Goal: Task Accomplishment & Management: Manage account settings

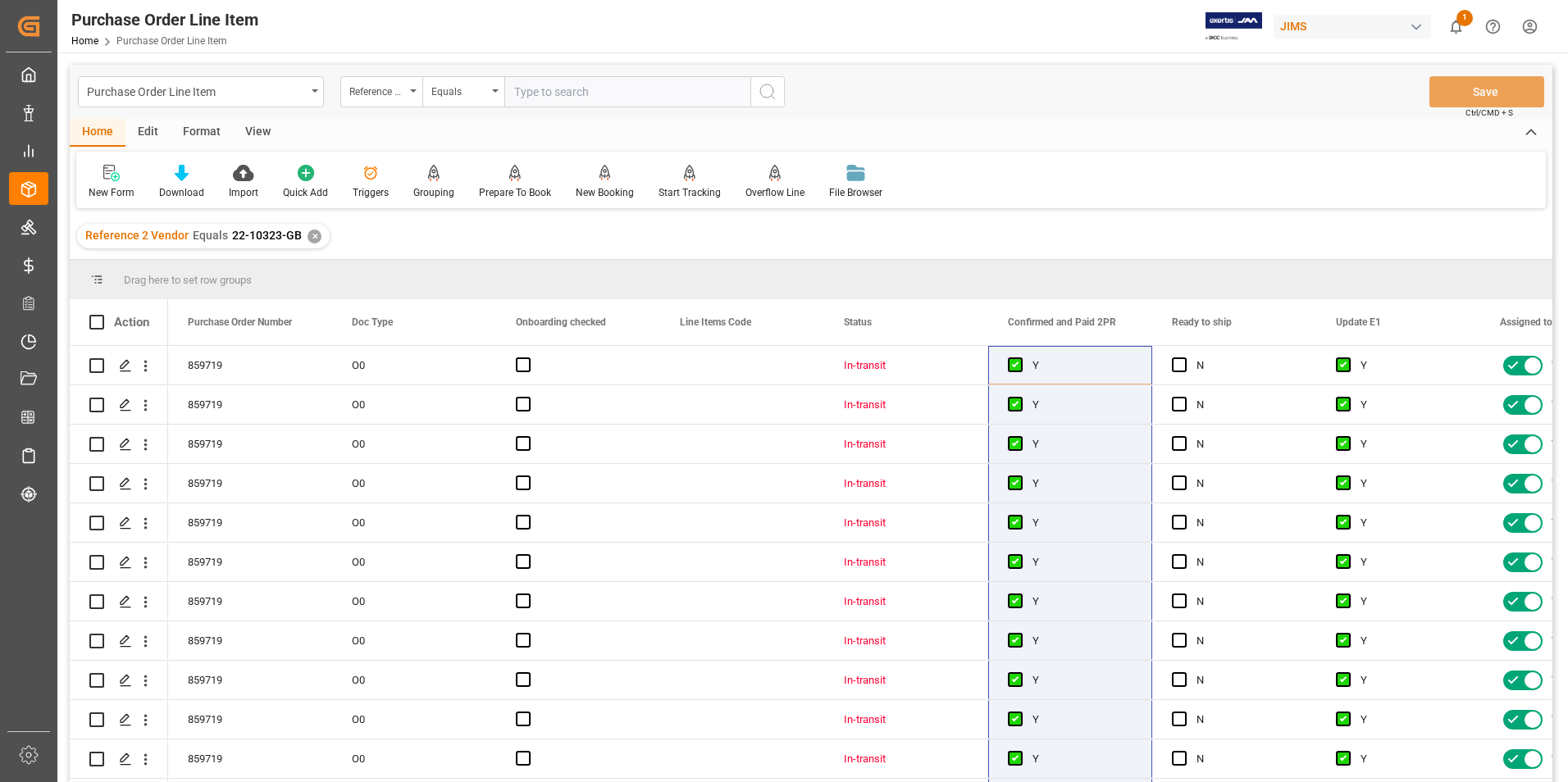
scroll to position [536, 0]
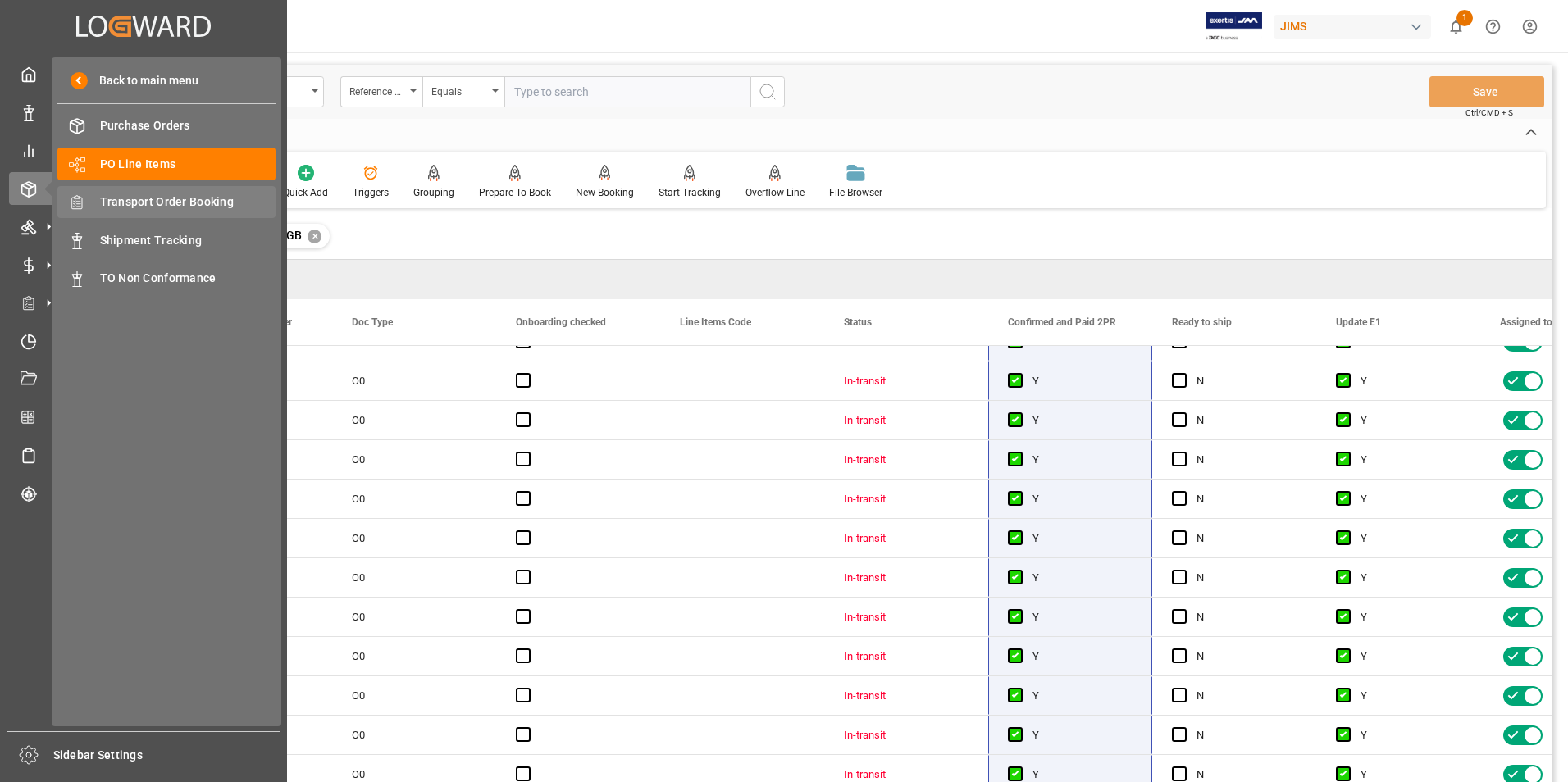
click at [132, 199] on span "Transport Order Booking" at bounding box center [188, 202] width 176 height 17
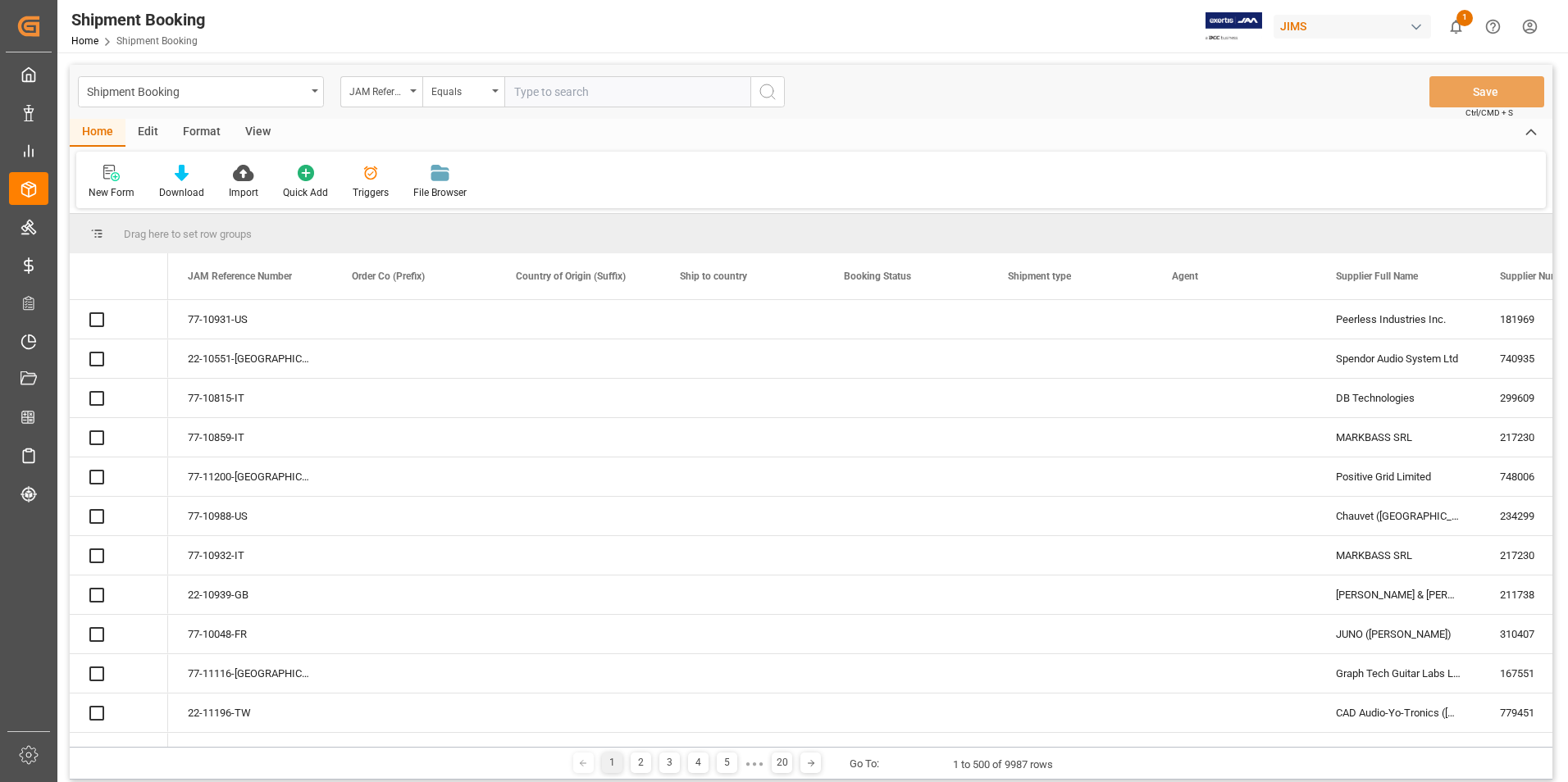
click at [573, 94] on input "text" at bounding box center [627, 92] width 246 height 31
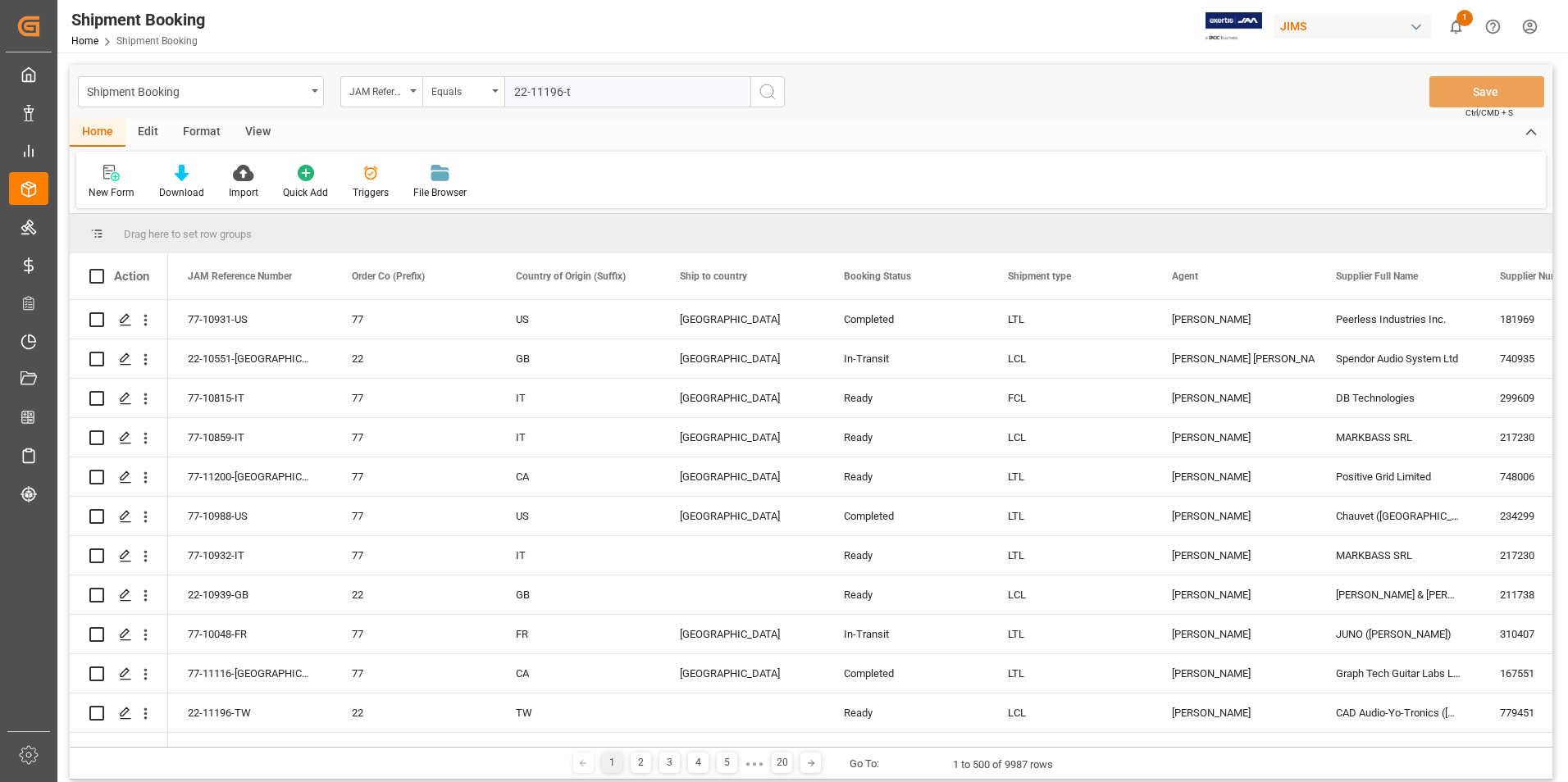
type input "22-11196-tw"
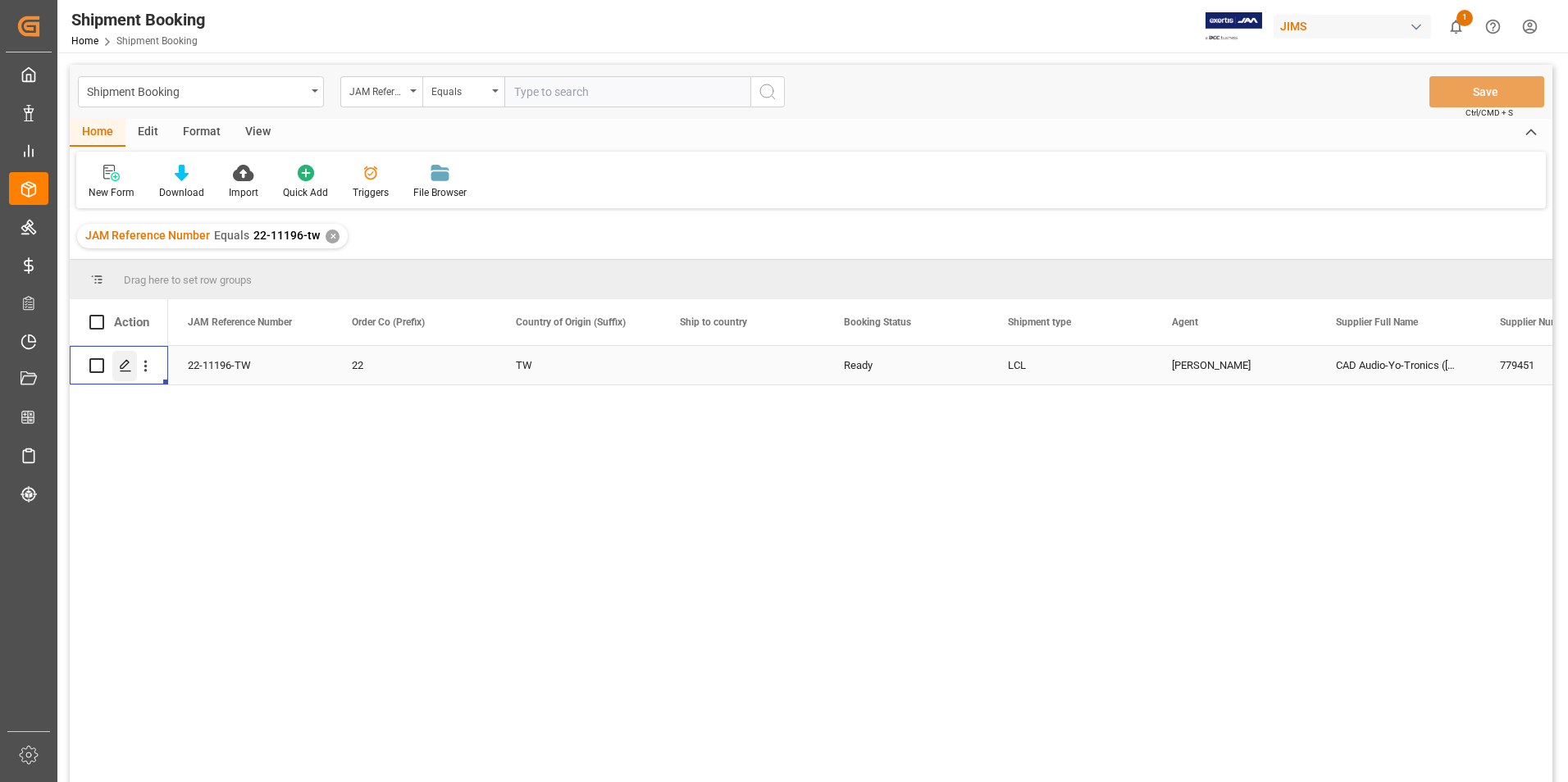
click at [118, 368] on icon "Press SPACE to select this row." at bounding box center [125, 365] width 13 height 13
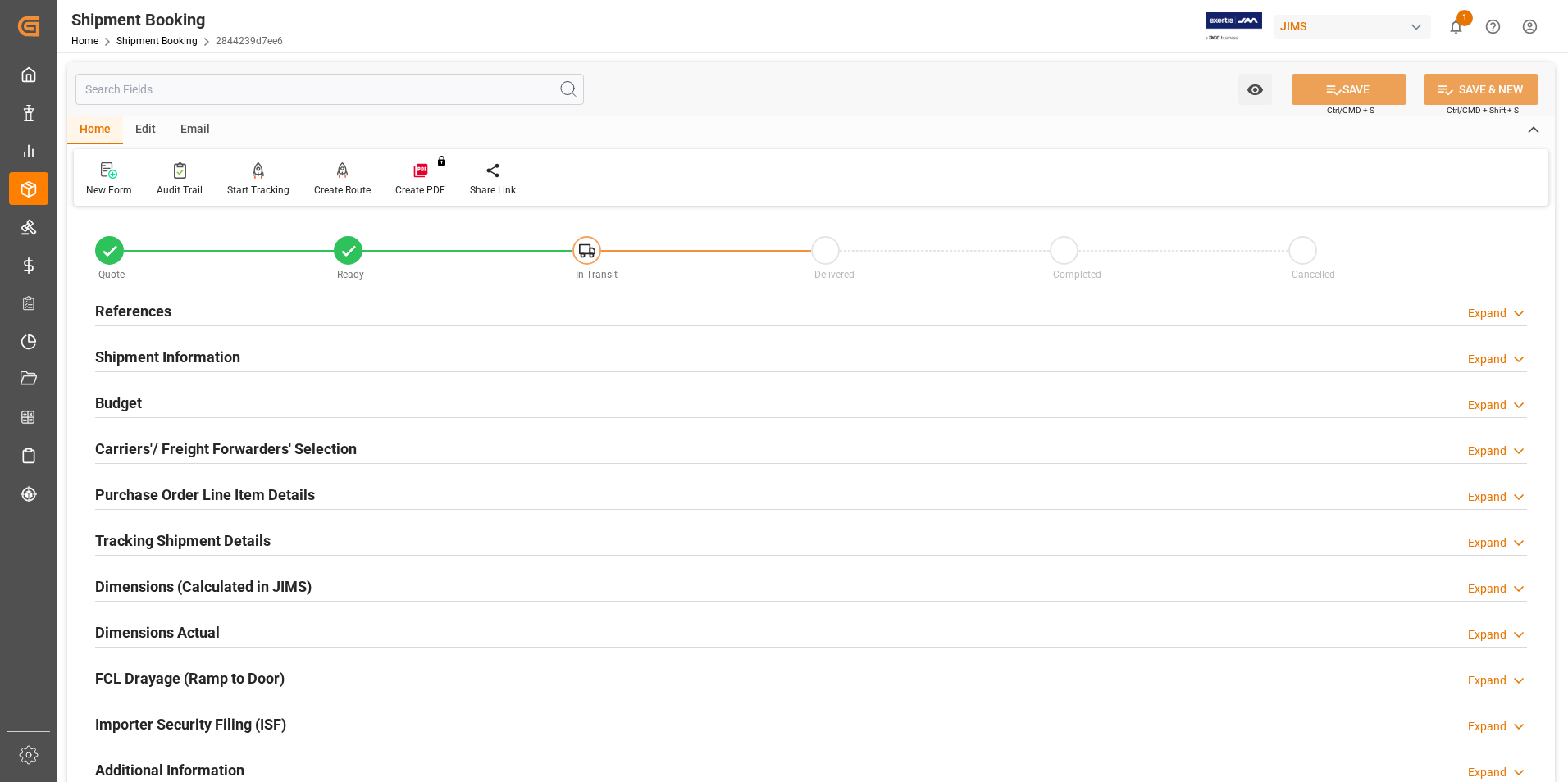
click at [355, 303] on div "References Expand" at bounding box center [810, 310] width 1431 height 31
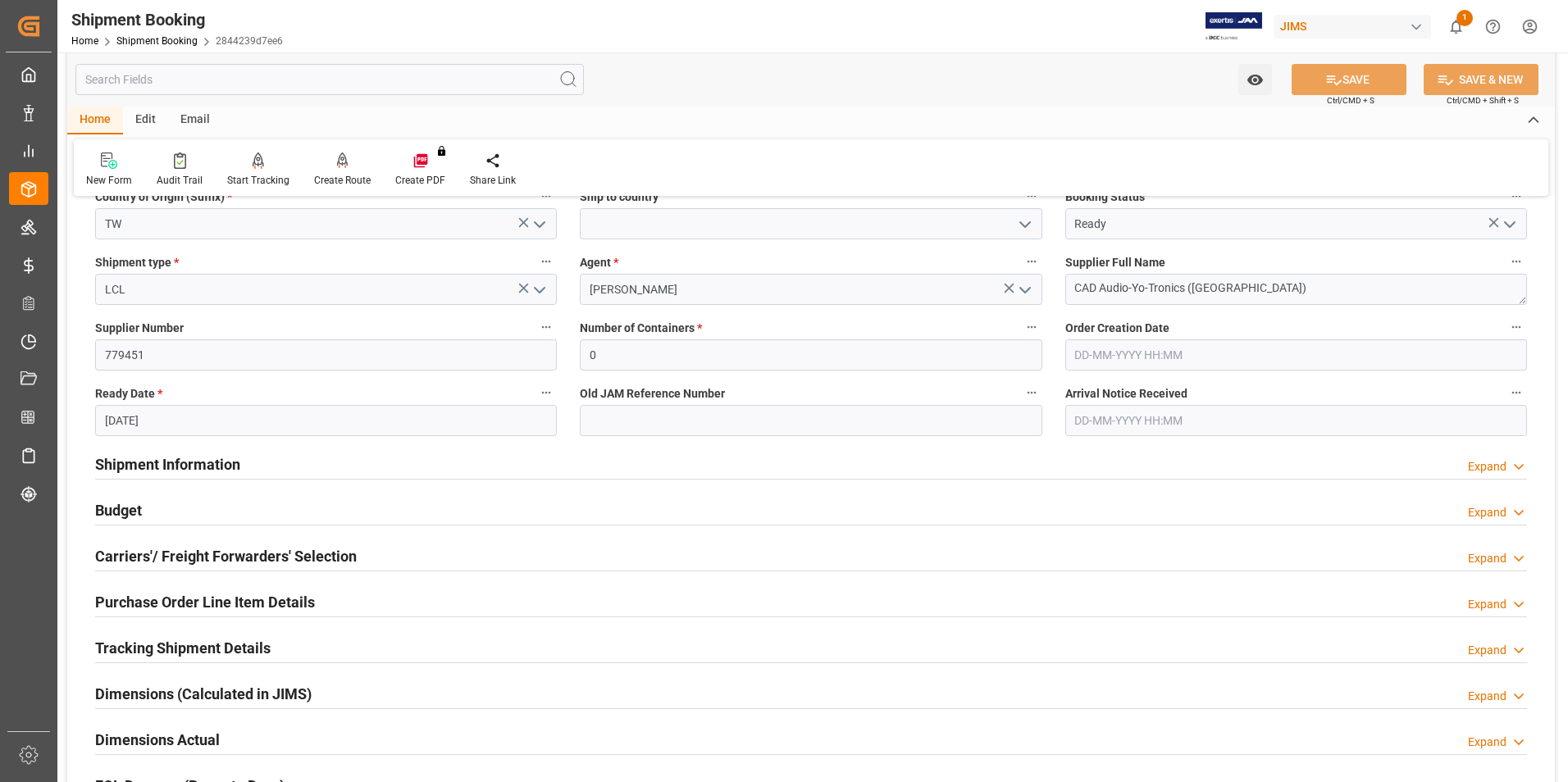
scroll to position [246, 0]
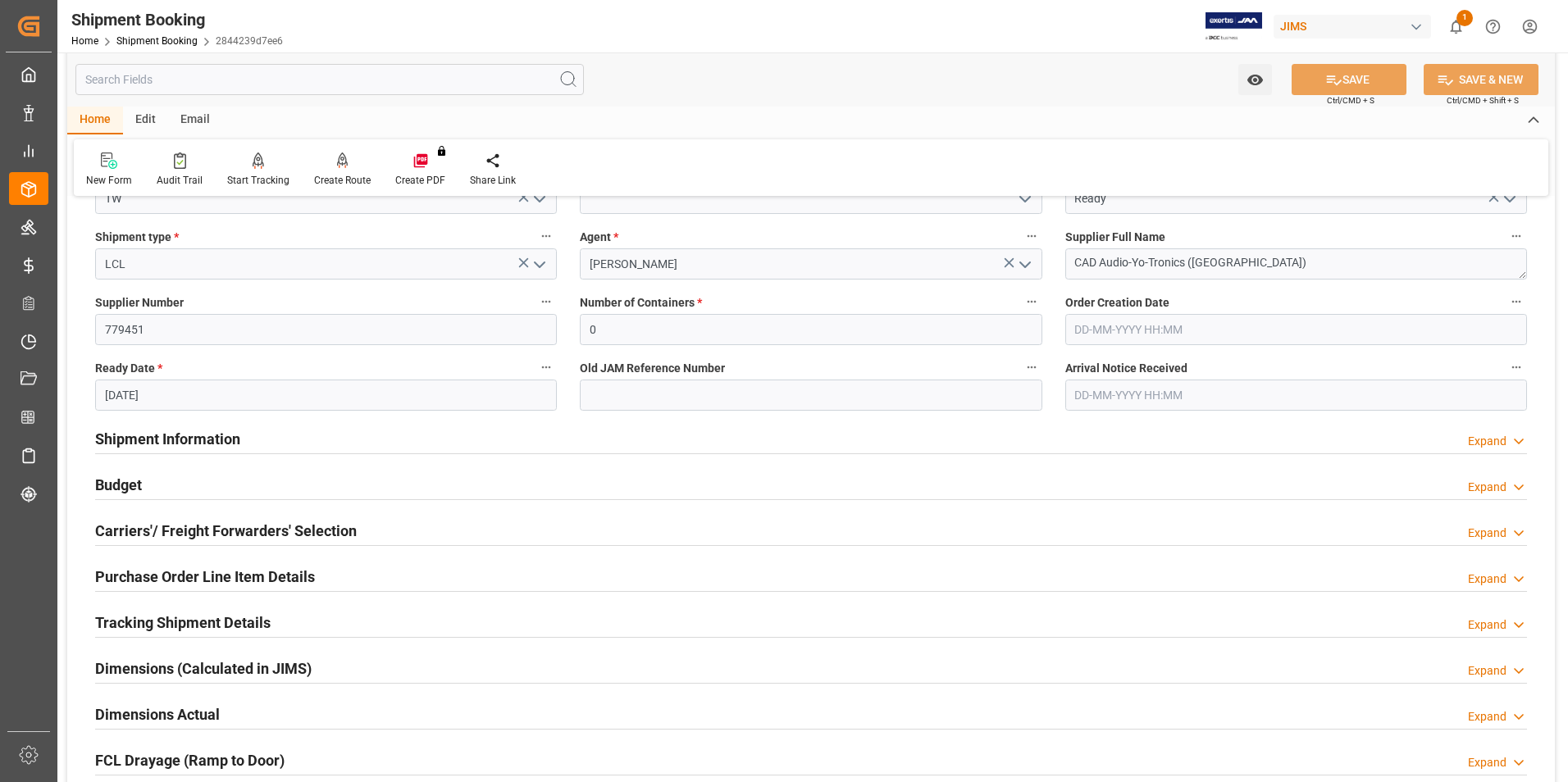
click at [188, 527] on h2 "Carriers'/ Freight Forwarders' Selection" at bounding box center [226, 530] width 261 height 22
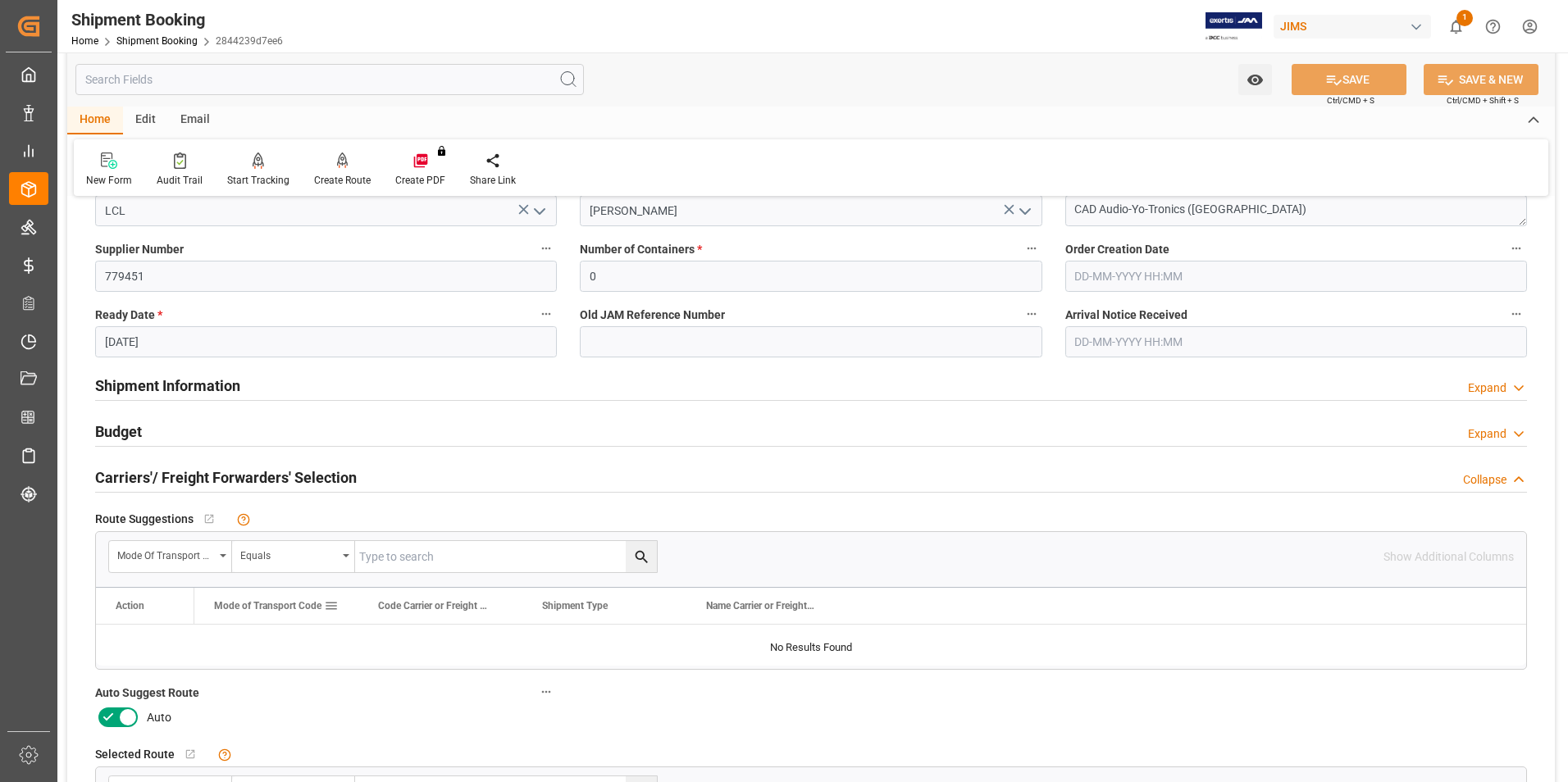
scroll to position [327, 0]
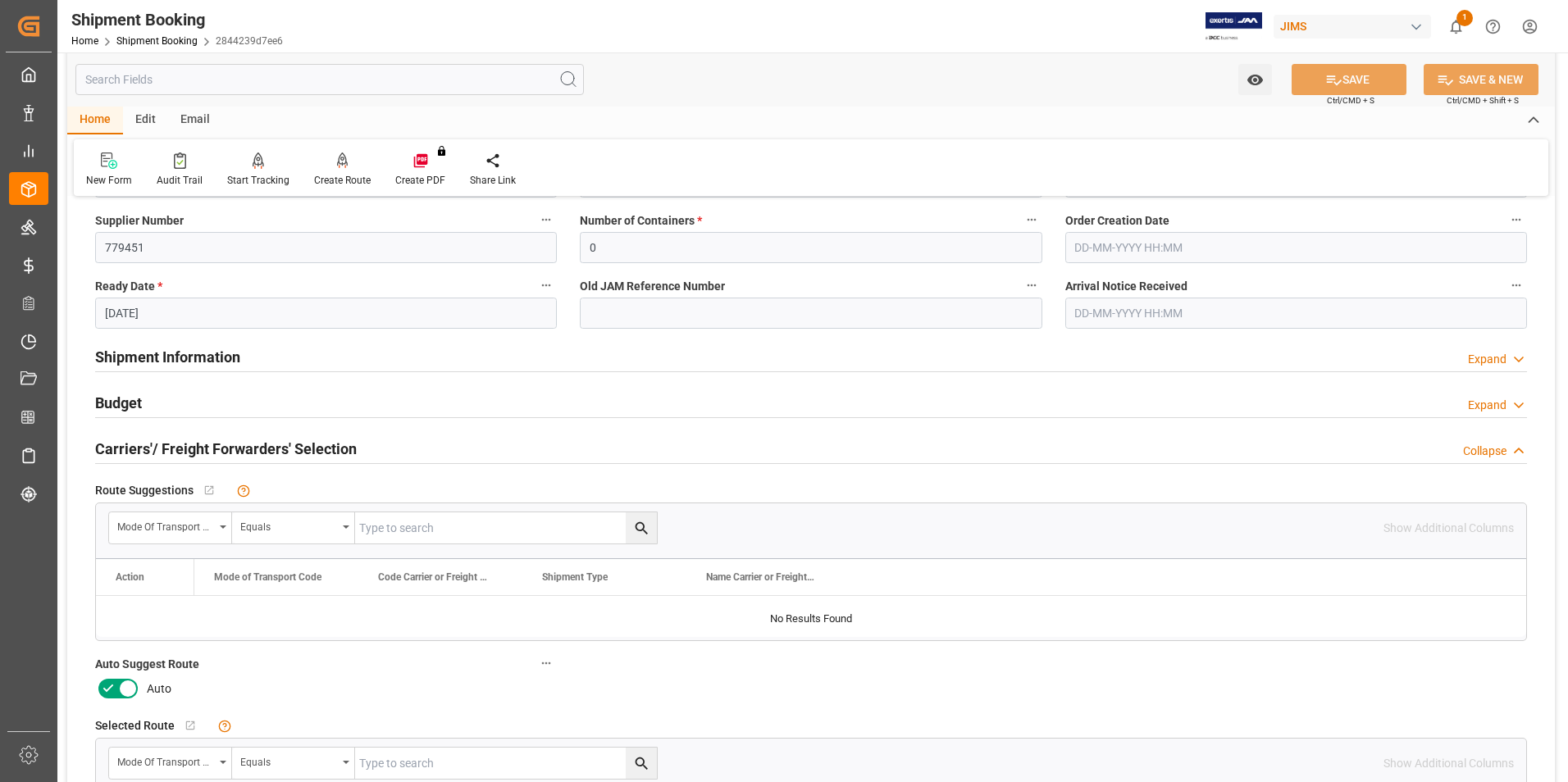
click at [112, 692] on icon at bounding box center [108, 688] width 20 height 20
click at [0, 0] on input "checkbox" at bounding box center [0, 0] width 0 height 0
click at [1366, 75] on button "SAVE" at bounding box center [1348, 79] width 115 height 31
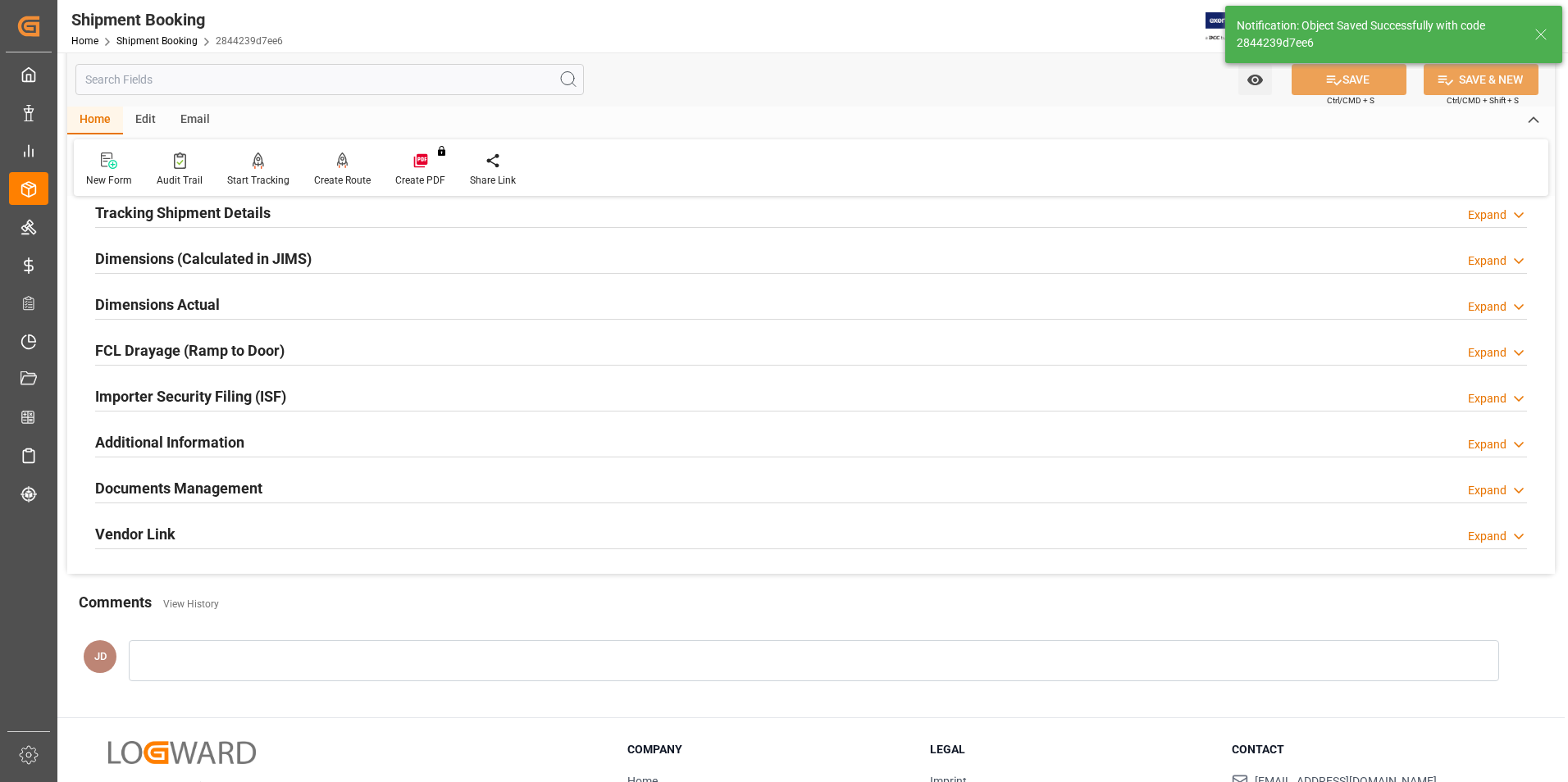
scroll to position [0, 0]
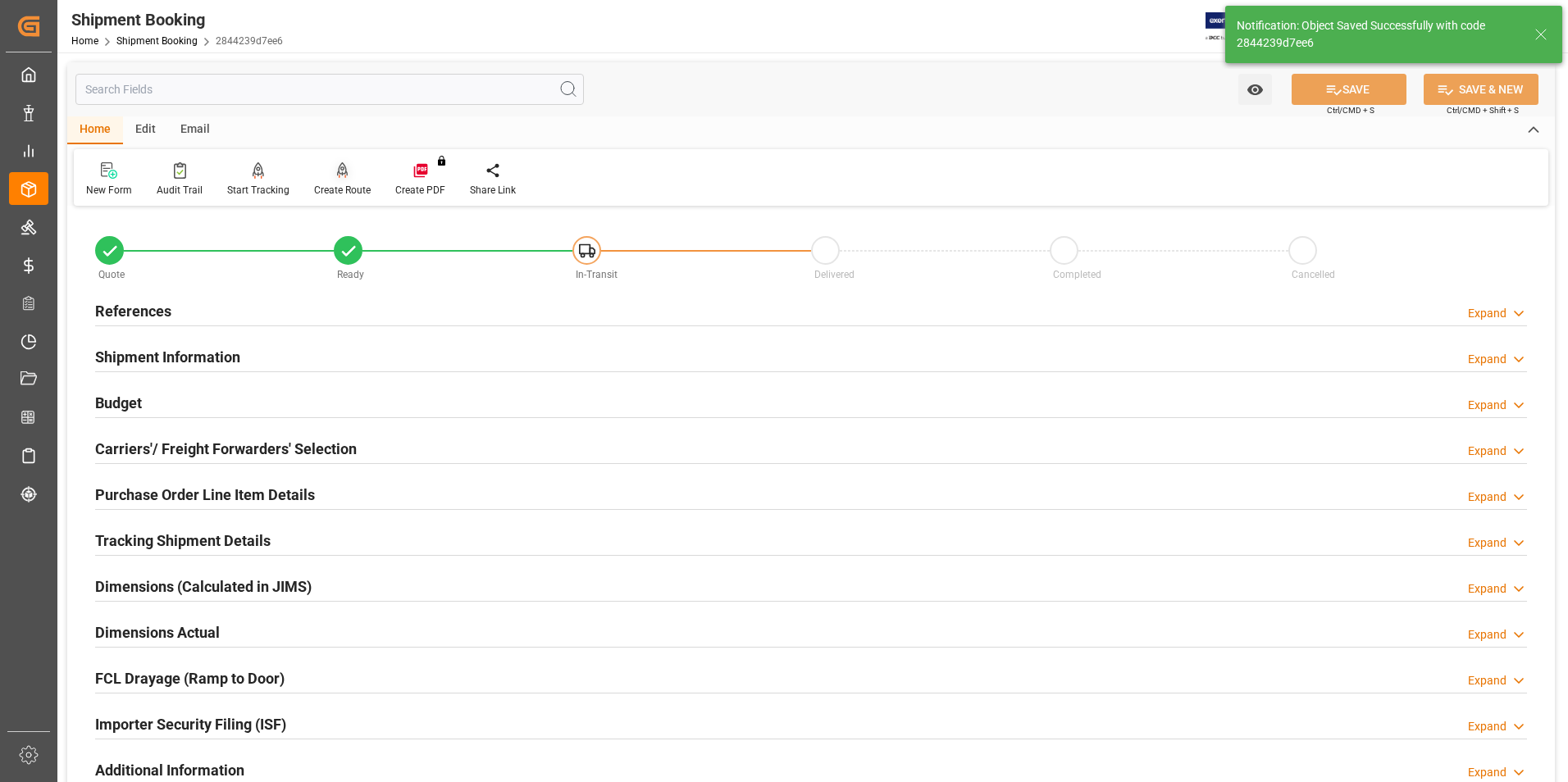
click at [337, 177] on icon at bounding box center [342, 170] width 11 height 17
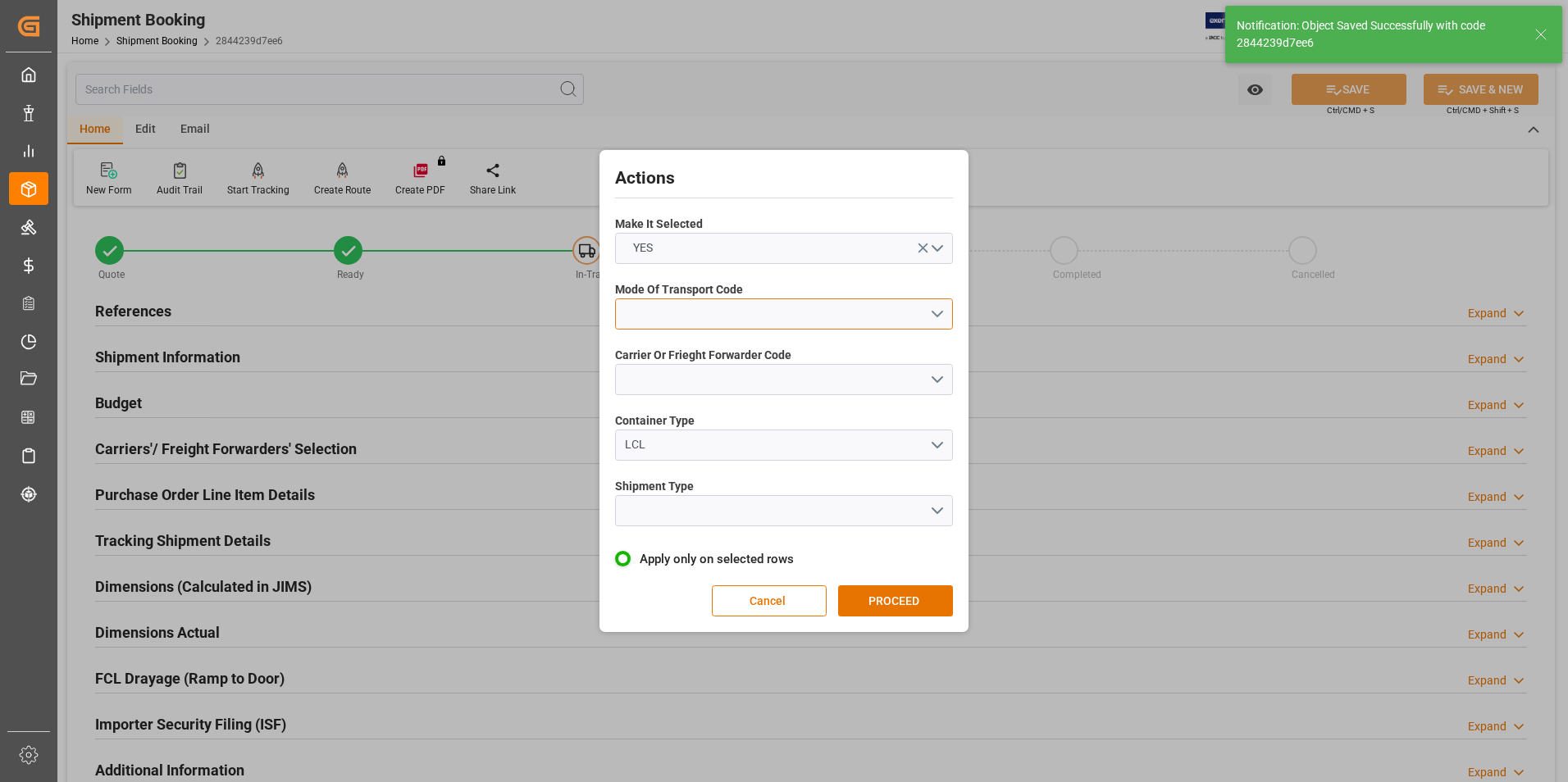
click at [937, 311] on button "open menu" at bounding box center [784, 314] width 338 height 31
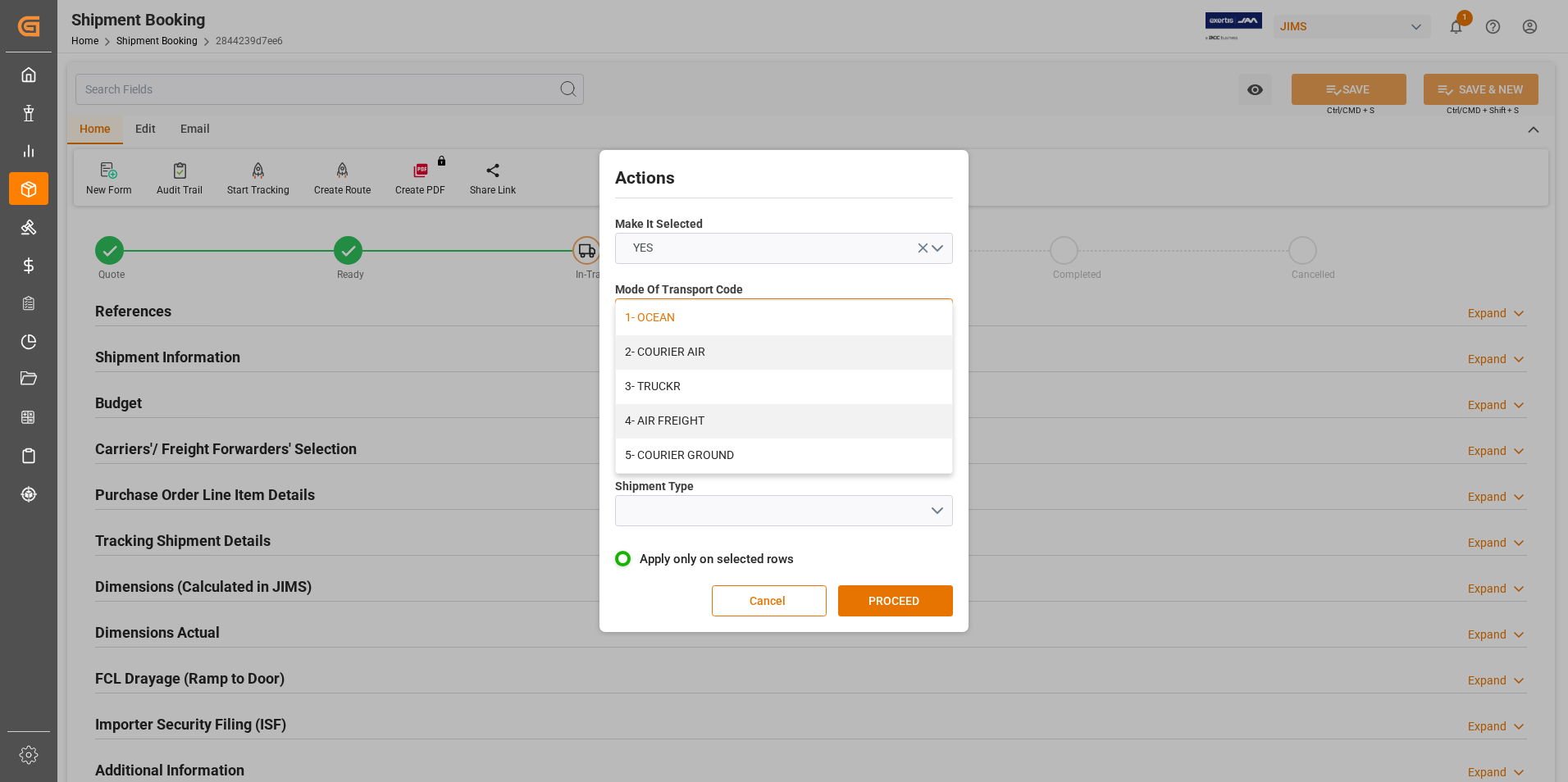
click at [743, 322] on div "1- OCEAN" at bounding box center [784, 318] width 336 height 35
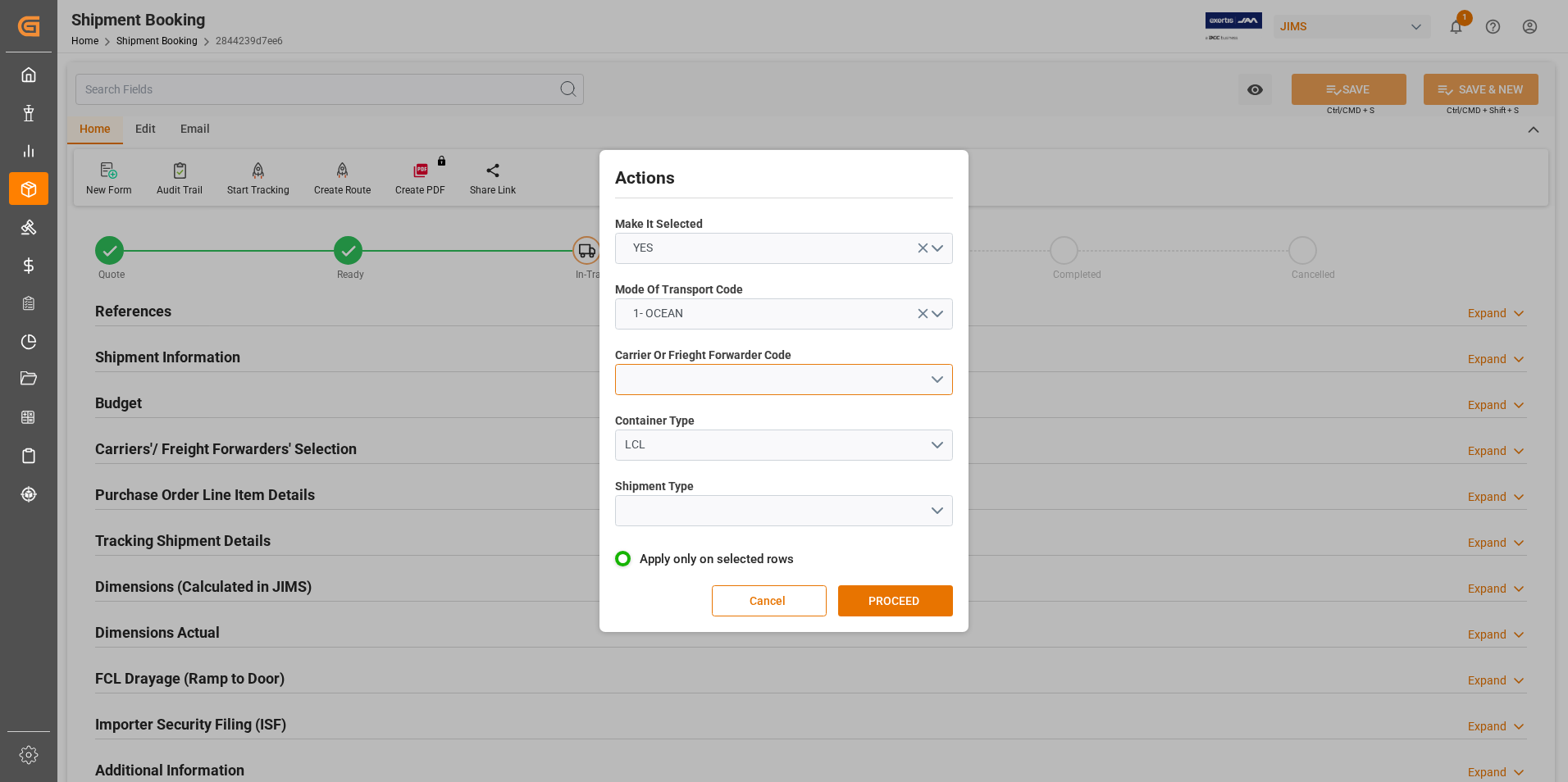
click at [943, 379] on button "open menu" at bounding box center [784, 380] width 338 height 31
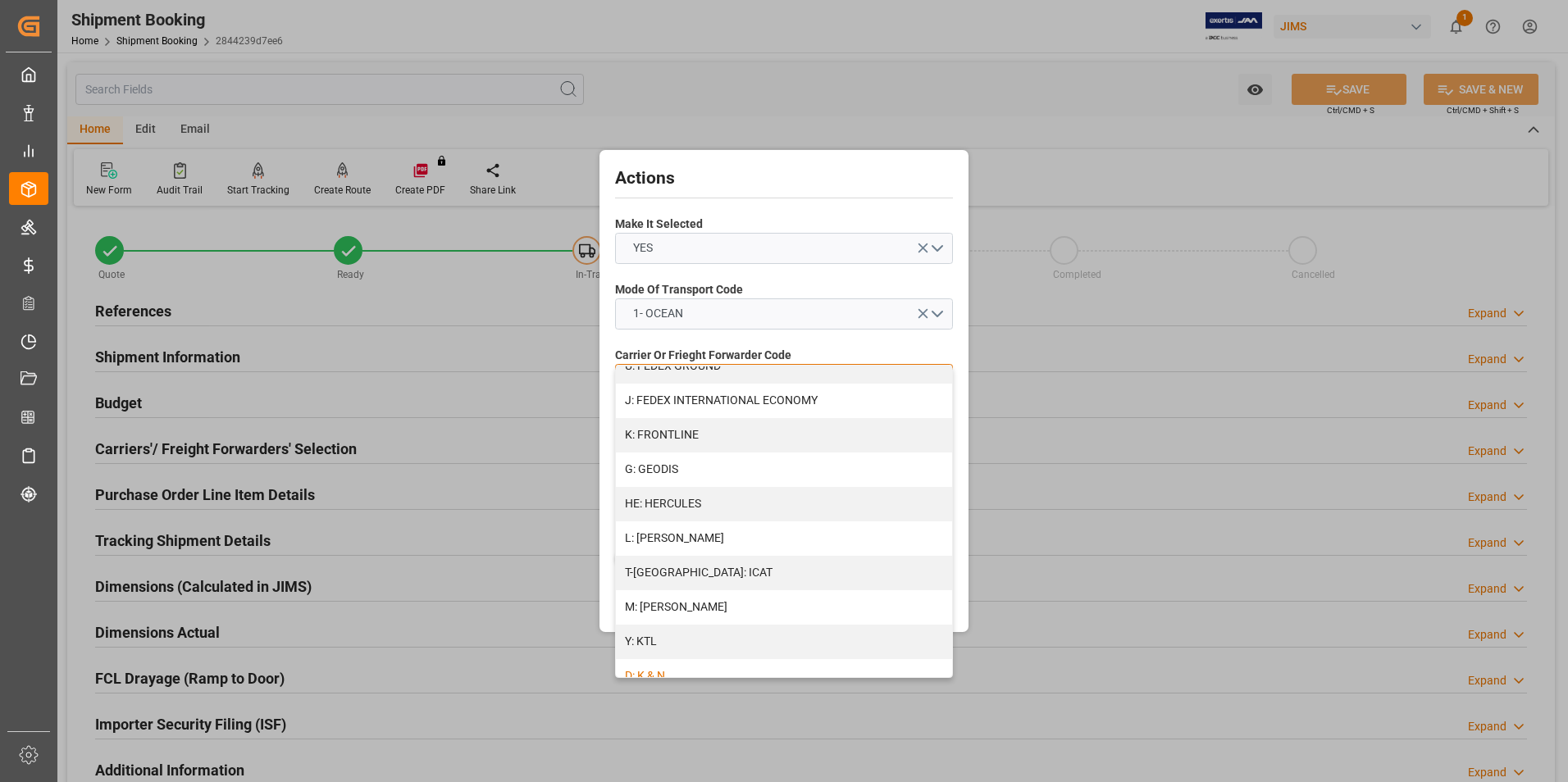
scroll to position [574, 0]
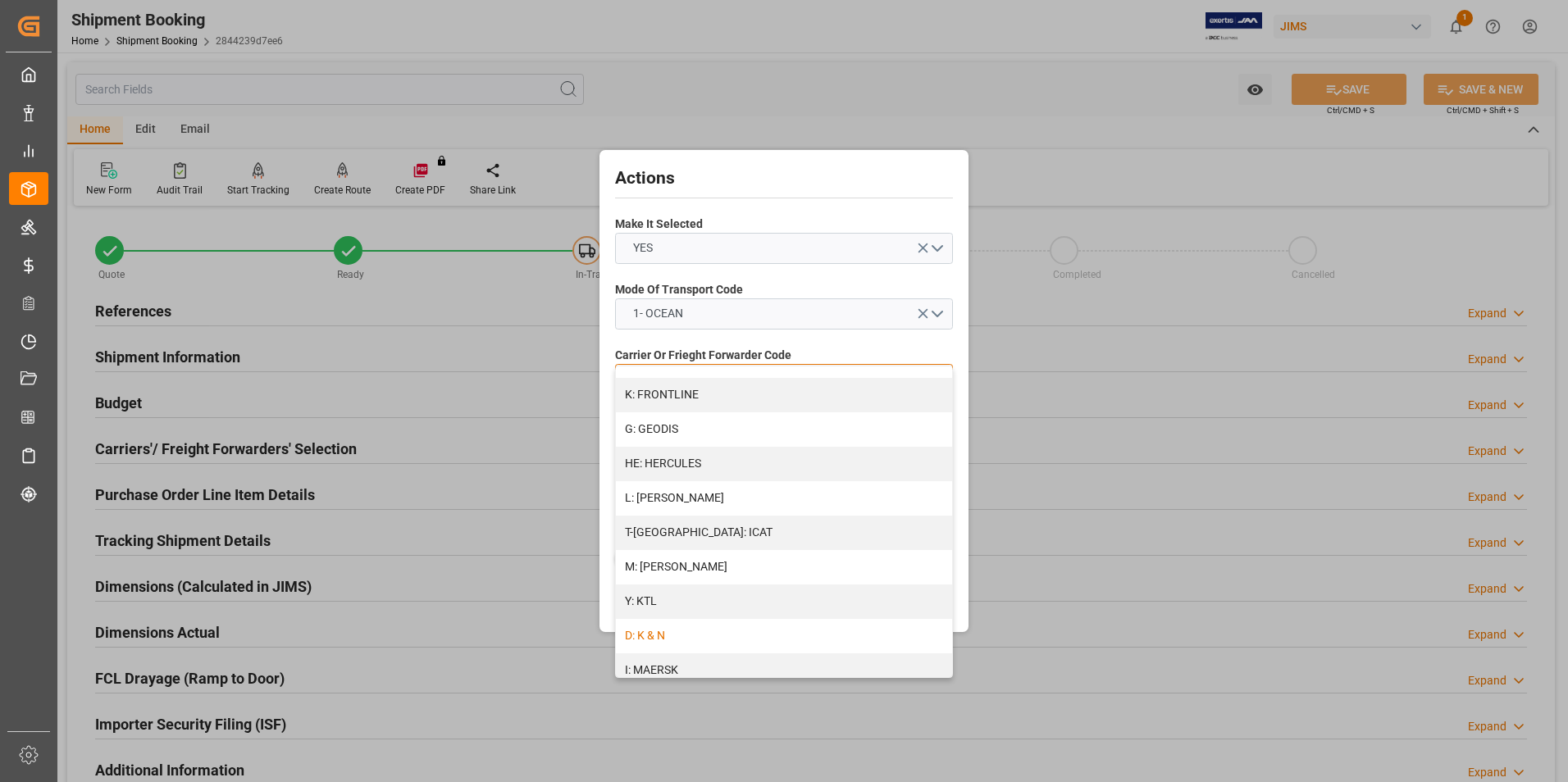
click at [735, 630] on div "D: K & N" at bounding box center [784, 637] width 336 height 35
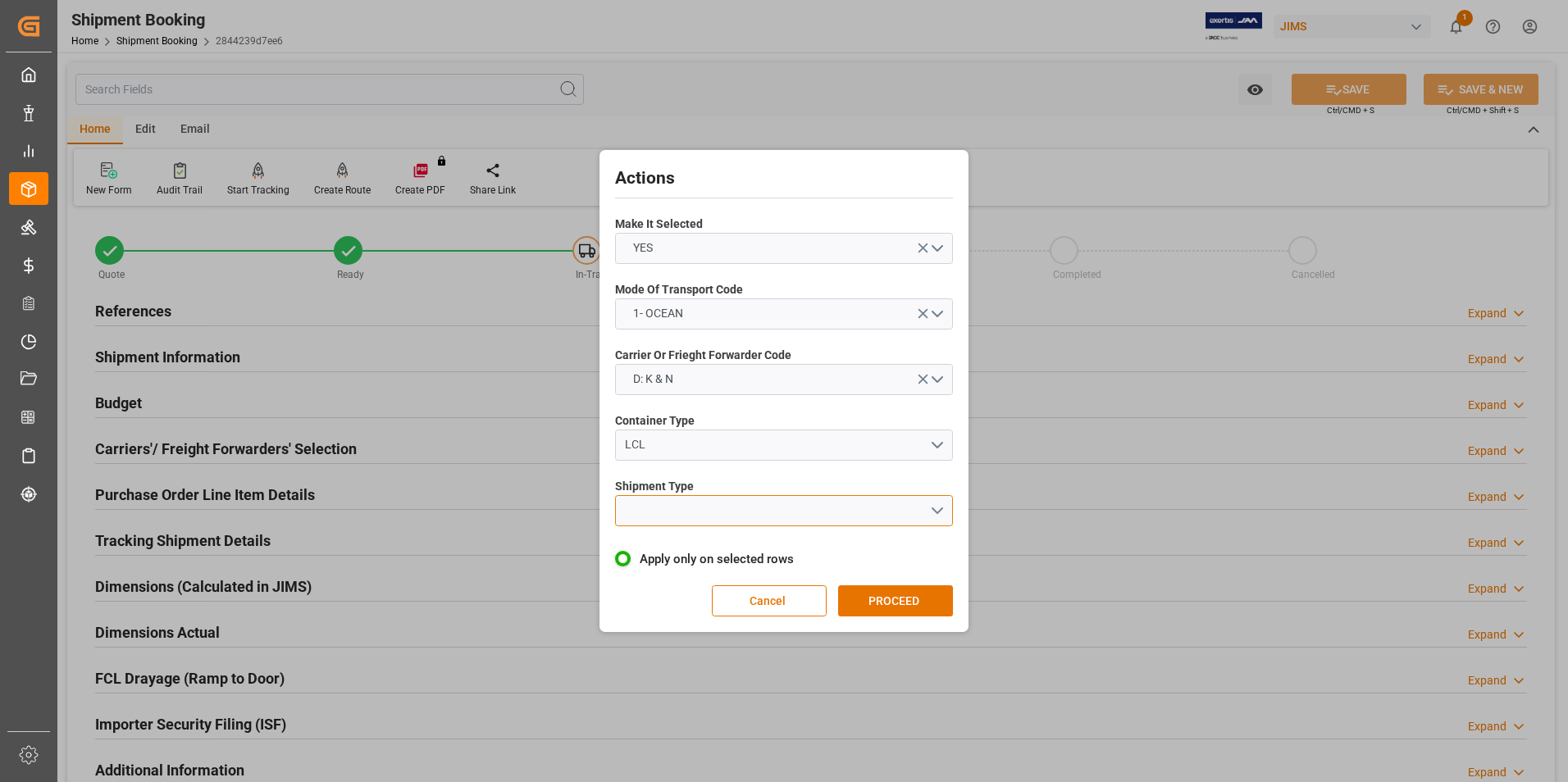
click at [936, 510] on button "open menu" at bounding box center [784, 510] width 338 height 31
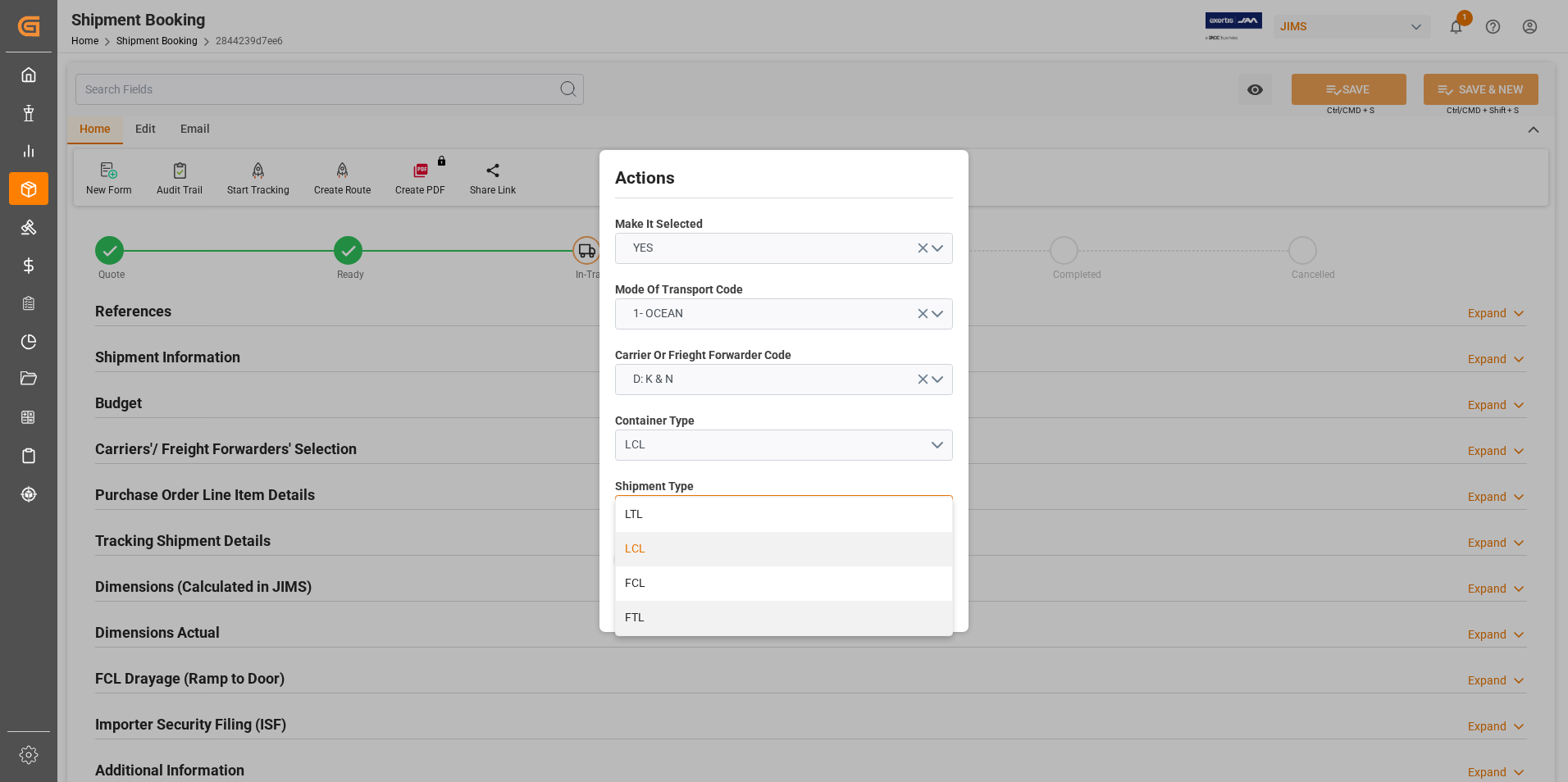
click at [813, 545] on div "LCL" at bounding box center [784, 549] width 336 height 35
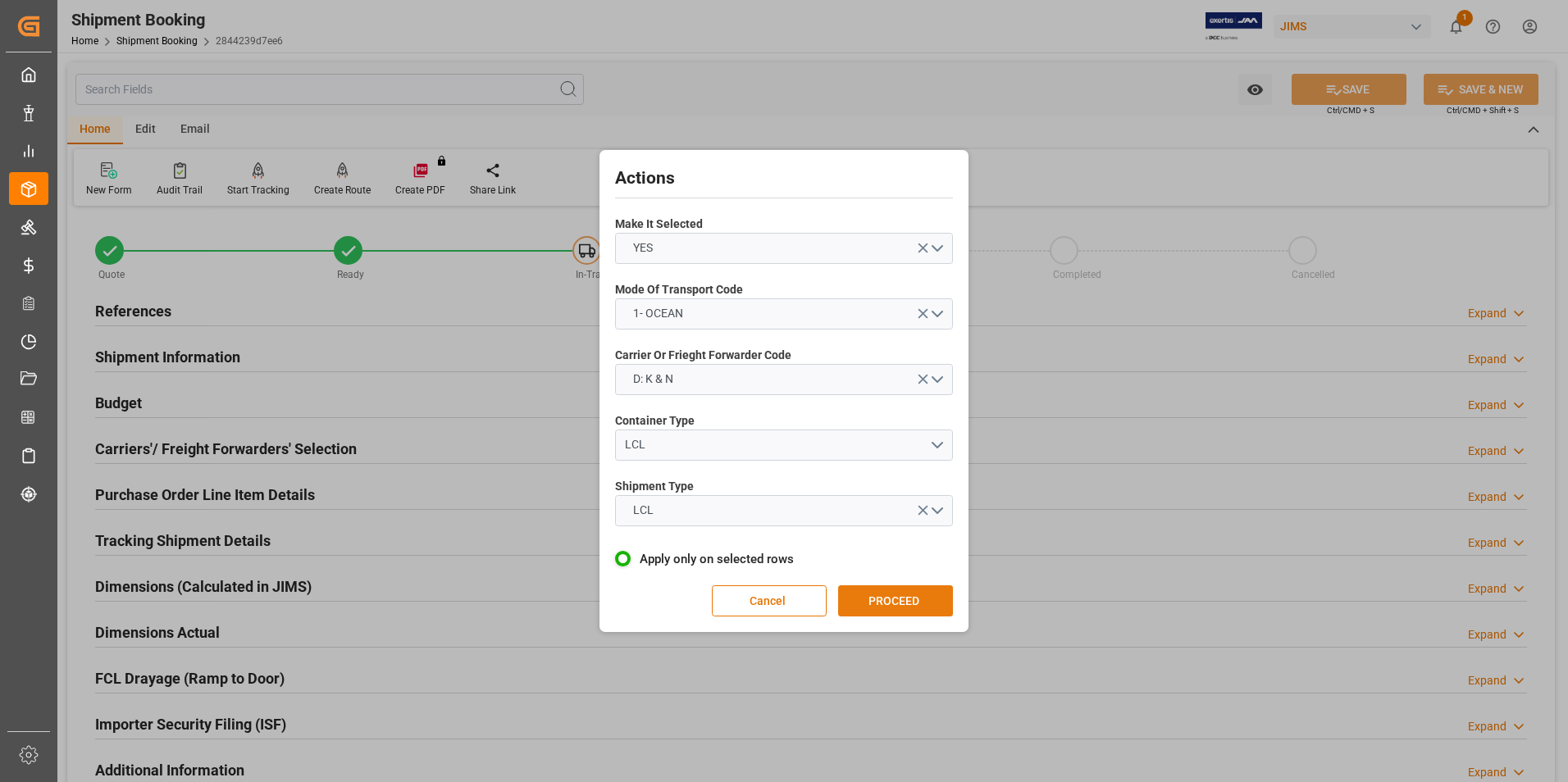
click at [928, 592] on button "PROCEED" at bounding box center [896, 601] width 115 height 31
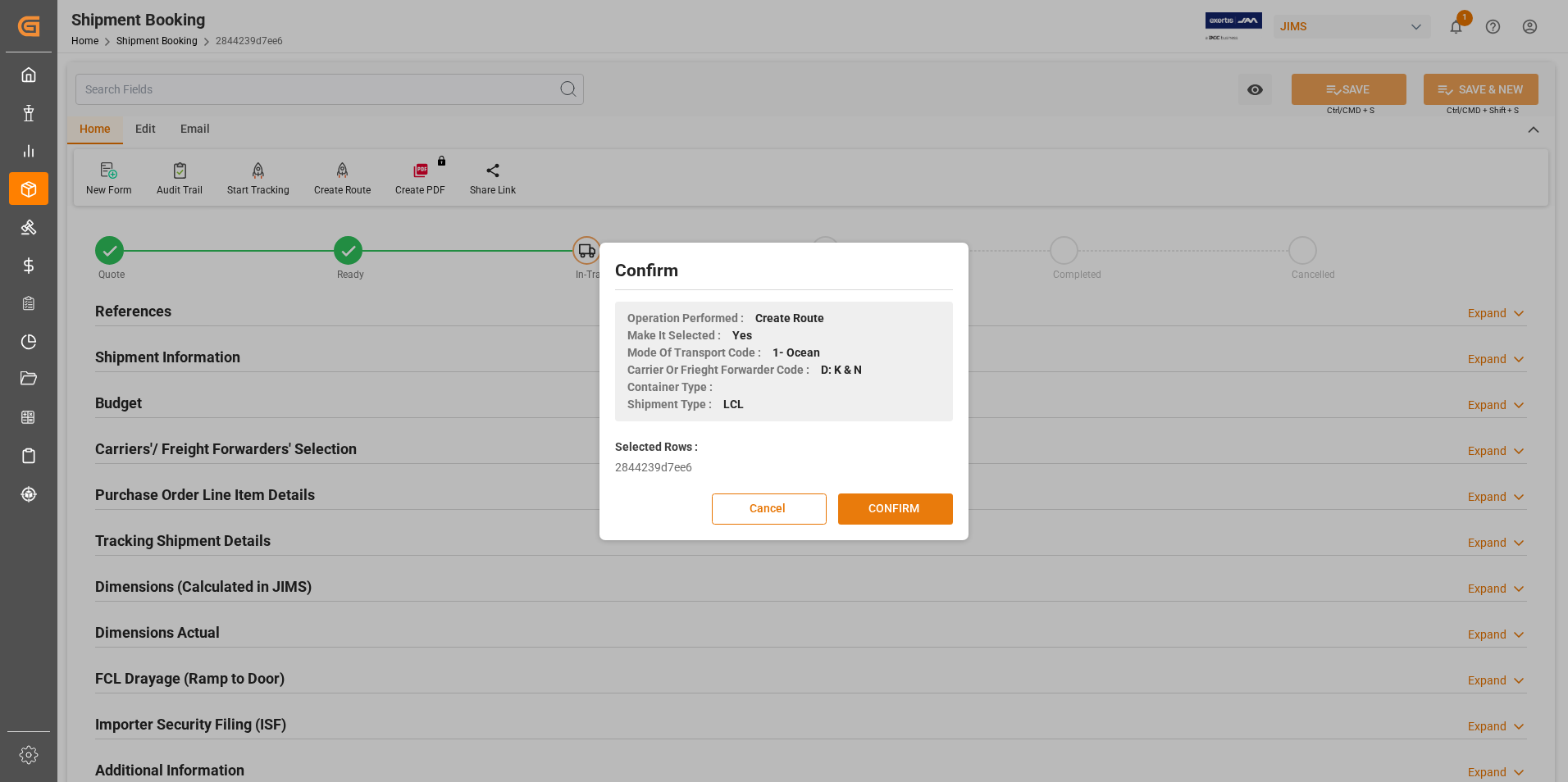
click at [912, 509] on button "CONFIRM" at bounding box center [896, 509] width 115 height 31
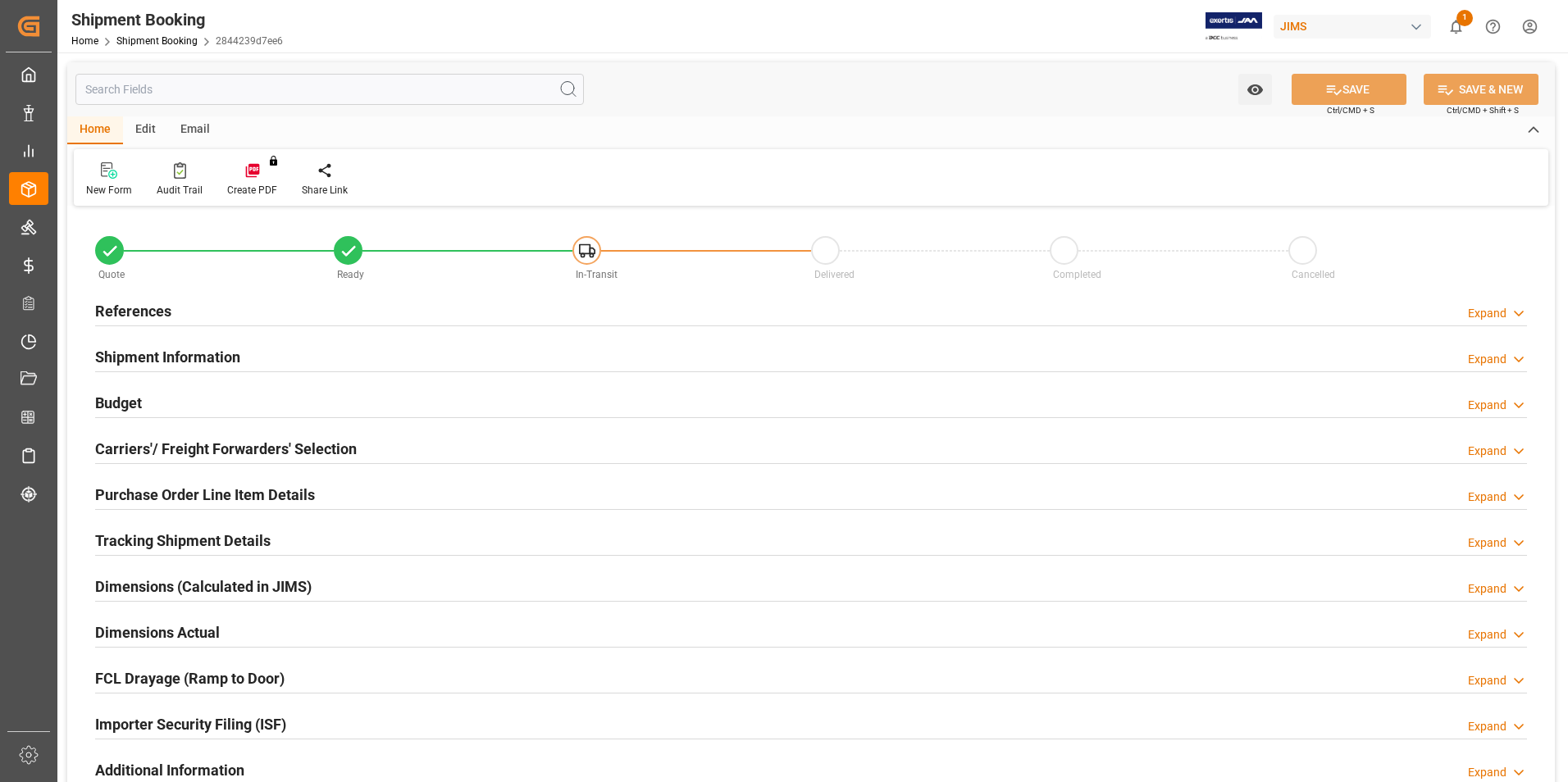
type input "0"
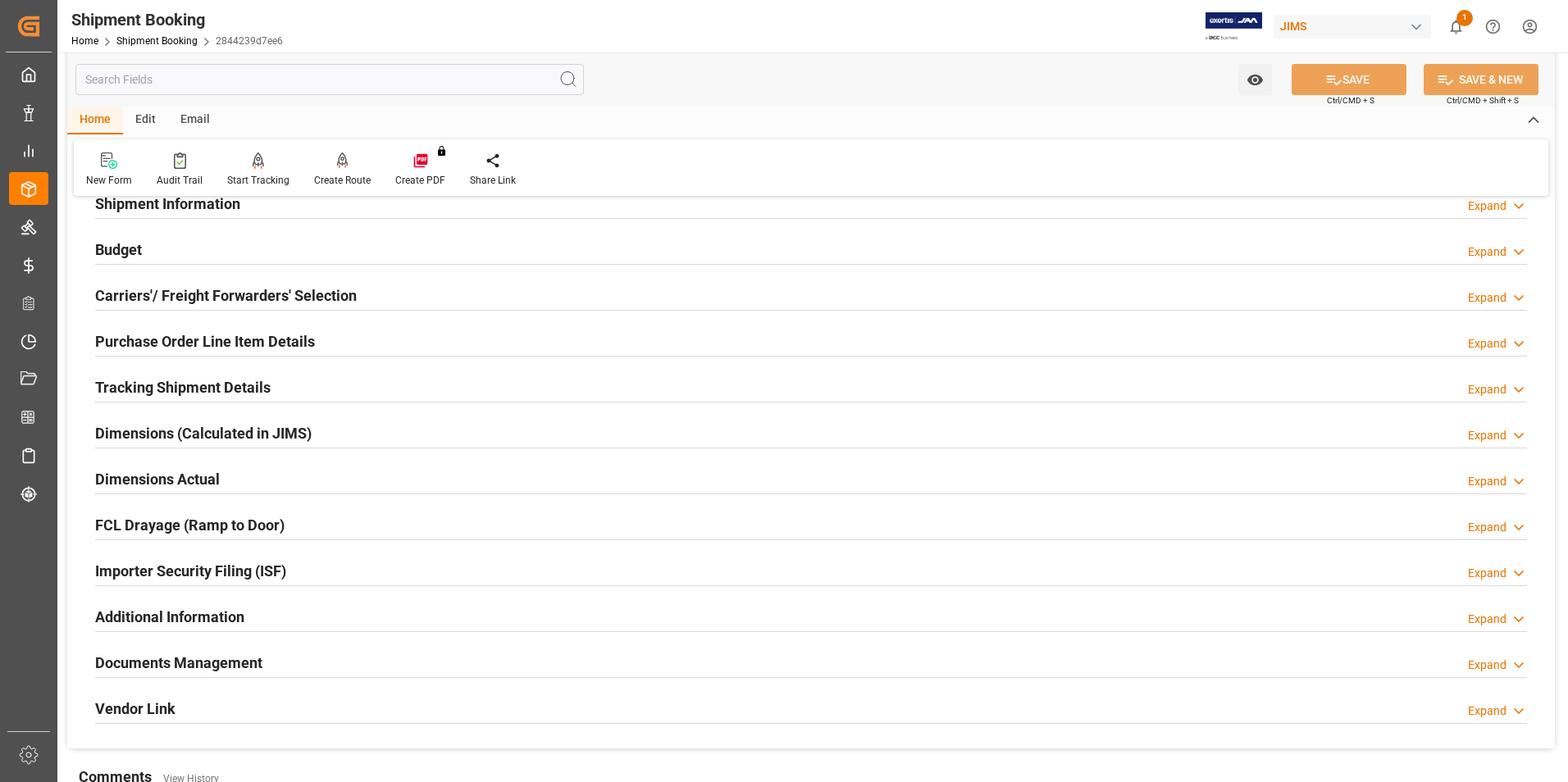
scroll to position [164, 0]
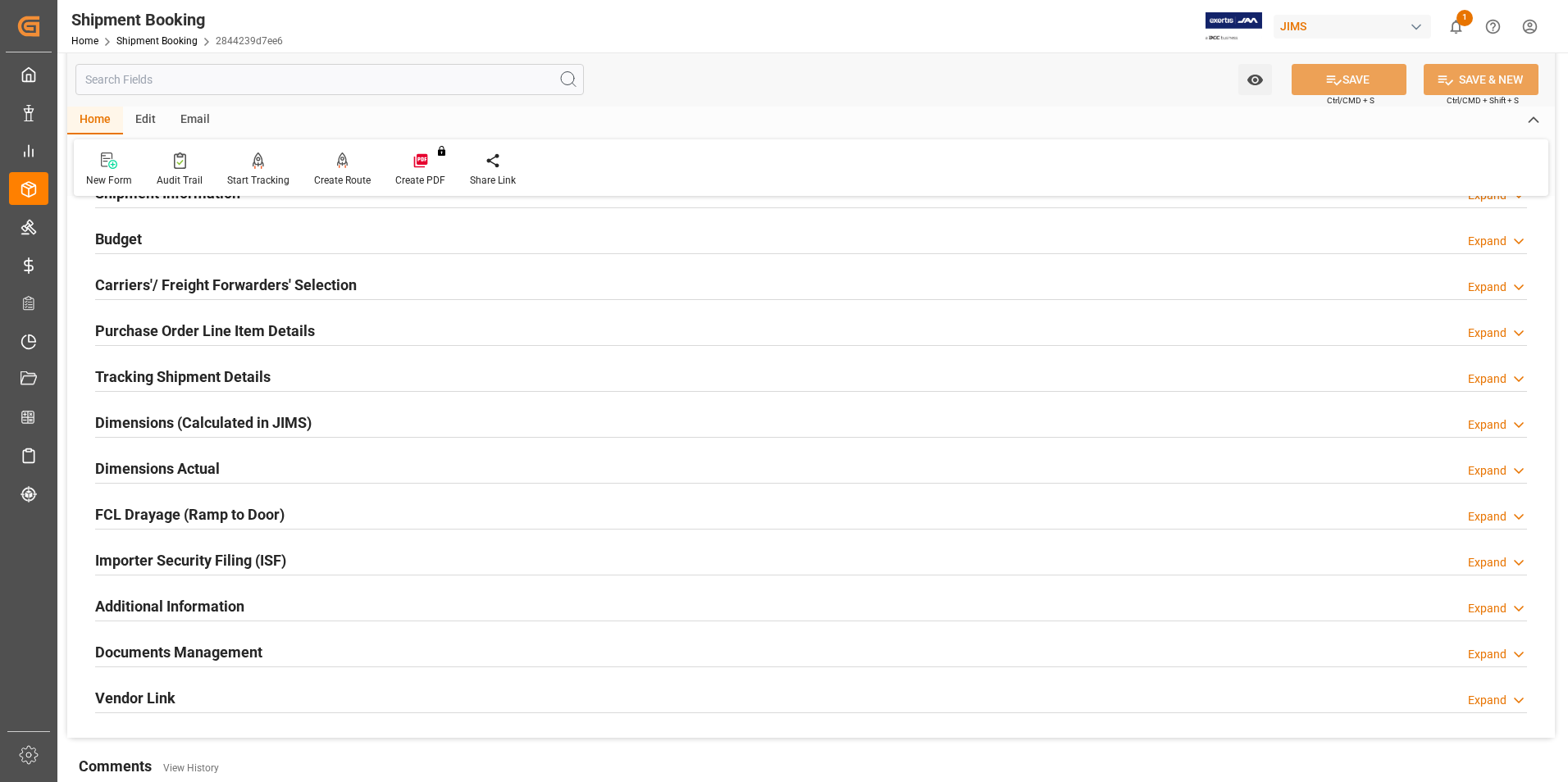
click at [305, 469] on div "Dimensions Actual Expand" at bounding box center [810, 468] width 1431 height 31
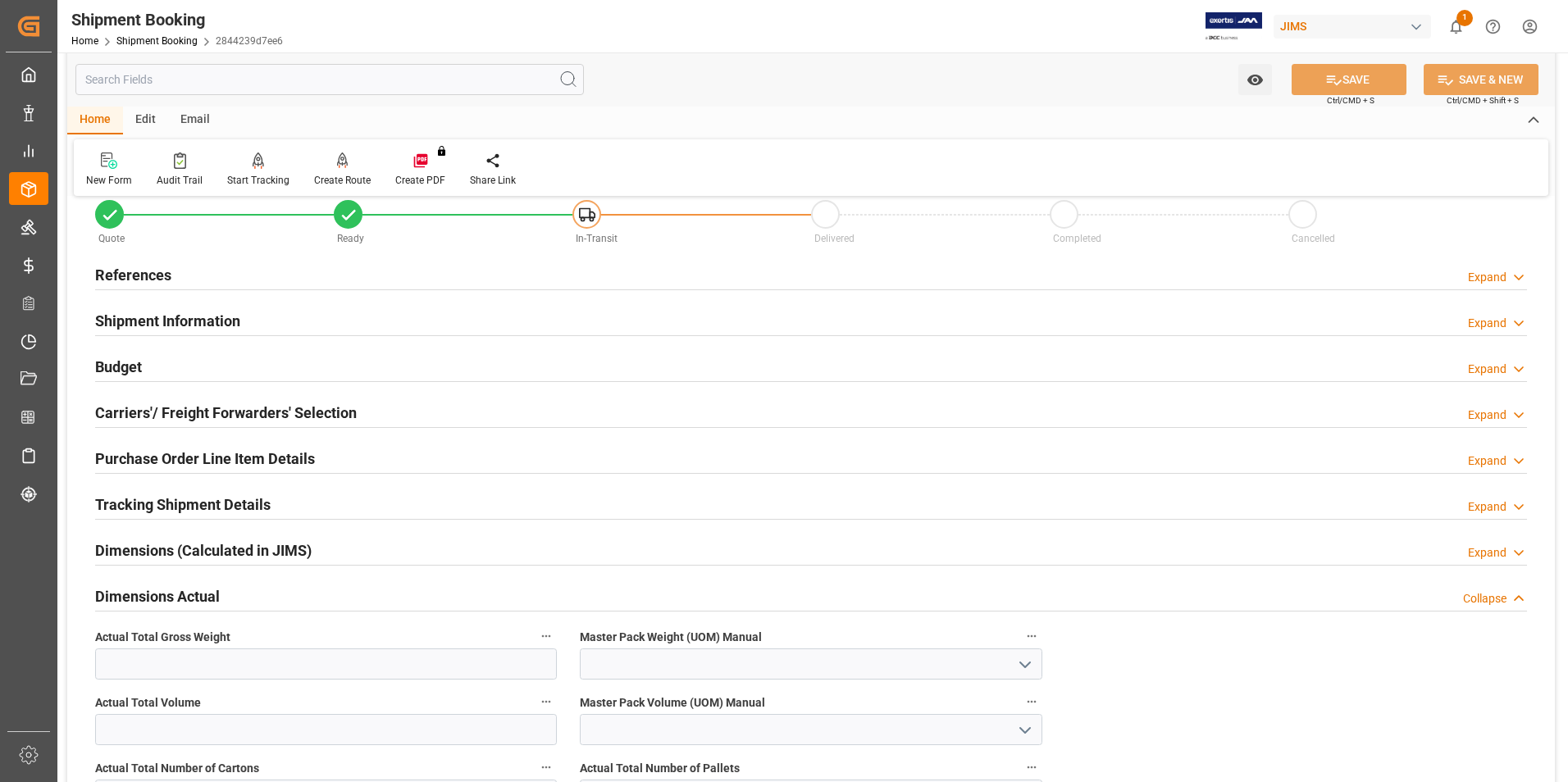
scroll to position [0, 0]
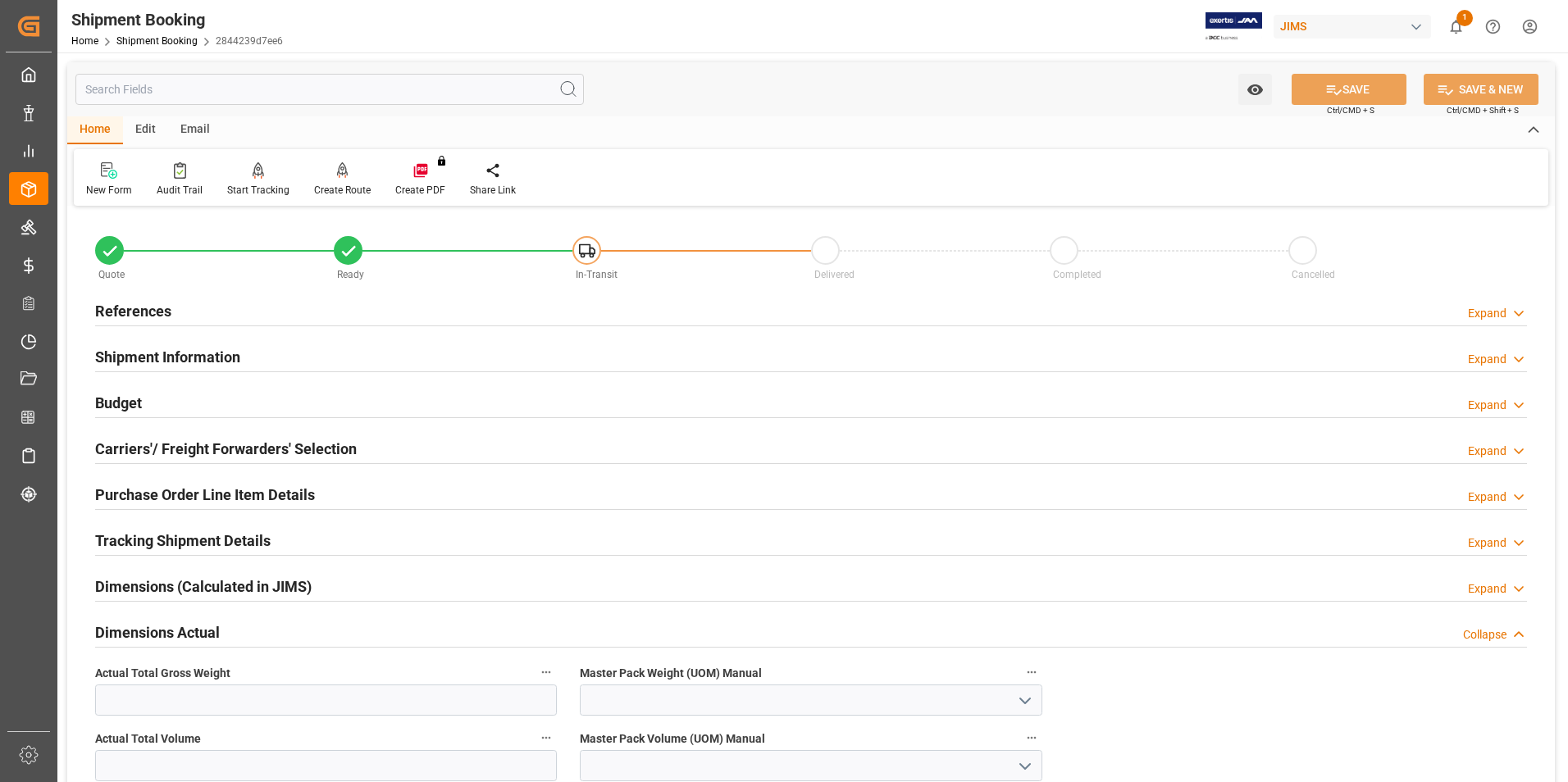
click at [253, 404] on div "Budget Expand" at bounding box center [810, 401] width 1431 height 31
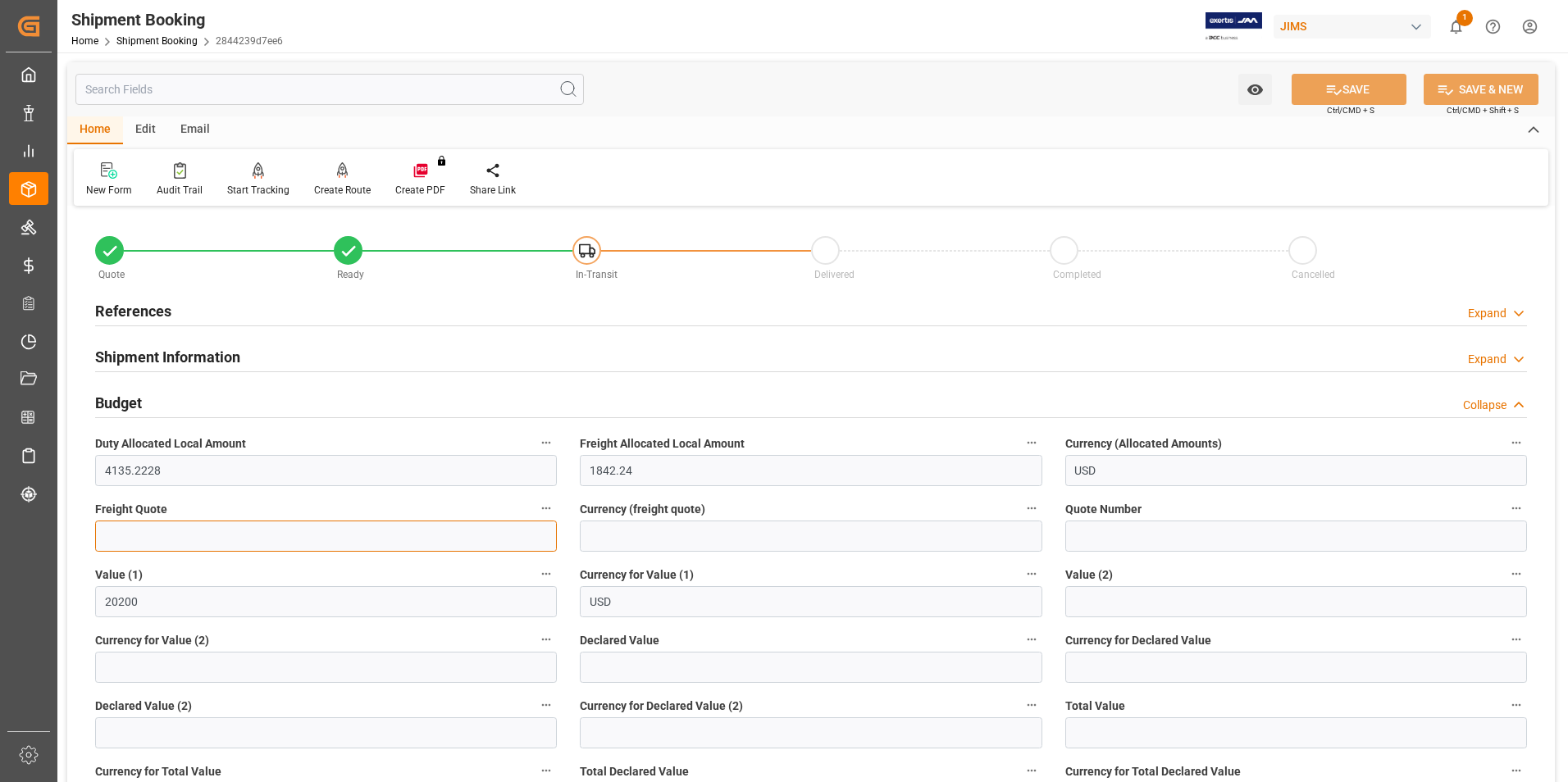
click at [246, 526] on input "text" at bounding box center [326, 536] width 462 height 31
type input "1100"
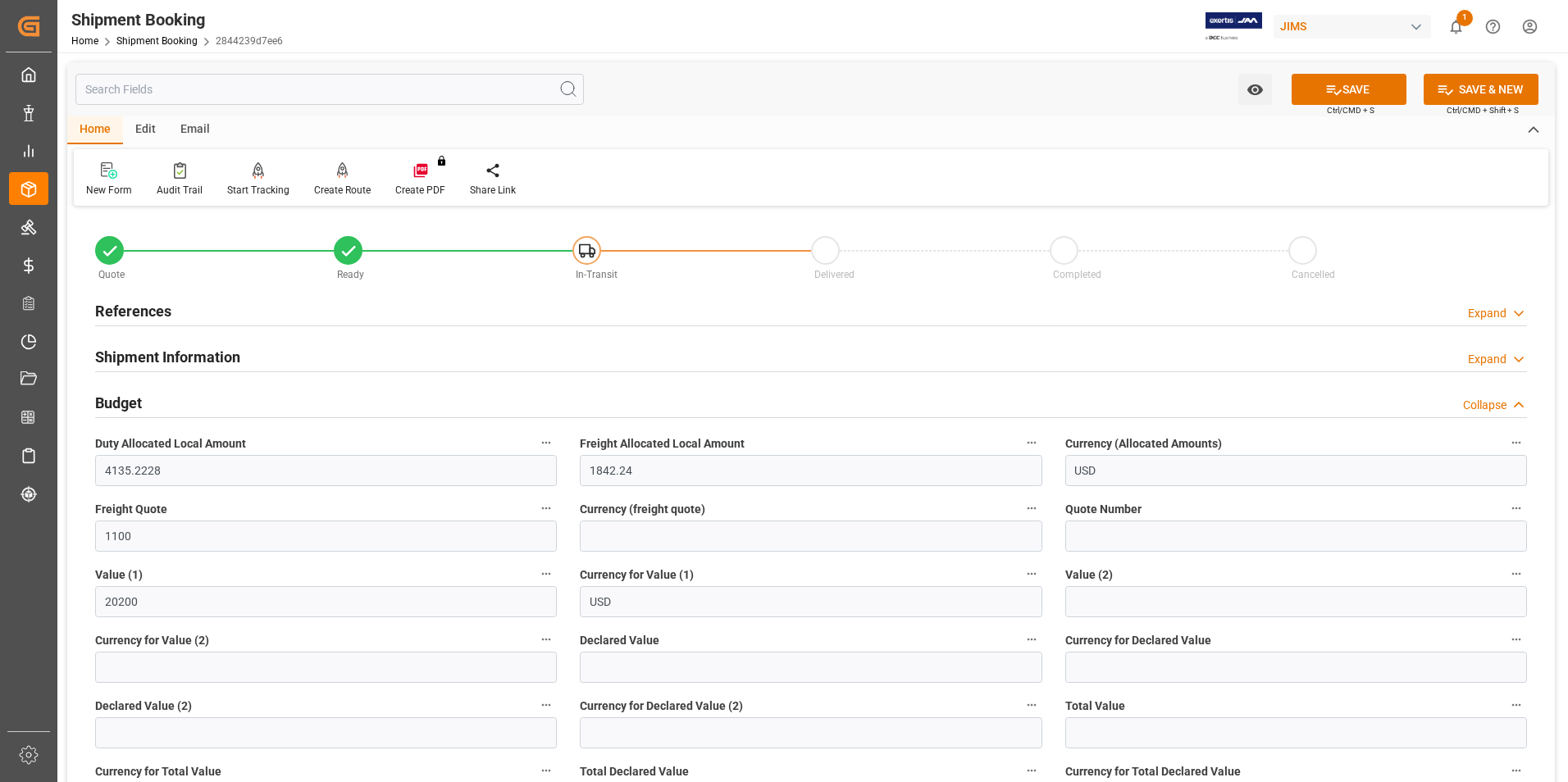
click at [831, 516] on label "Currency (freight quote)" at bounding box center [810, 509] width 462 height 23
click at [1021, 516] on button "Currency (freight quote)" at bounding box center [1031, 508] width 21 height 21
click at [828, 532] on div at bounding box center [784, 391] width 1568 height 782
click at [789, 535] on input at bounding box center [810, 536] width 462 height 31
type input "USD"
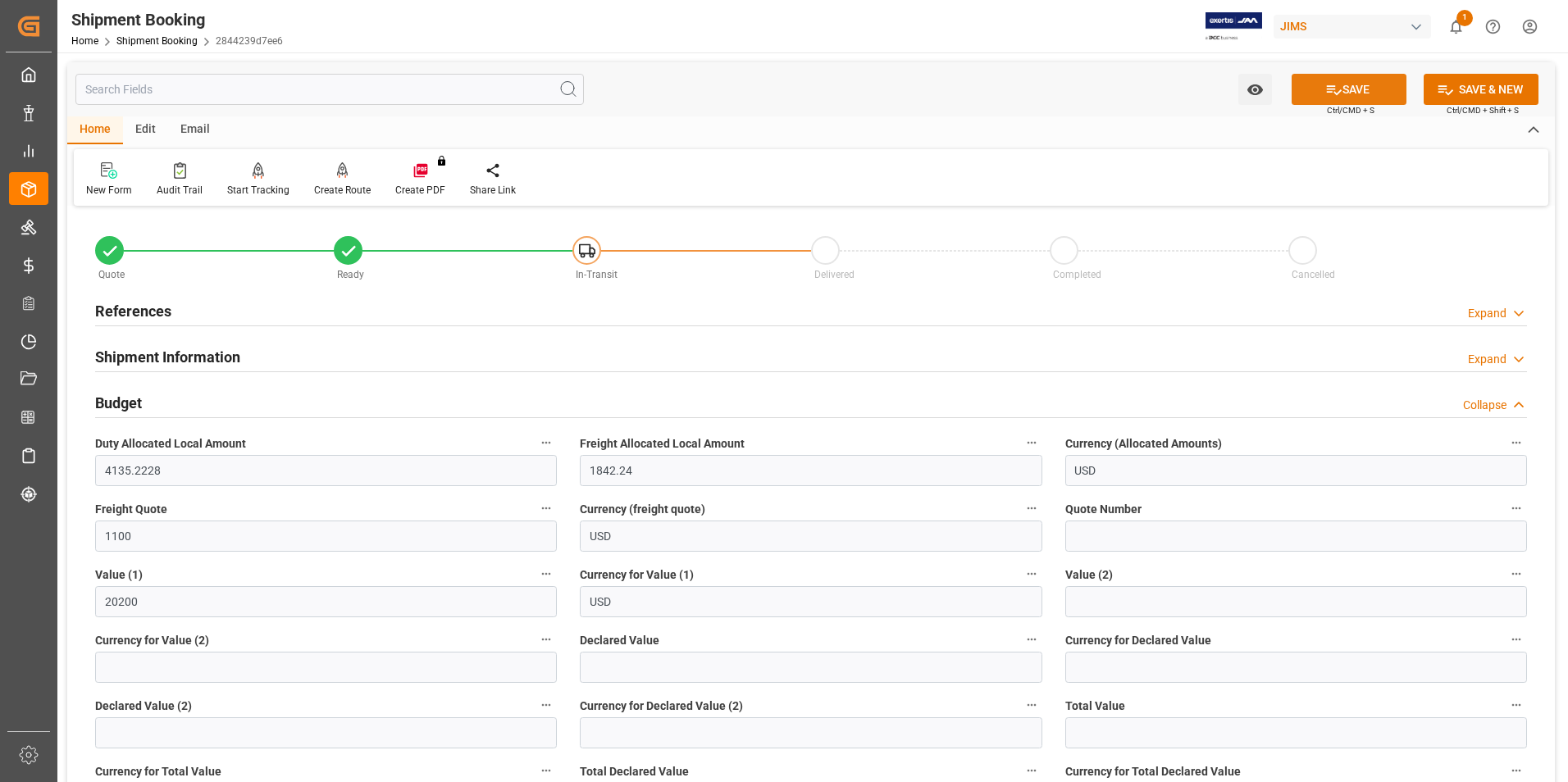
click at [1380, 91] on button "SAVE" at bounding box center [1348, 90] width 115 height 31
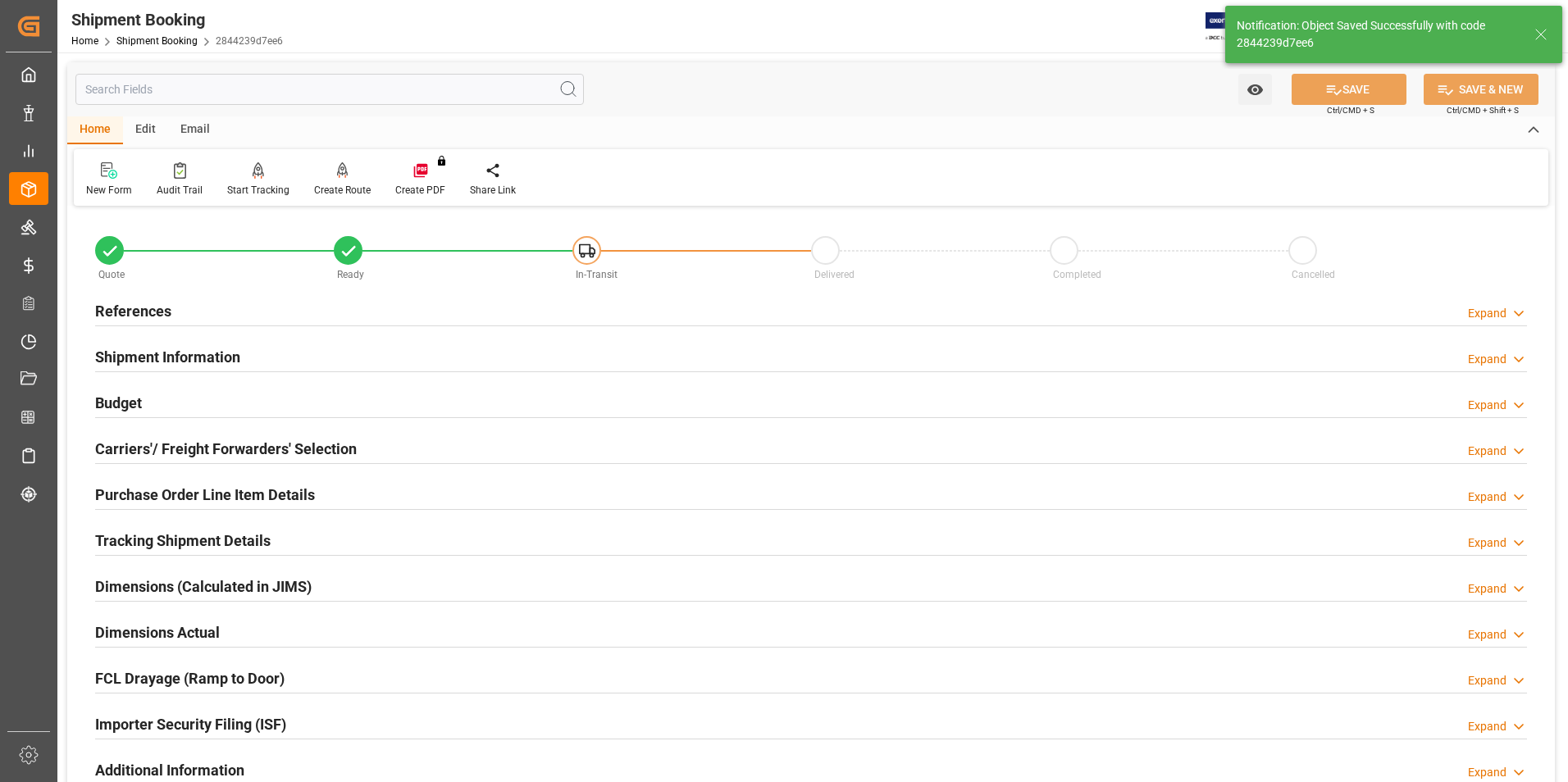
click at [192, 396] on div "Budget Expand" at bounding box center [810, 401] width 1431 height 31
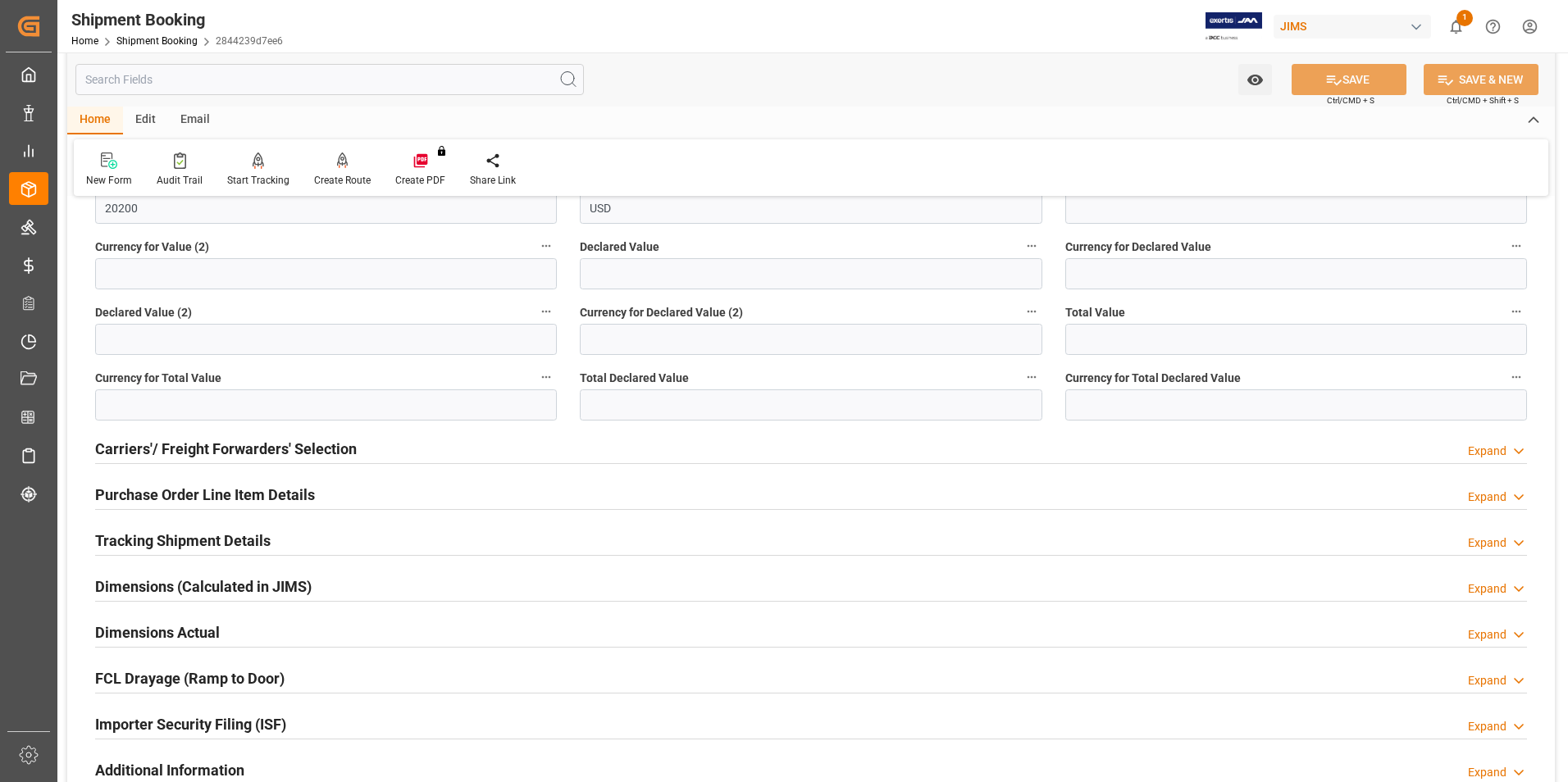
scroll to position [410, 0]
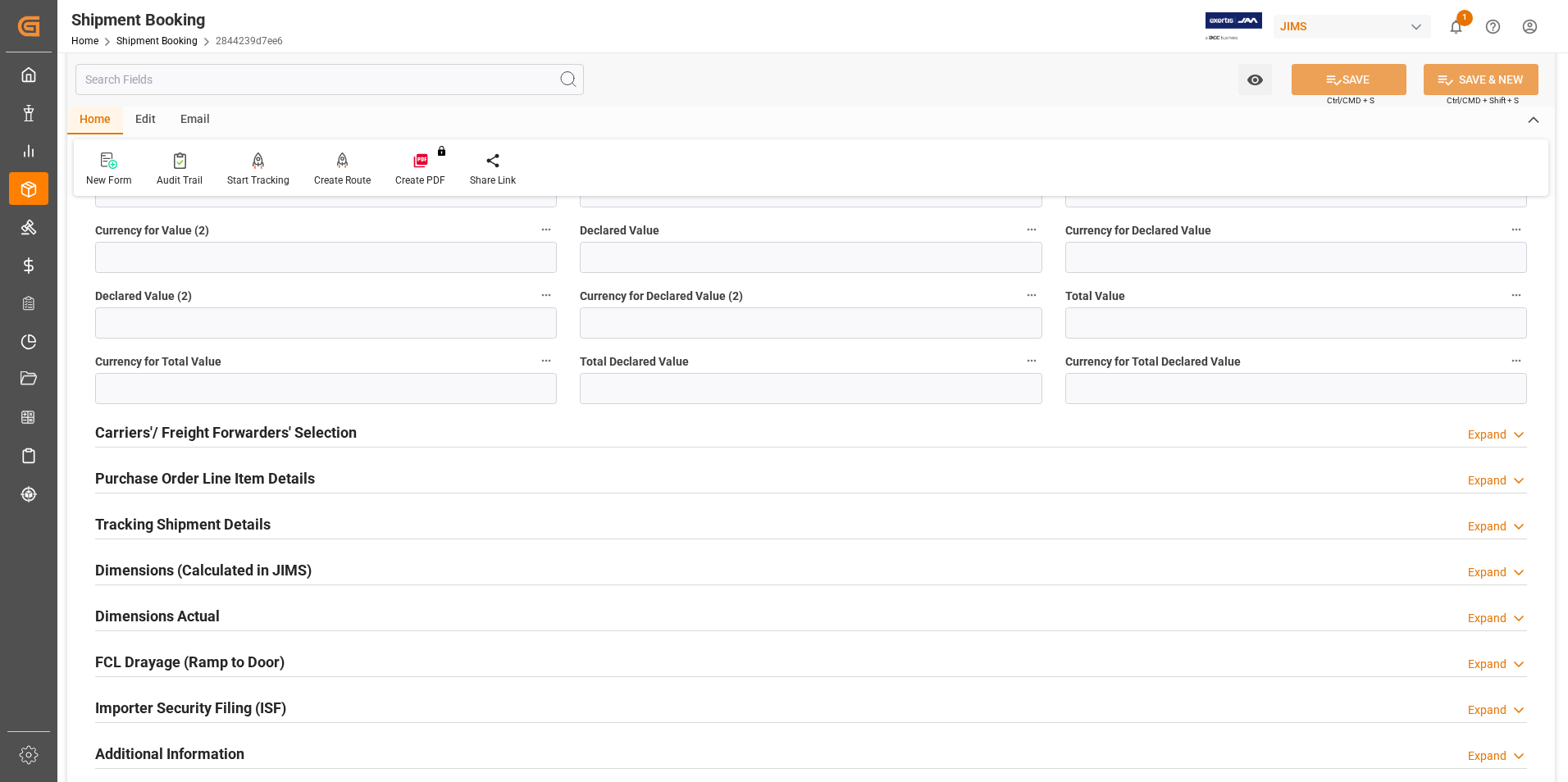
click at [311, 524] on div "Tracking Shipment Details Expand" at bounding box center [810, 523] width 1431 height 31
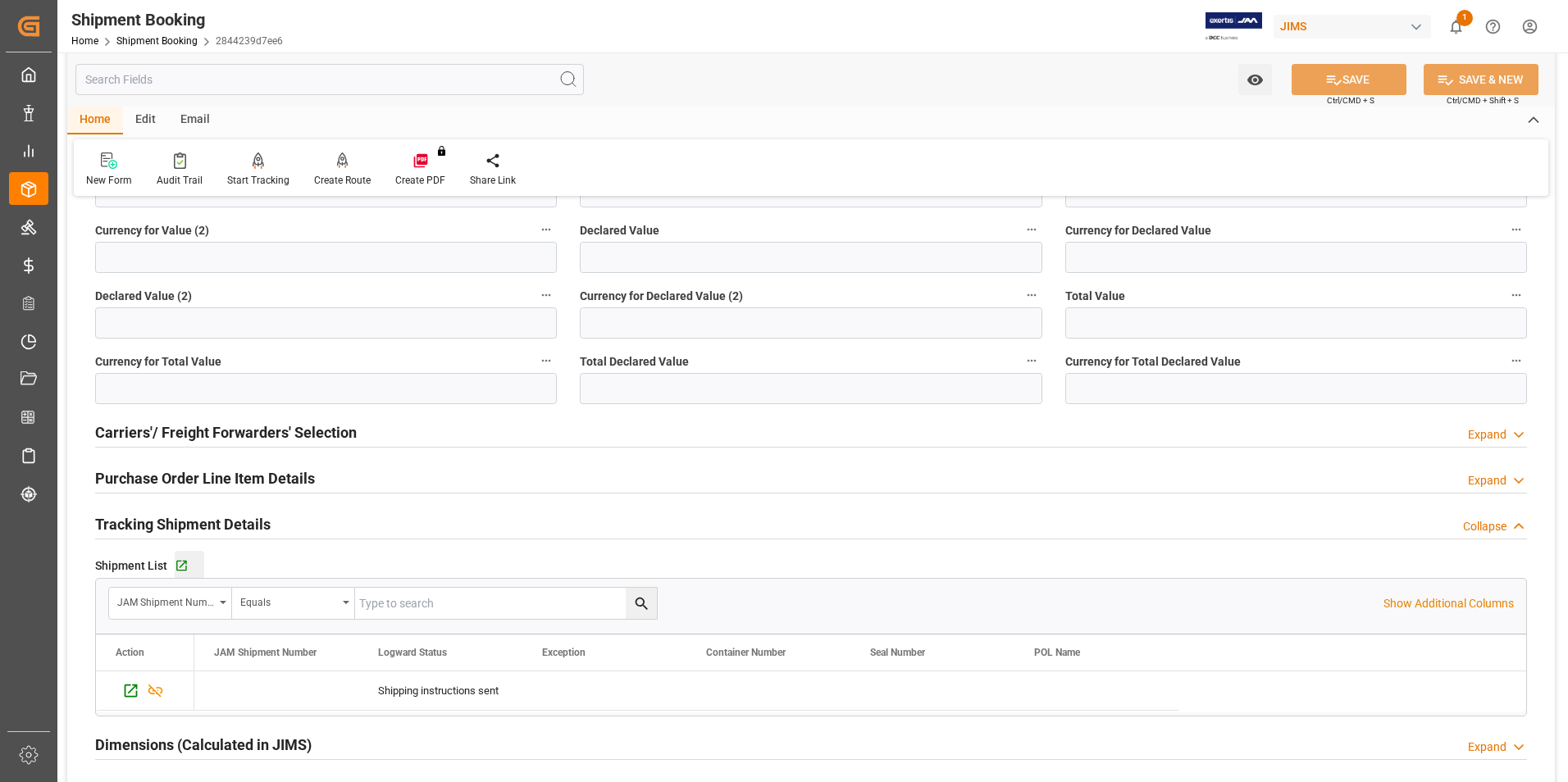
click at [188, 563] on div "Go to Shipment Tracking Grid" at bounding box center [189, 566] width 30 height 14
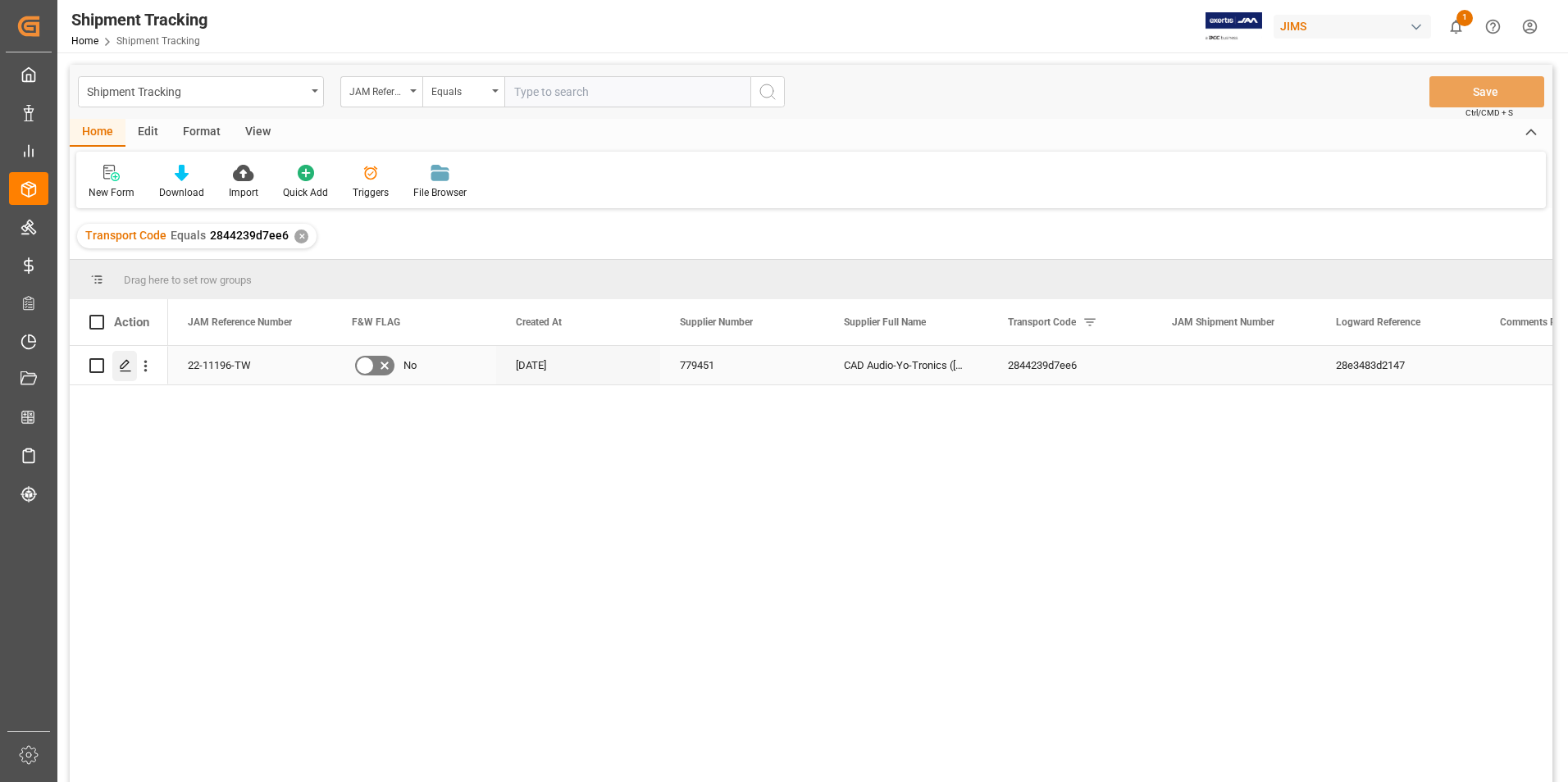
click at [124, 365] on icon "Press SPACE to select this row." at bounding box center [125, 365] width 13 height 13
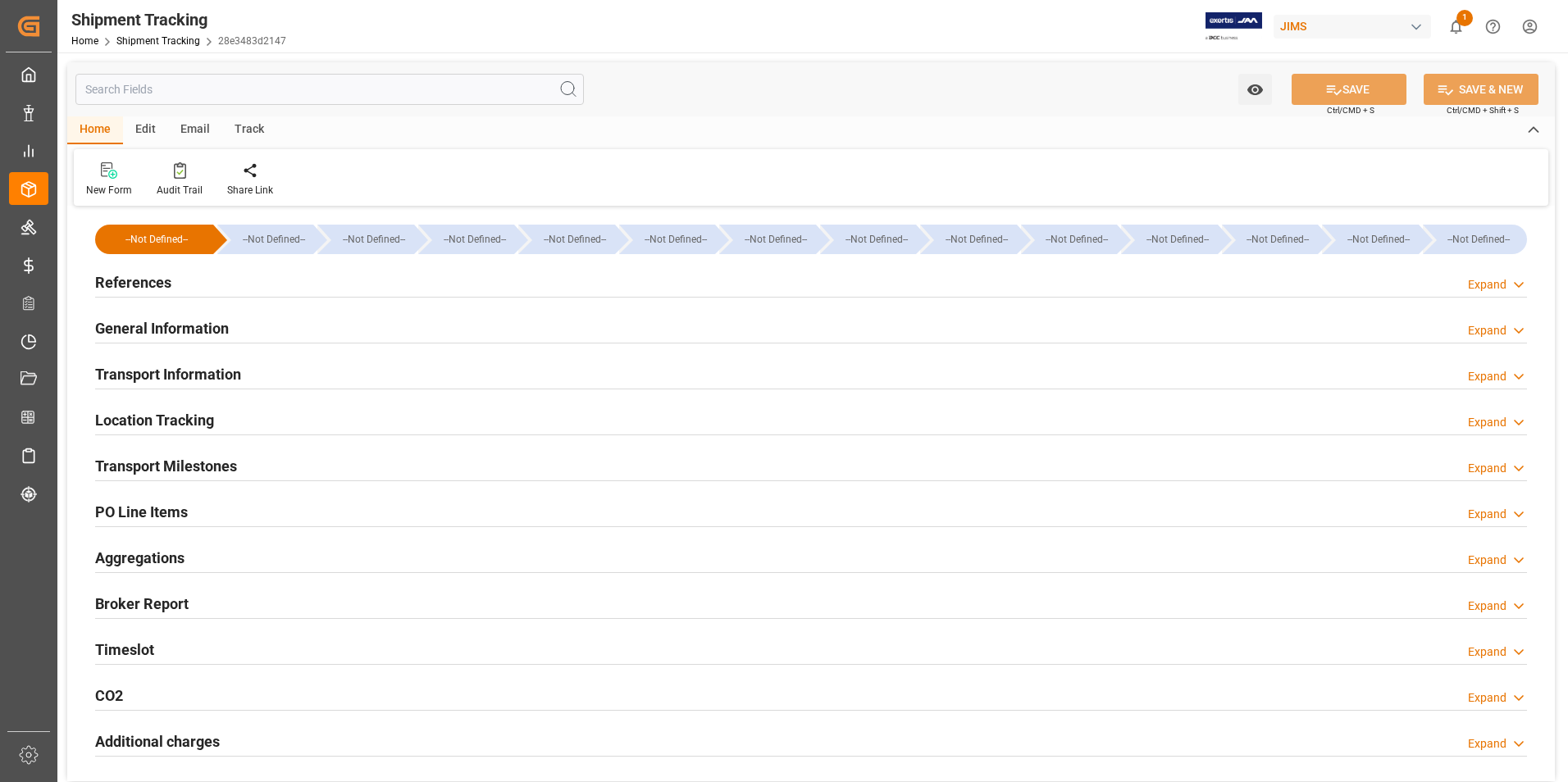
type input "23-09-2025"
click at [273, 271] on div "References Expand" at bounding box center [810, 281] width 1431 height 31
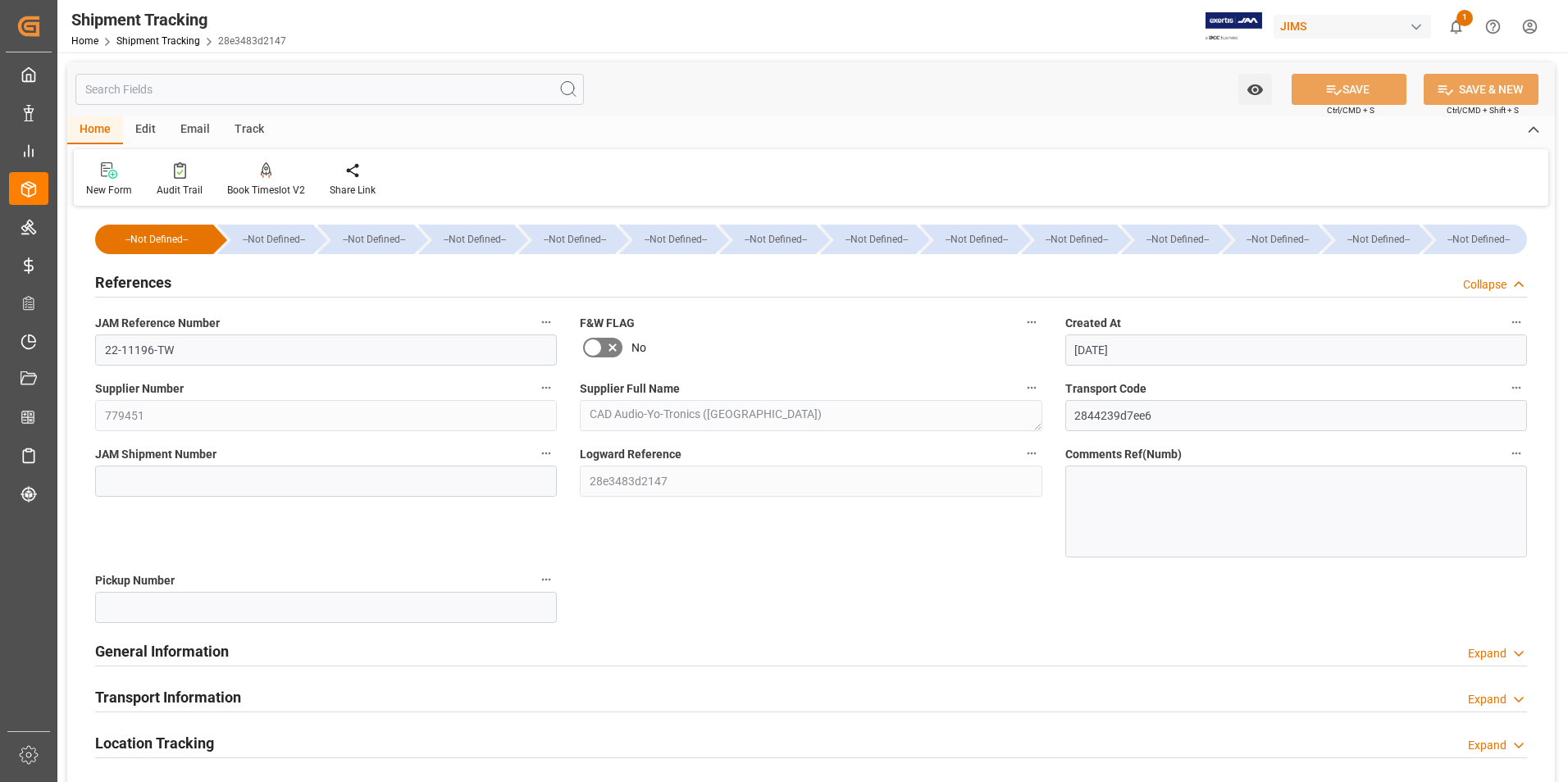
click at [564, 652] on div "General Information Expand" at bounding box center [810, 650] width 1431 height 31
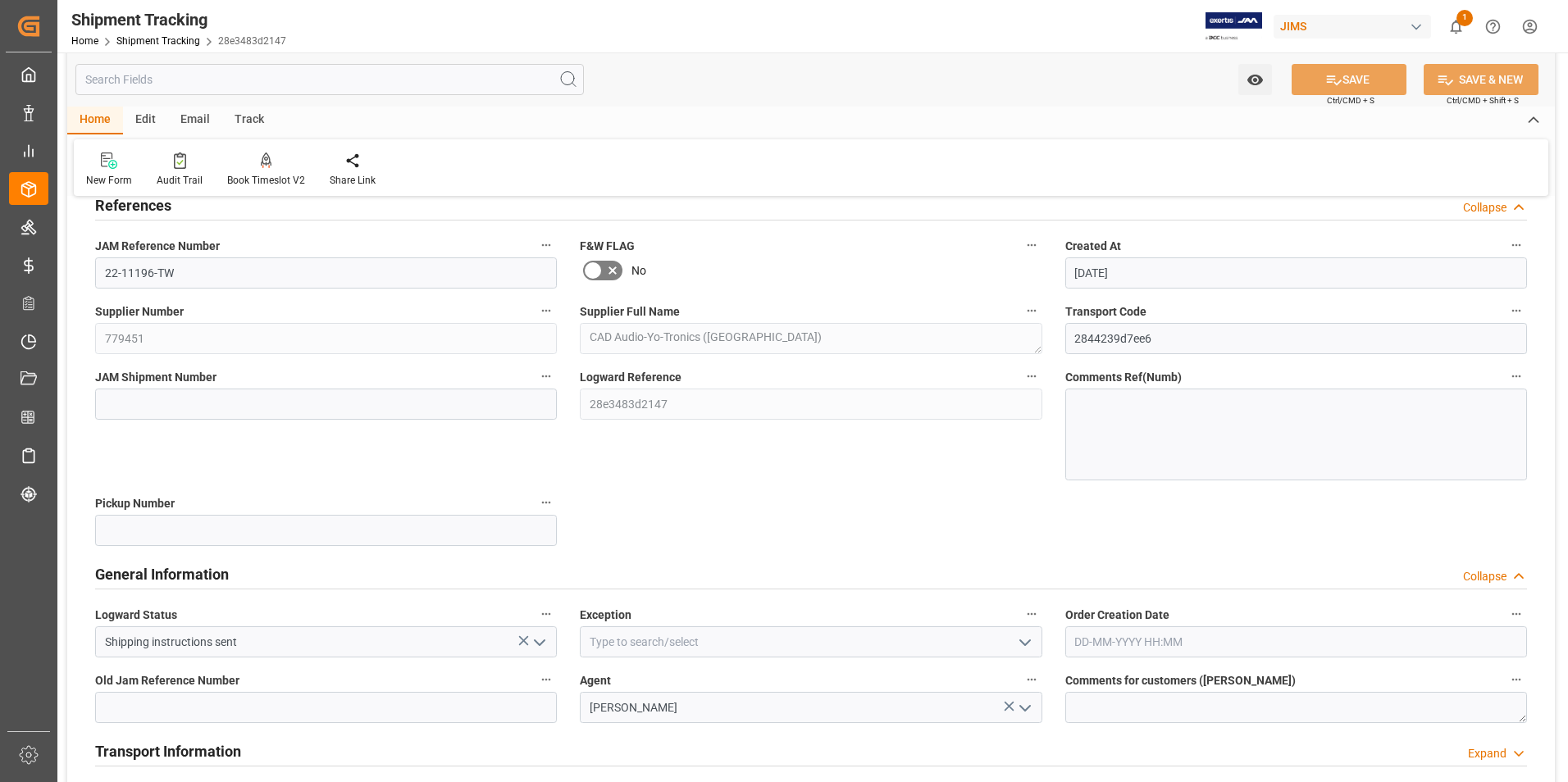
scroll to position [164, 0]
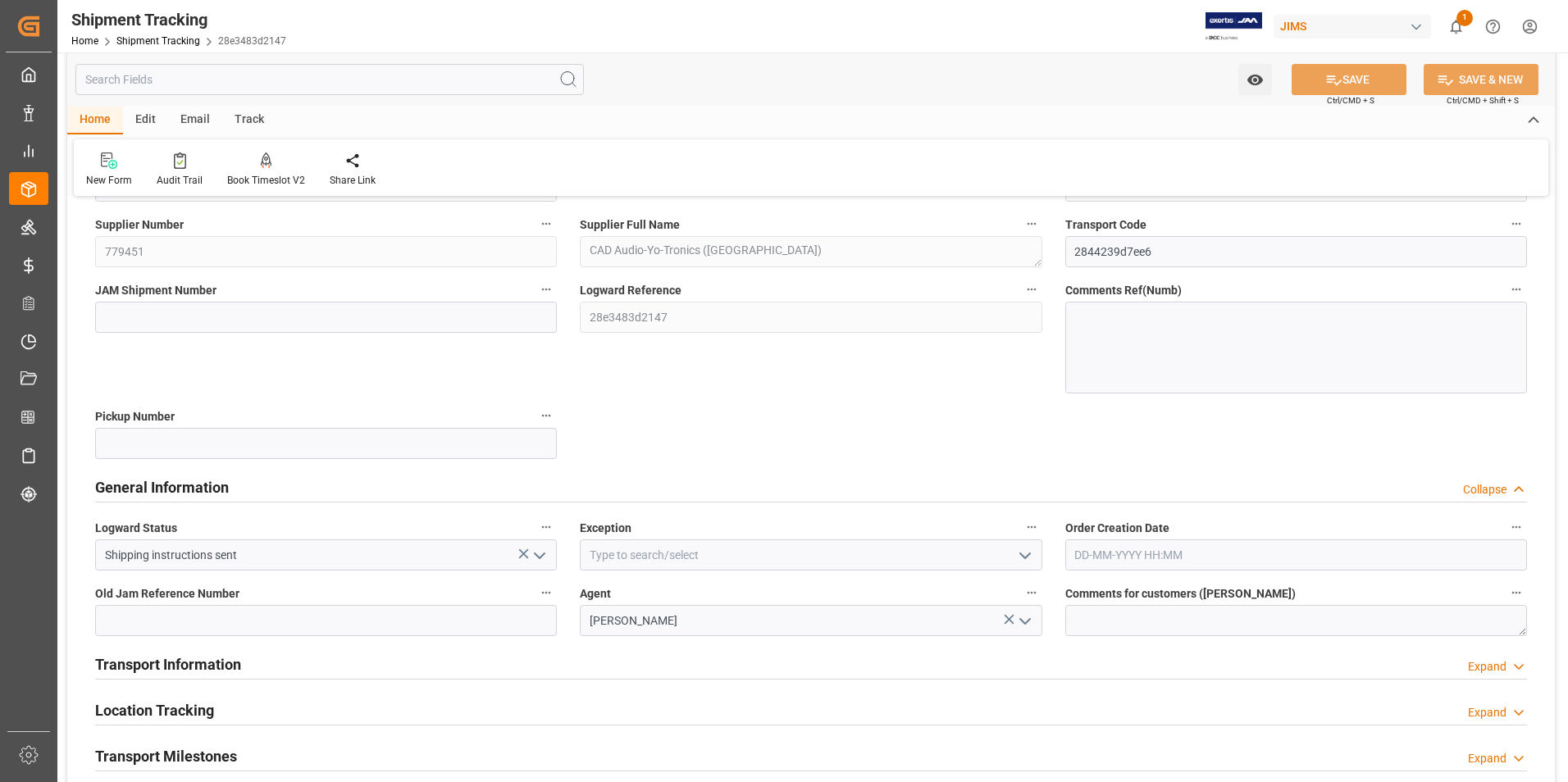
click at [1028, 555] on polyline "open menu" at bounding box center [1024, 556] width 10 height 5
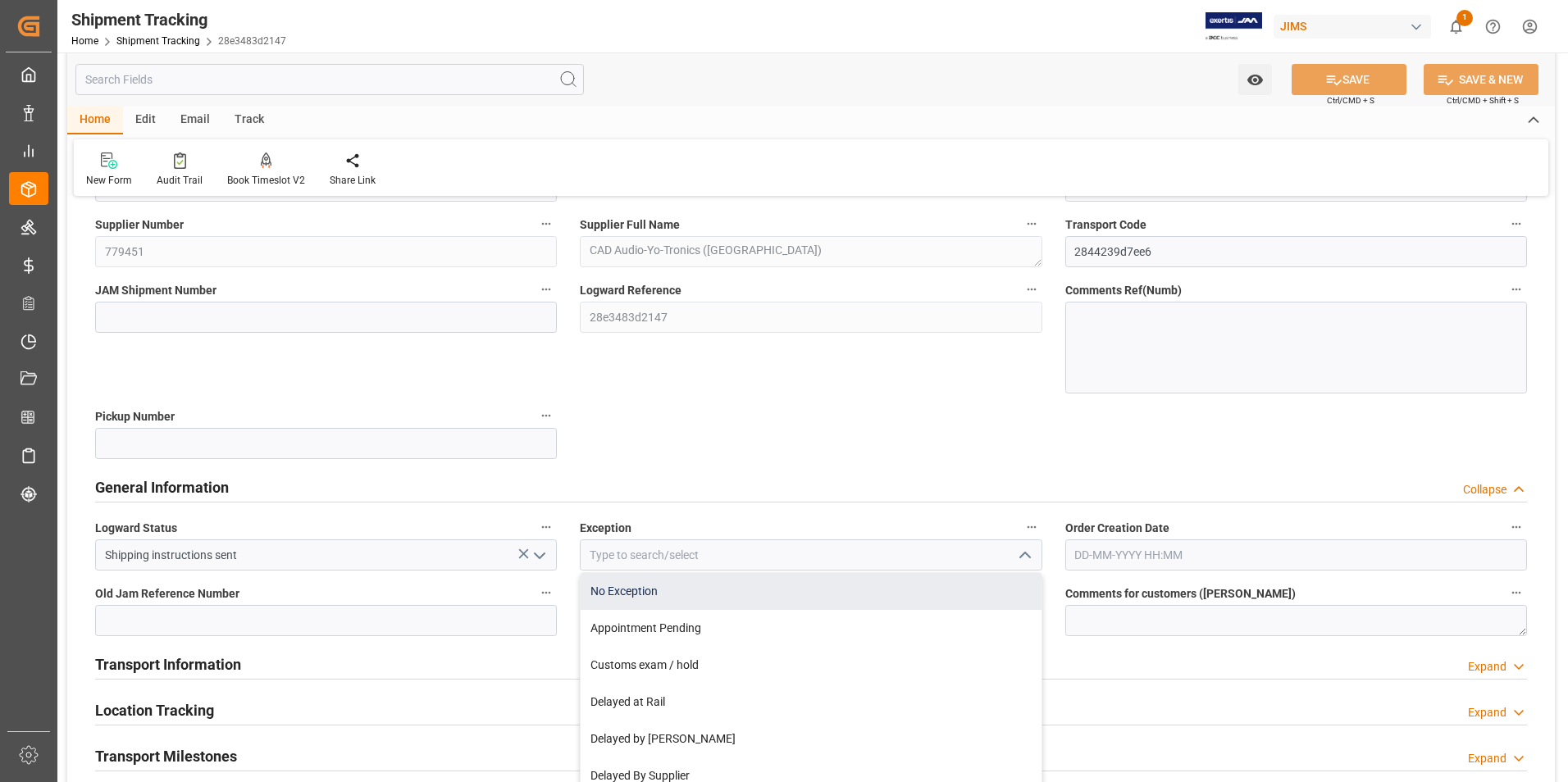
click at [805, 598] on div "No Exception" at bounding box center [810, 591] width 460 height 37
type input "No Exception"
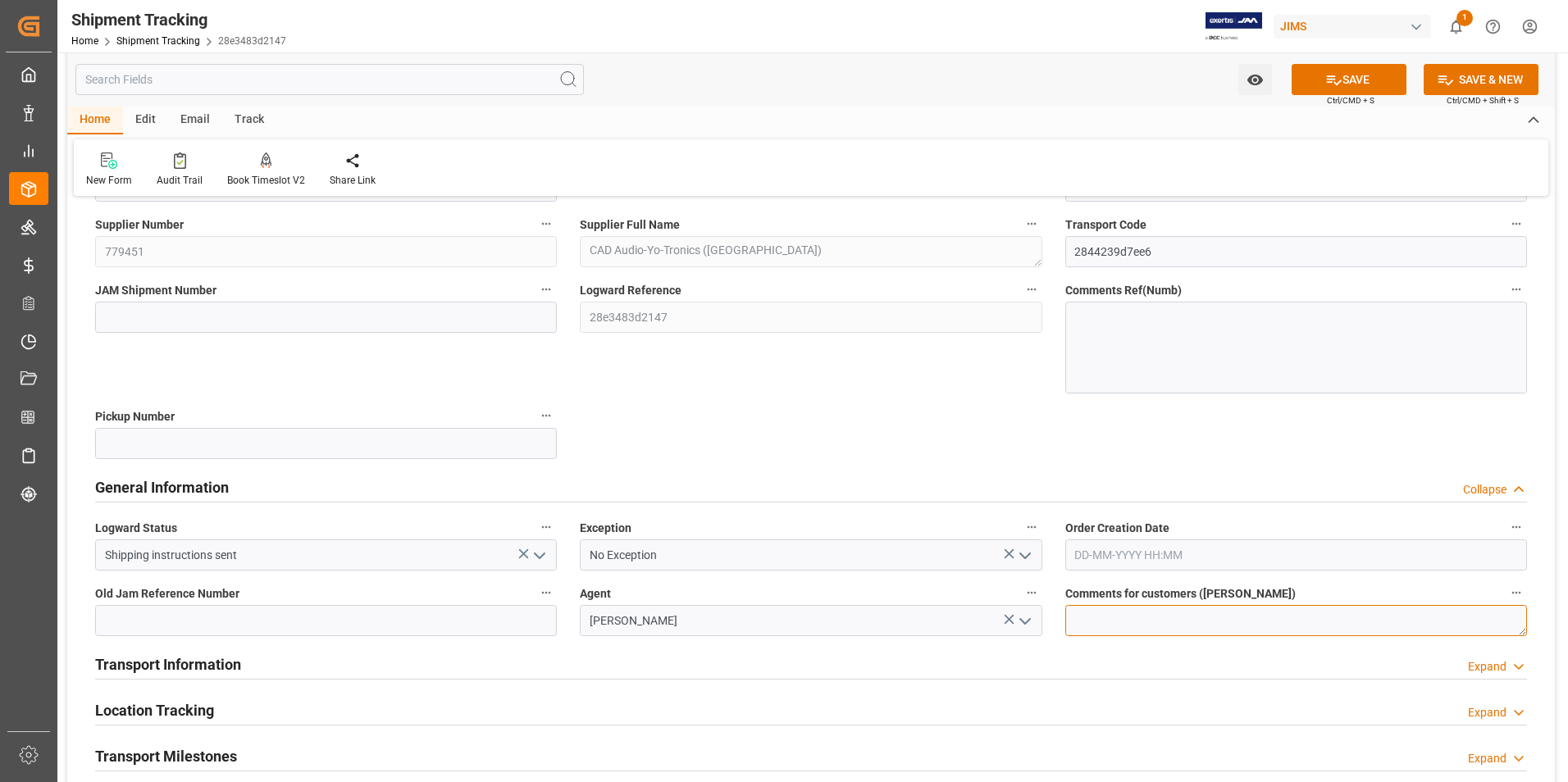
click at [1130, 623] on textarea at bounding box center [1296, 621] width 462 height 31
type textarea "DO NOT RECEIVE IN E1"
click at [364, 668] on div "Transport Information Expand" at bounding box center [810, 664] width 1431 height 31
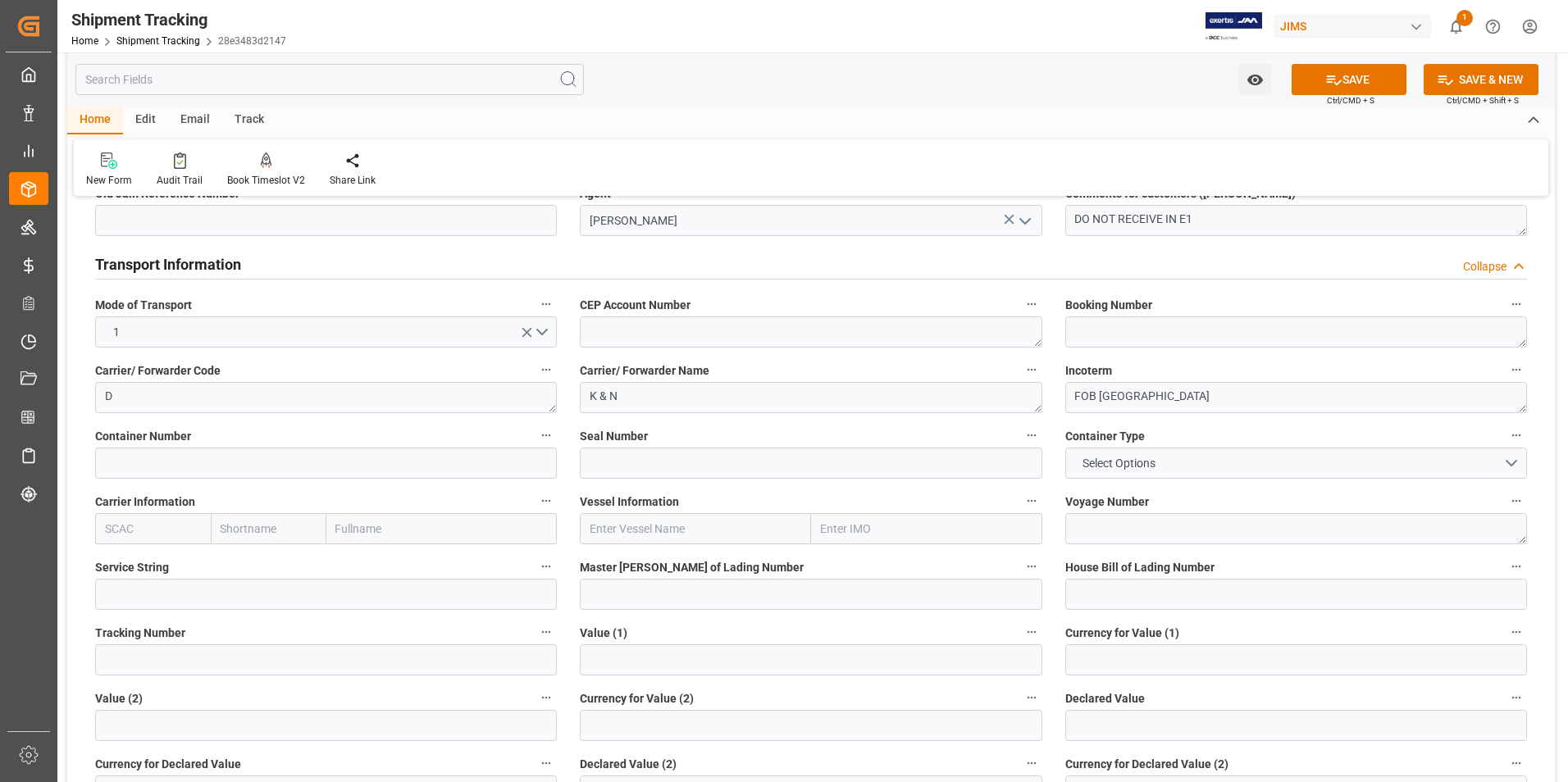
scroll to position [574, 0]
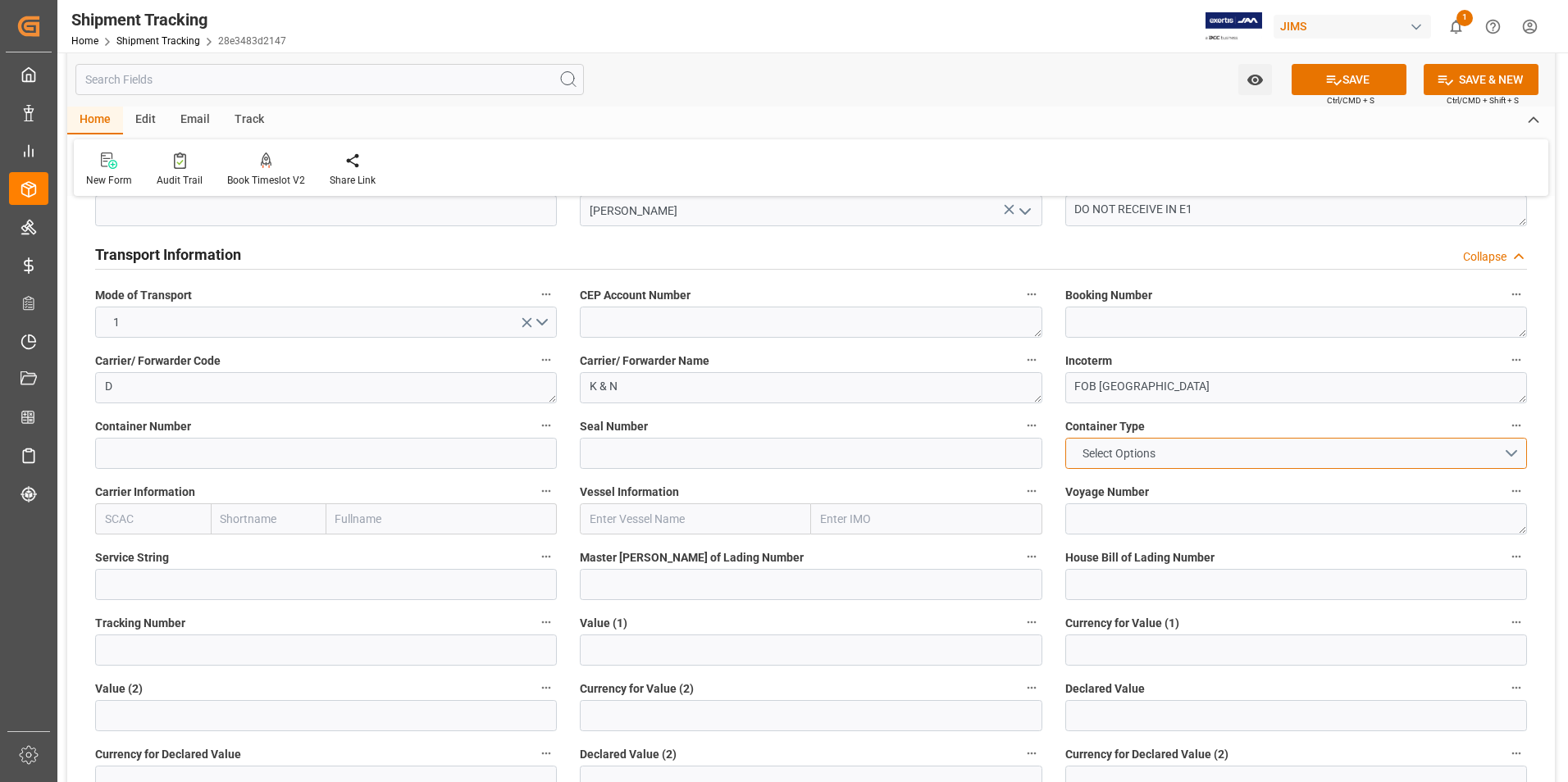
click at [1504, 453] on button "Select Options" at bounding box center [1296, 454] width 462 height 31
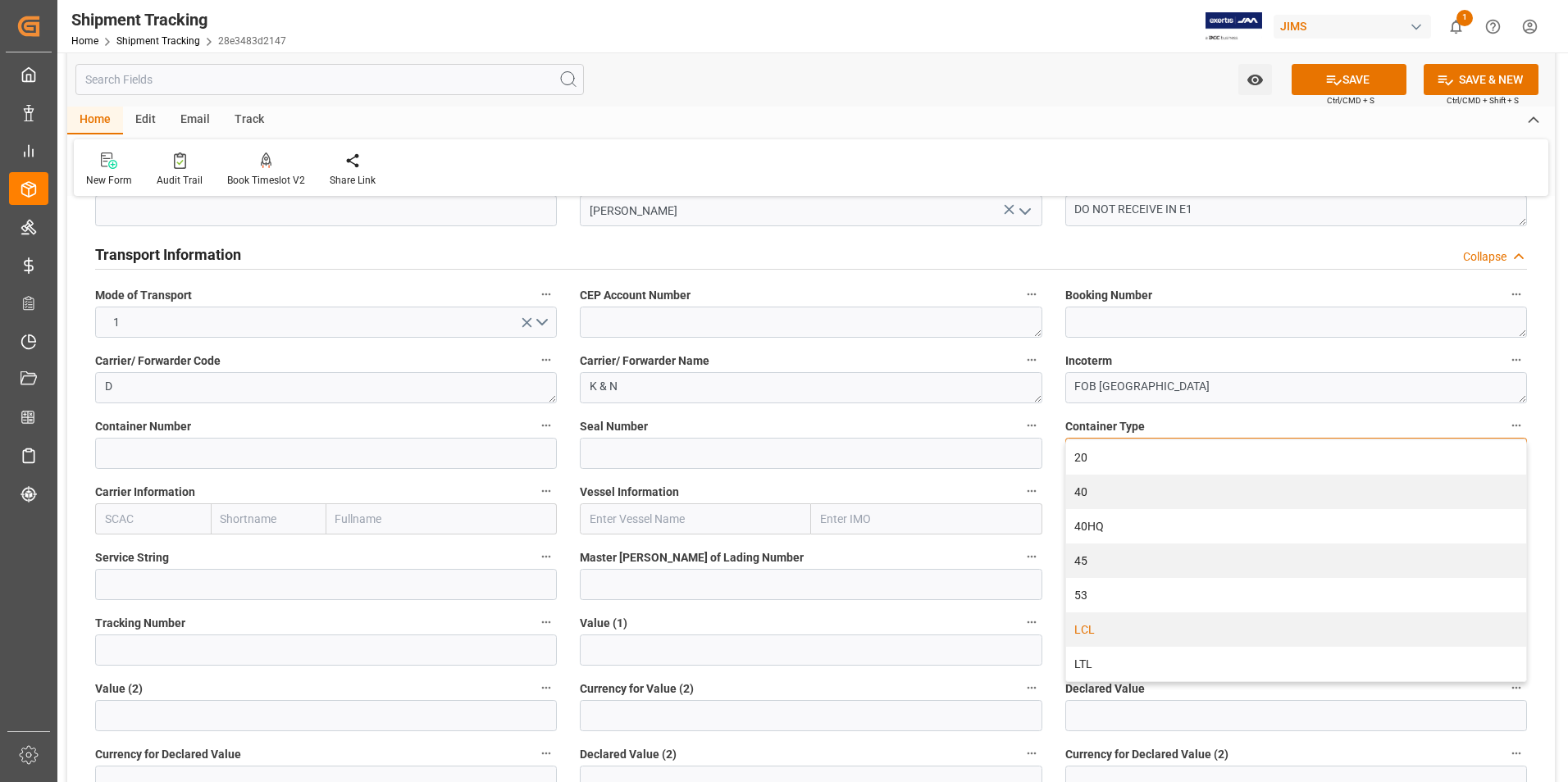
click at [1194, 633] on div "LCL" at bounding box center [1296, 630] width 460 height 35
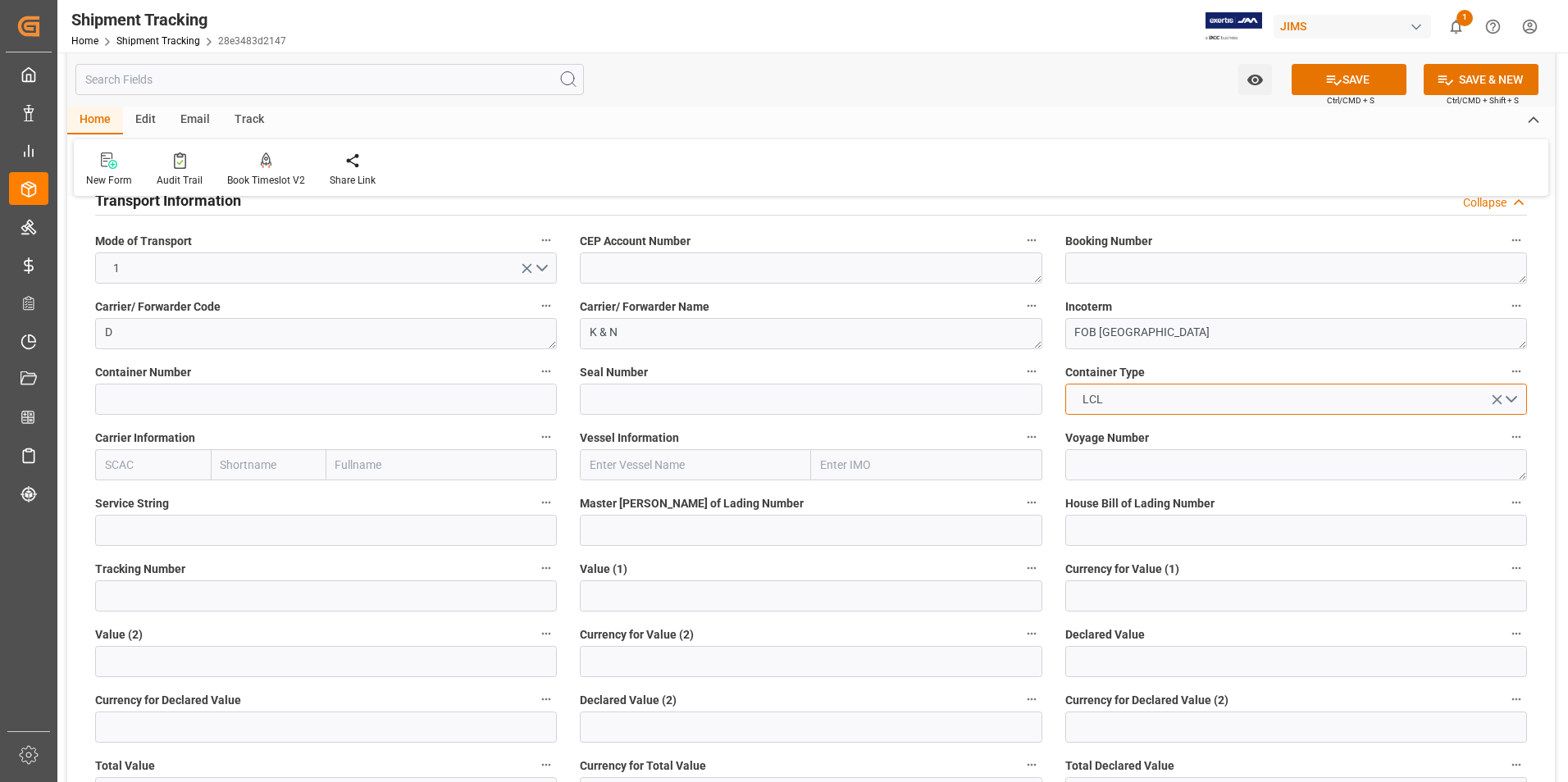
scroll to position [656, 0]
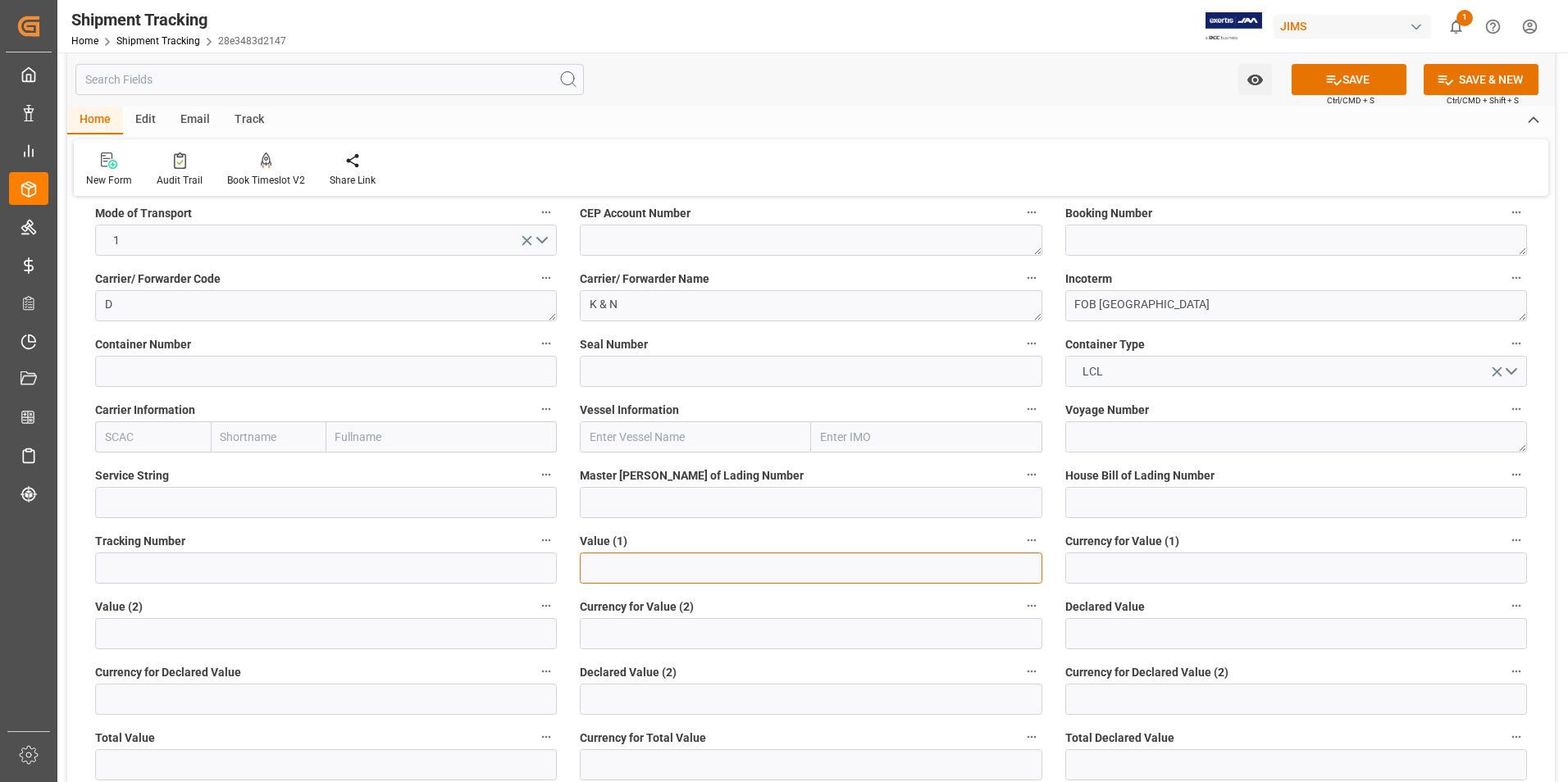
click at [644, 569] on input "text" at bounding box center [810, 568] width 462 height 31
type input "20200"
click at [1112, 566] on input at bounding box center [1296, 568] width 462 height 31
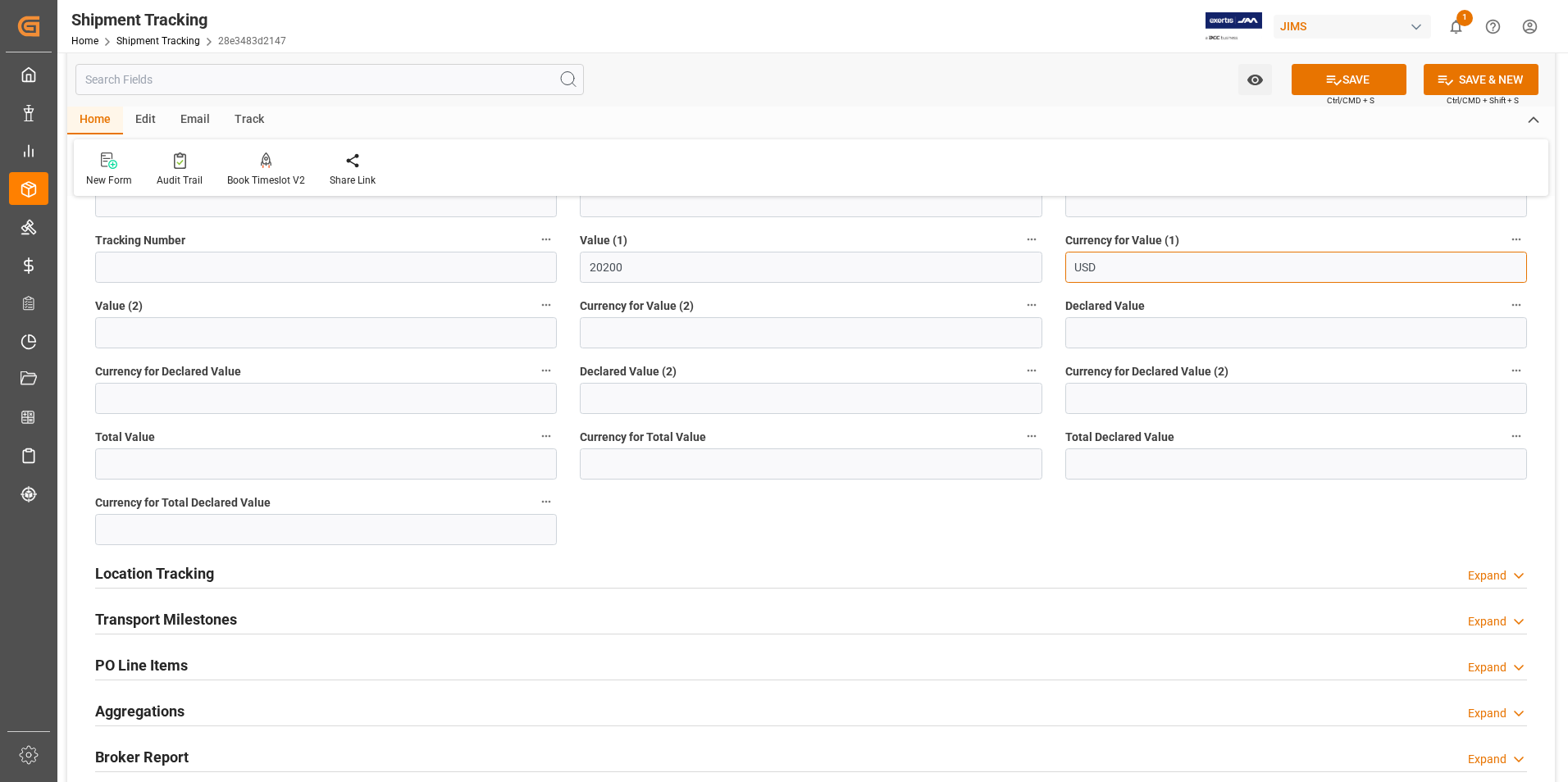
scroll to position [983, 0]
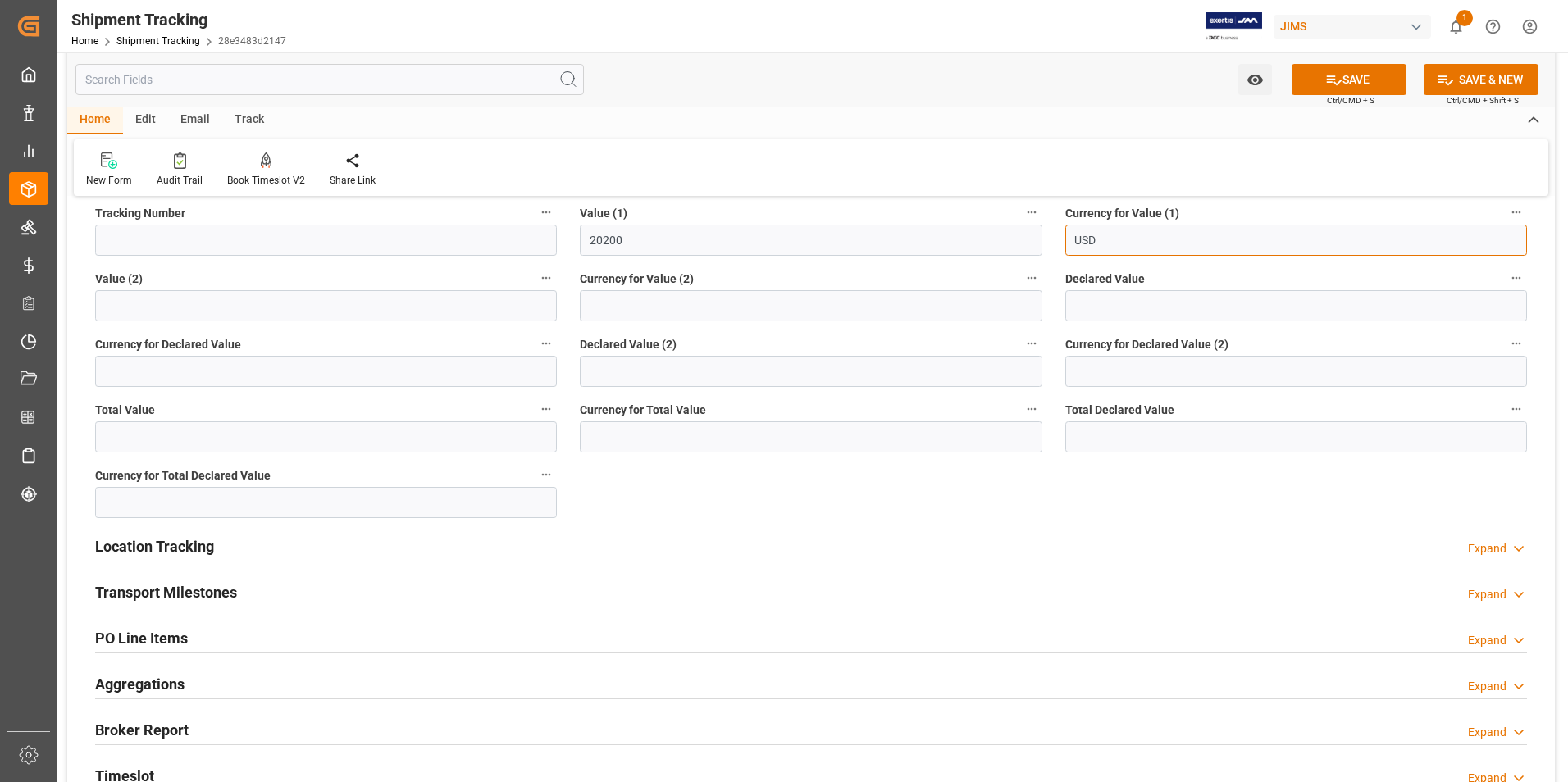
type input "USD"
click at [320, 584] on div "Transport Milestones Expand" at bounding box center [810, 591] width 1431 height 31
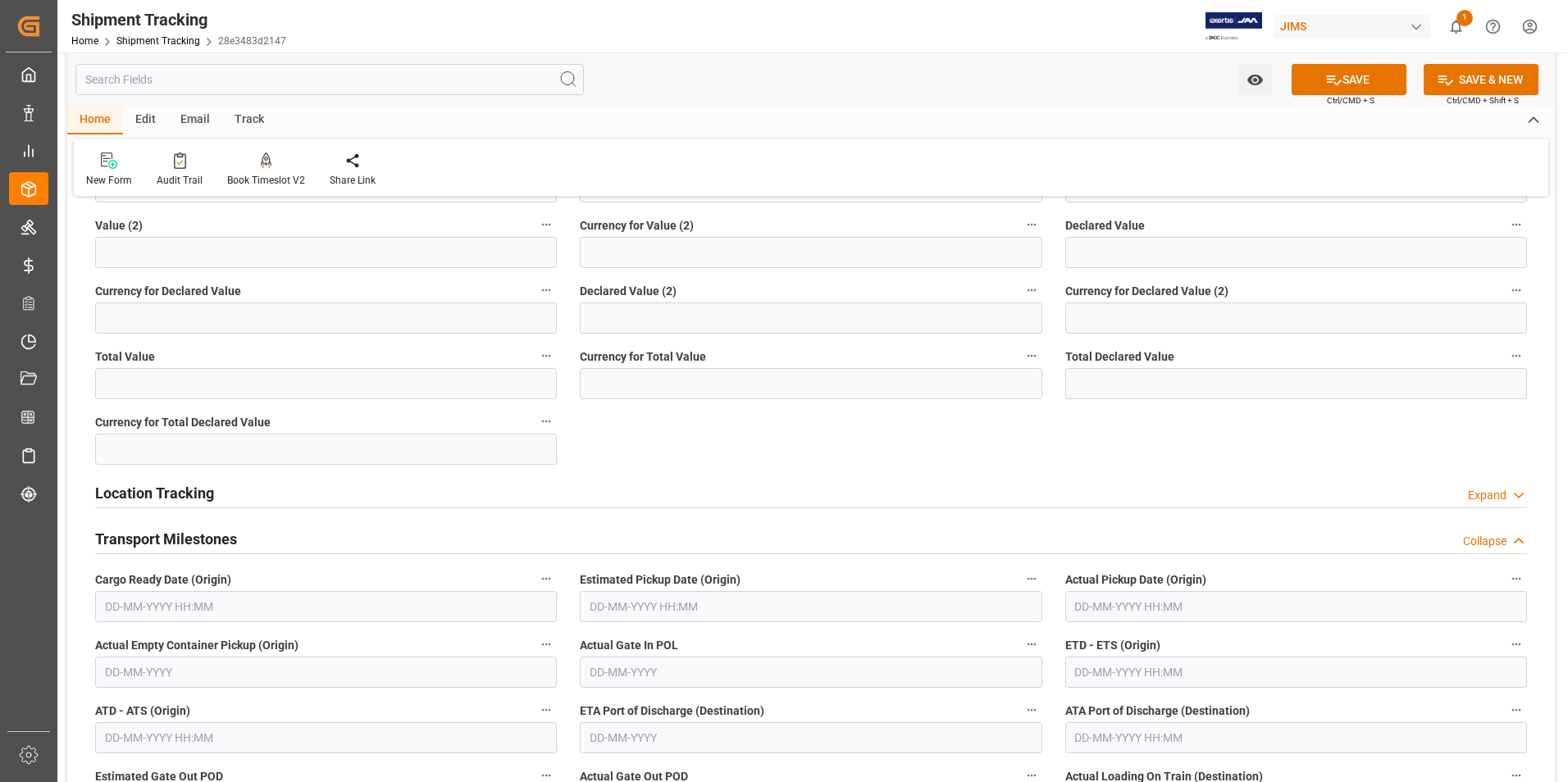
scroll to position [1066, 0]
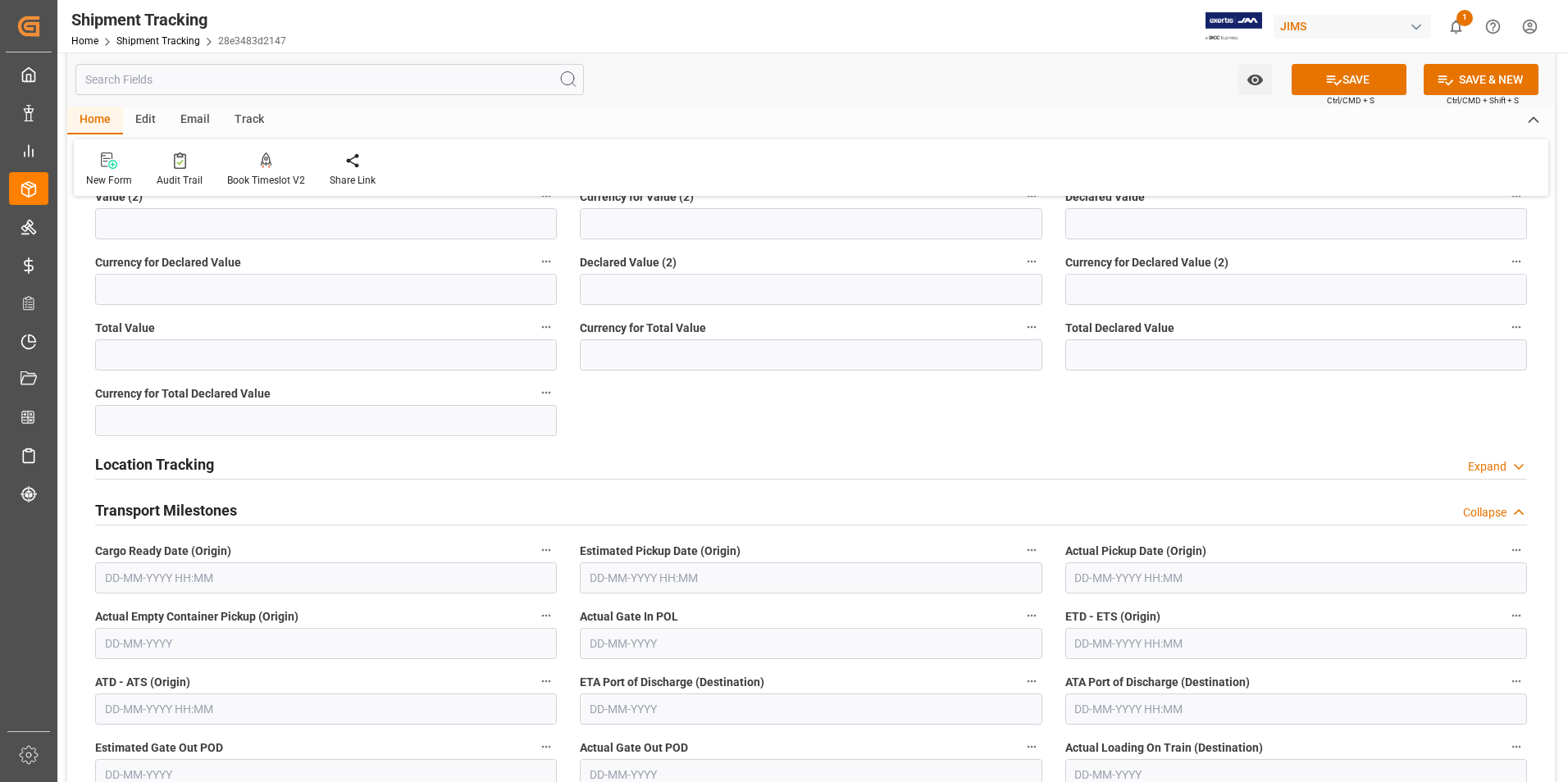
click at [127, 572] on input "text" at bounding box center [326, 578] width 462 height 31
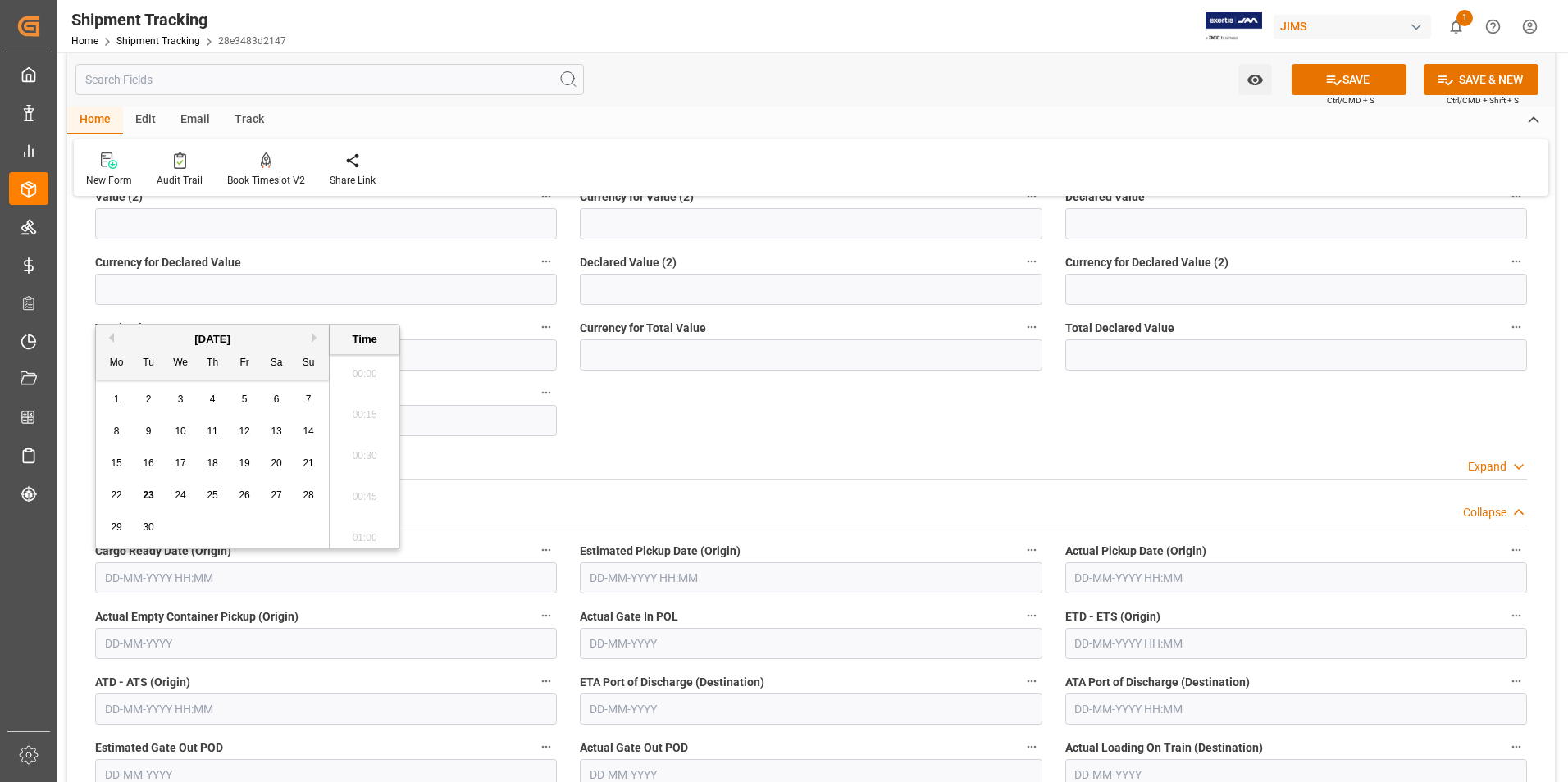
scroll to position [1768, 0]
click at [153, 494] on span "23" at bounding box center [148, 495] width 10 height 11
type input "23-09-2025 00:00"
click at [658, 572] on input "text" at bounding box center [810, 578] width 462 height 31
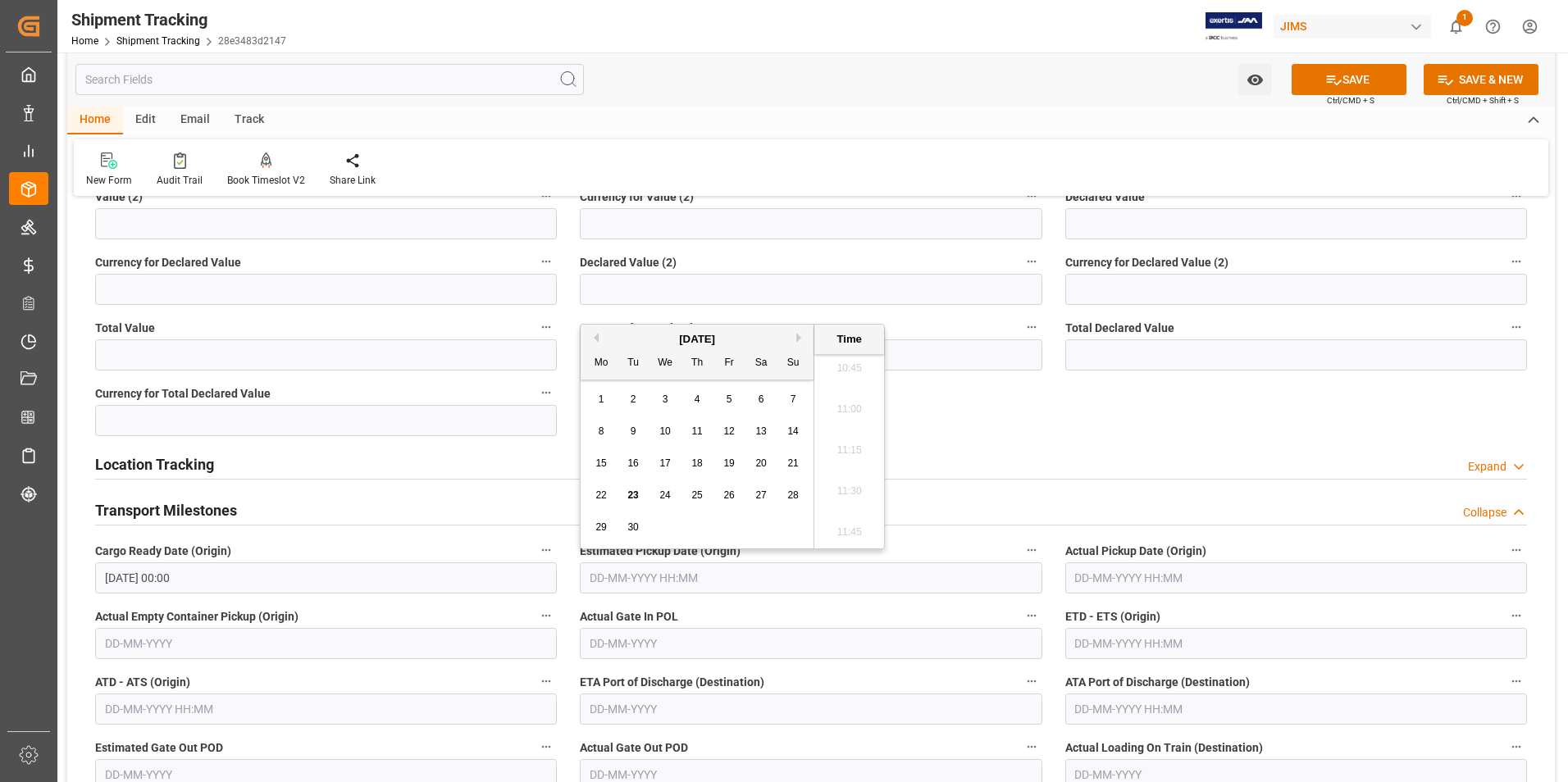
click at [195, 583] on input "23-09-2025 00:00" at bounding box center [326, 578] width 462 height 31
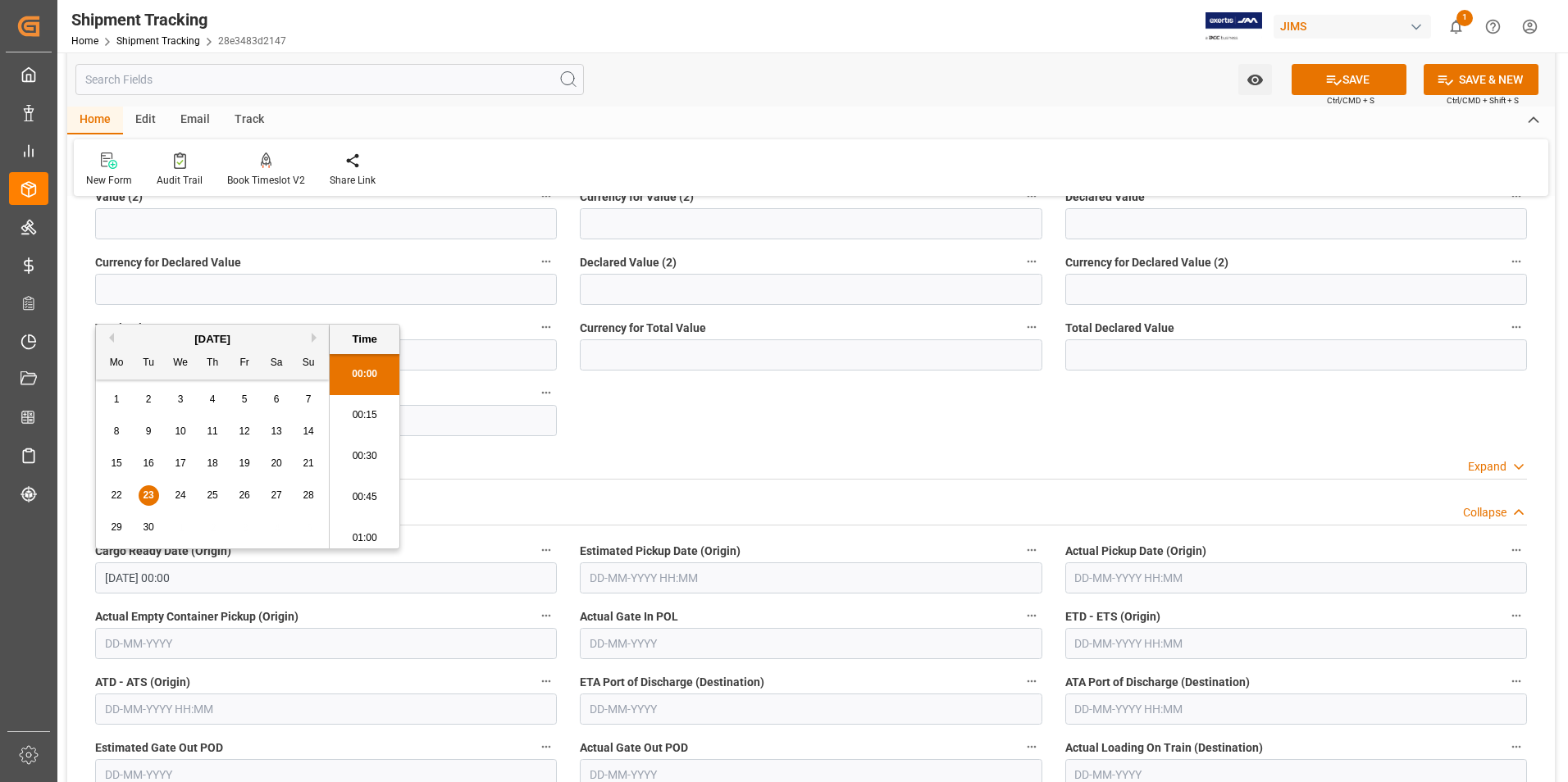
click at [145, 493] on span "23" at bounding box center [148, 495] width 10 height 11
click at [686, 572] on input "text" at bounding box center [810, 578] width 462 height 31
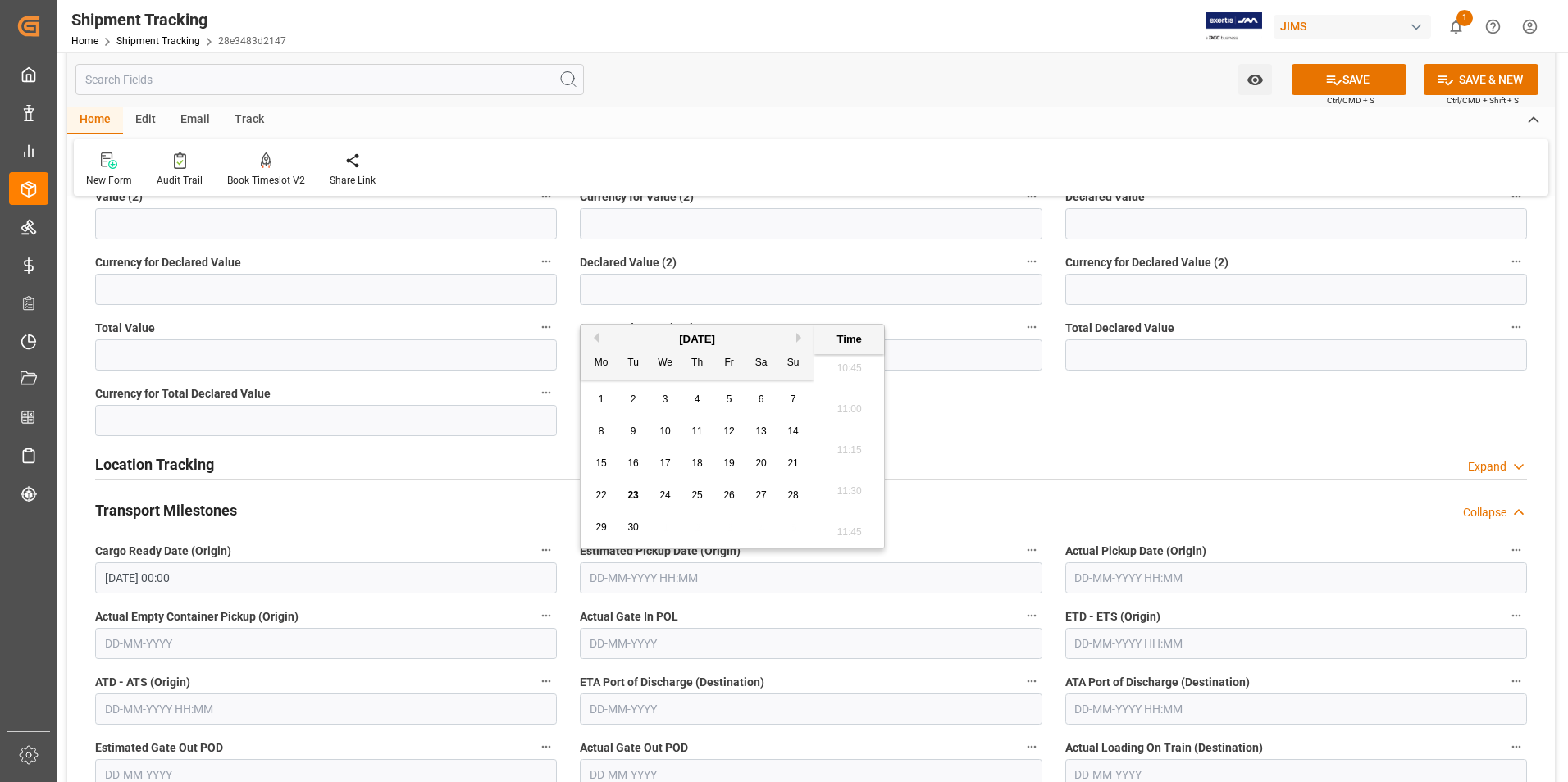
click at [798, 337] on button "Next Month" at bounding box center [801, 337] width 10 height 10
click at [728, 426] on span "10" at bounding box center [728, 430] width 10 height 11
type input "10-10-2025 00:00"
click at [1100, 645] on input "text" at bounding box center [1296, 644] width 462 height 31
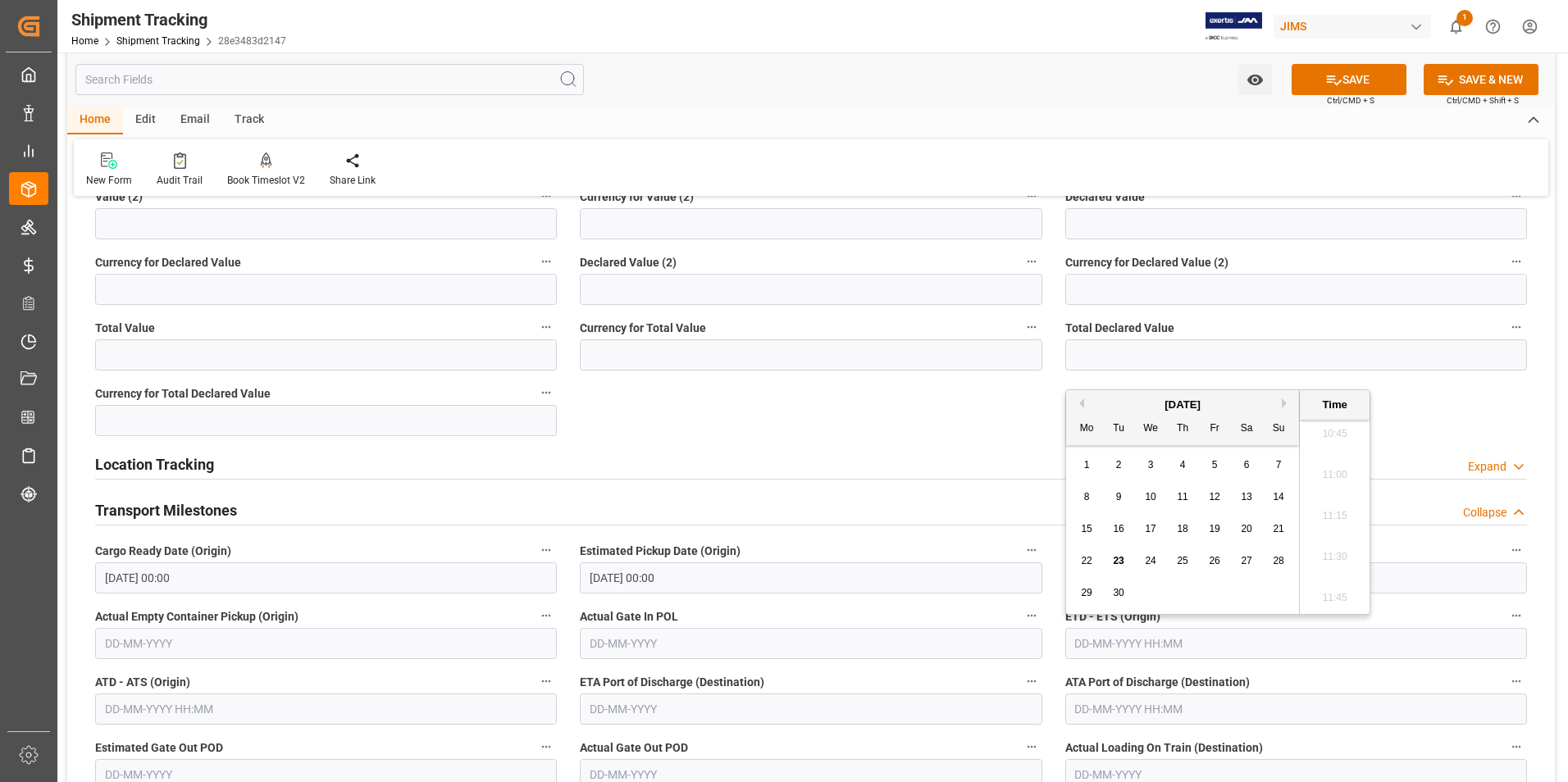
click at [1285, 405] on button "Next Month" at bounding box center [1286, 402] width 10 height 10
click at [1087, 555] on span "20" at bounding box center [1085, 560] width 10 height 11
type input "20-10-2025 00:00"
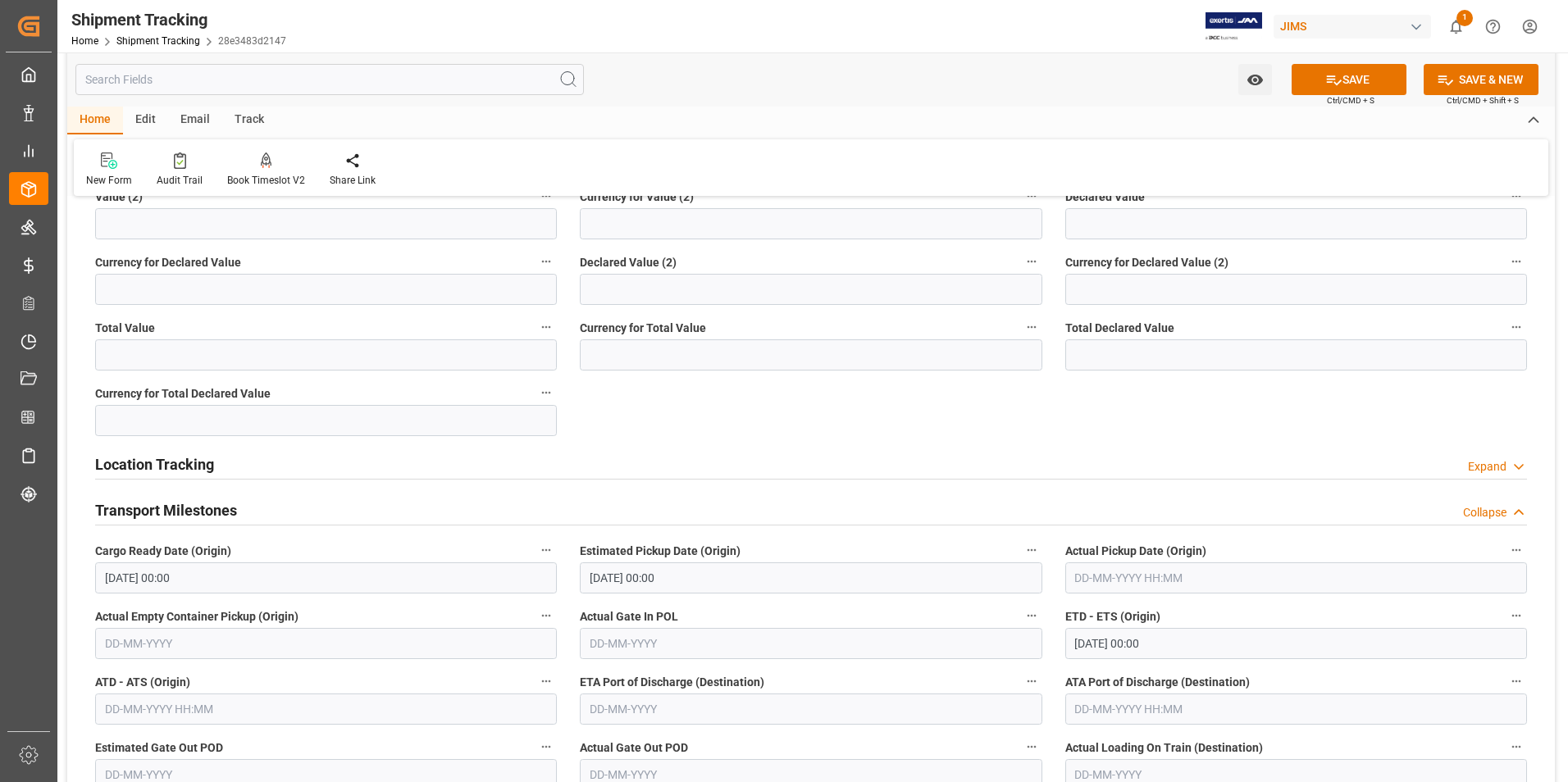
click at [949, 538] on div "Estimated Pickup Date (Origin) 10-10-2025 00:00" at bounding box center [810, 566] width 484 height 65
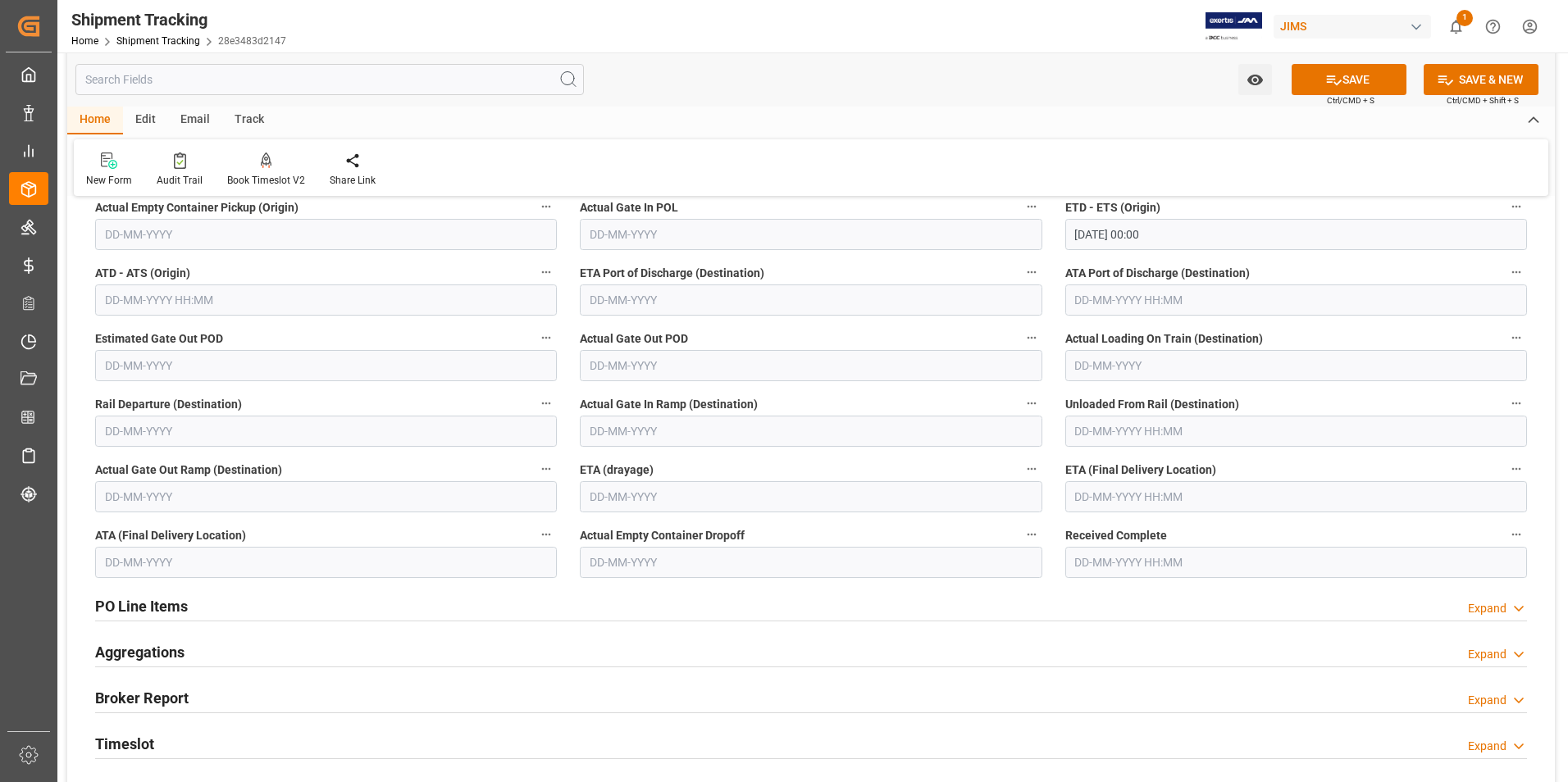
scroll to position [1475, 0]
click at [1110, 500] on input "text" at bounding box center [1296, 496] width 462 height 31
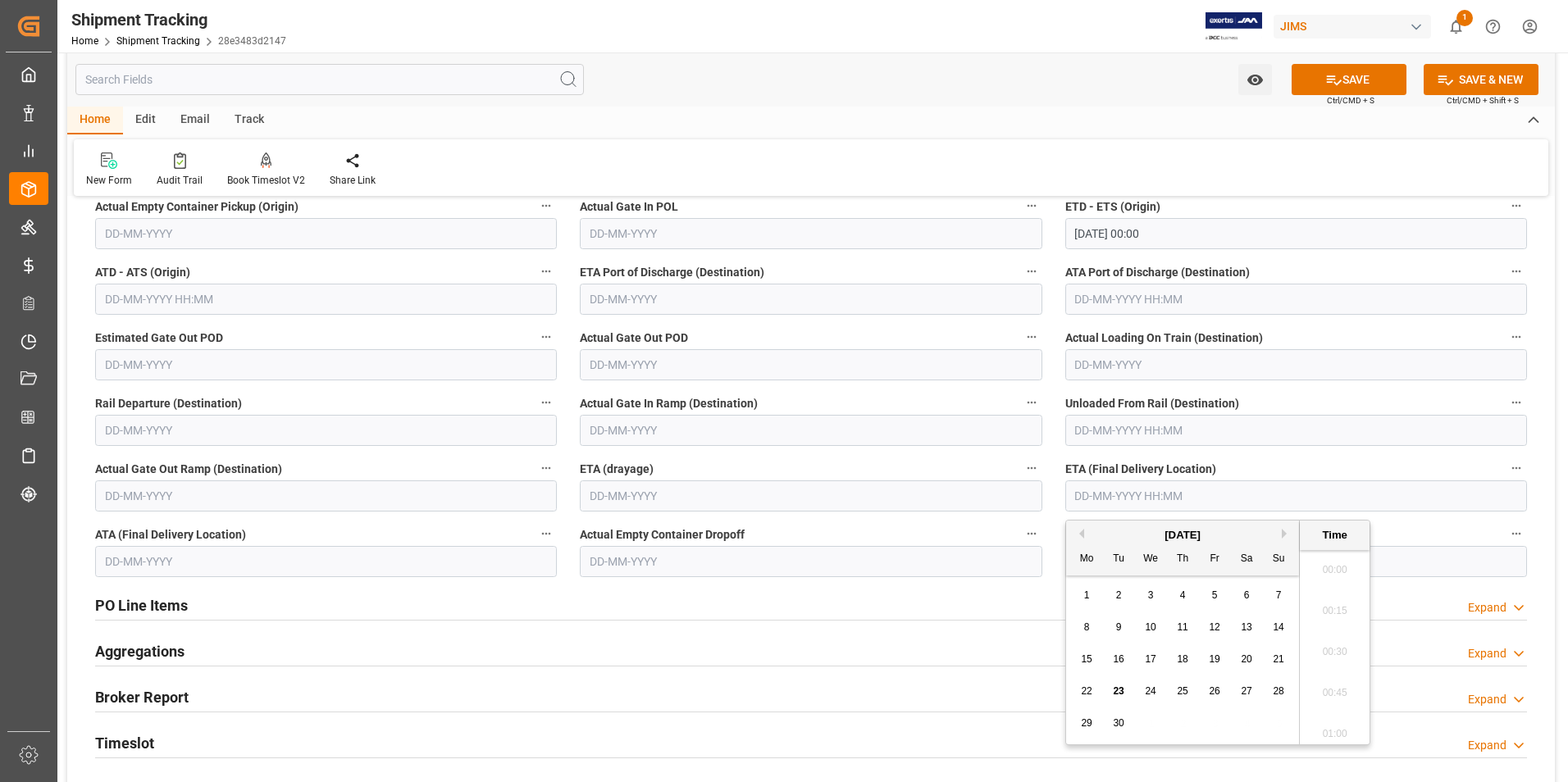
scroll to position [1768, 0]
click at [1287, 530] on button "Next Month" at bounding box center [1286, 533] width 10 height 10
click at [1190, 692] on div "20" at bounding box center [1183, 691] width 21 height 20
type input "20-11-2025 00:00"
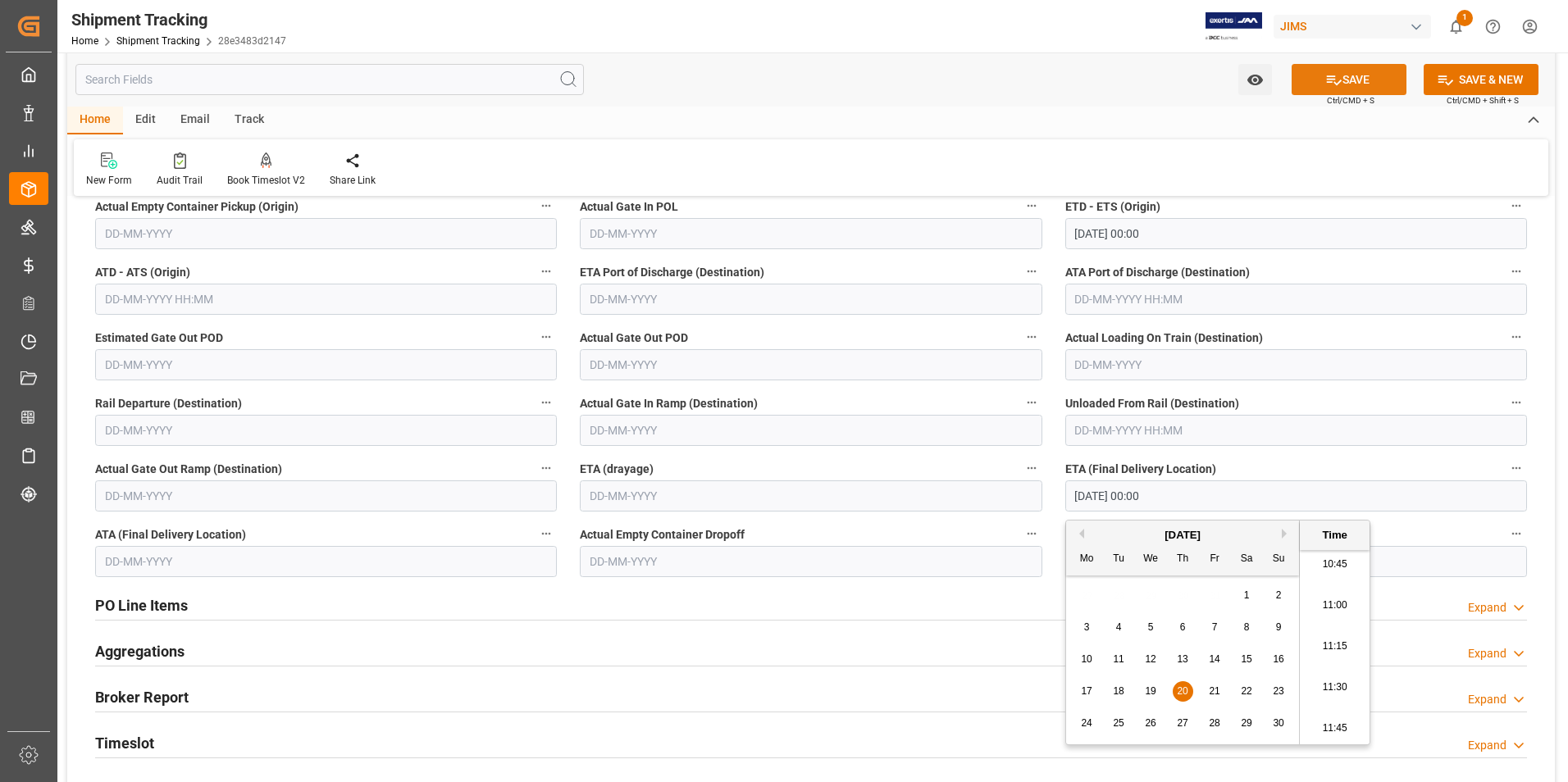
click at [1348, 80] on button "SAVE" at bounding box center [1348, 79] width 115 height 31
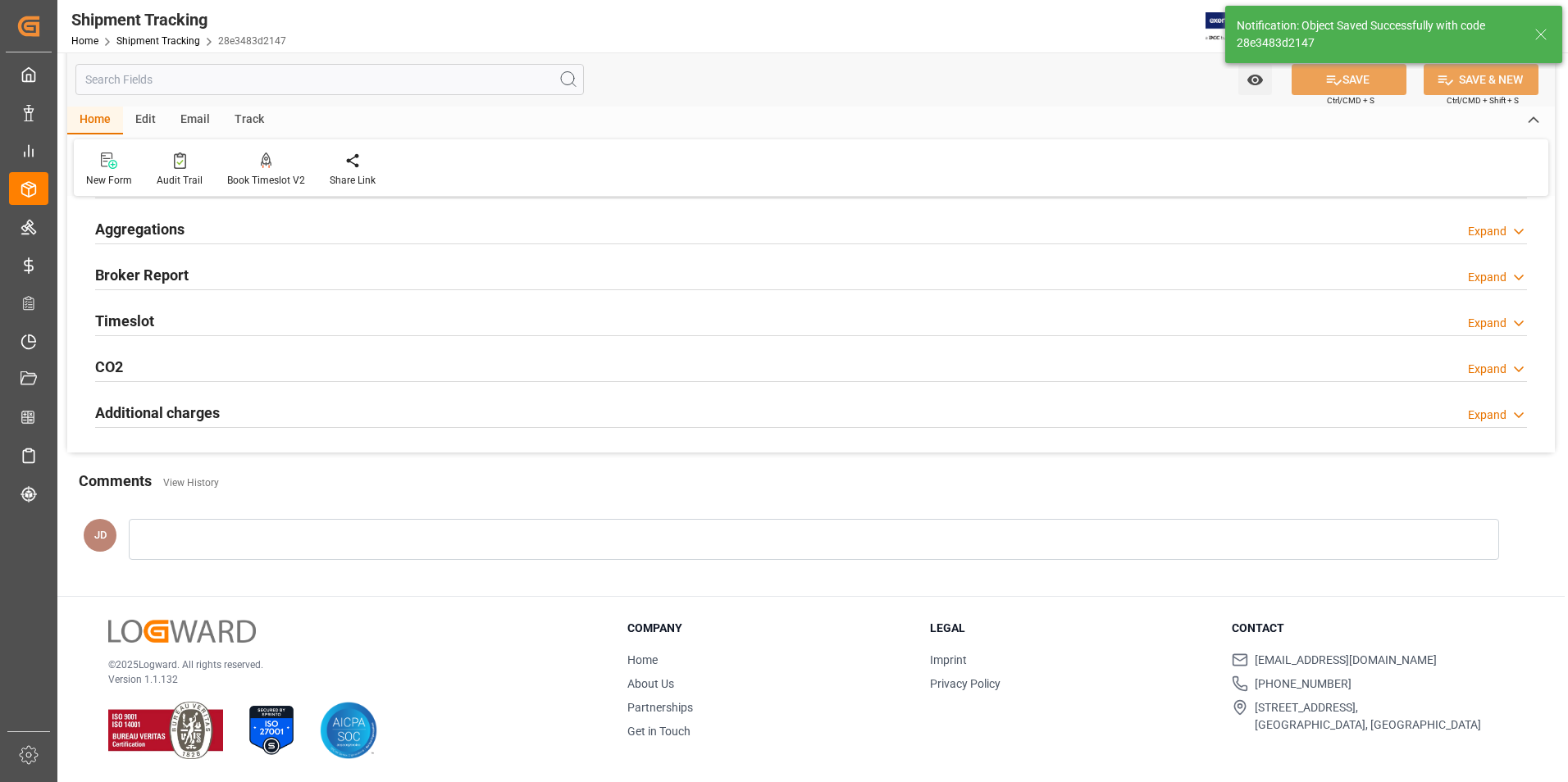
scroll to position [328, 0]
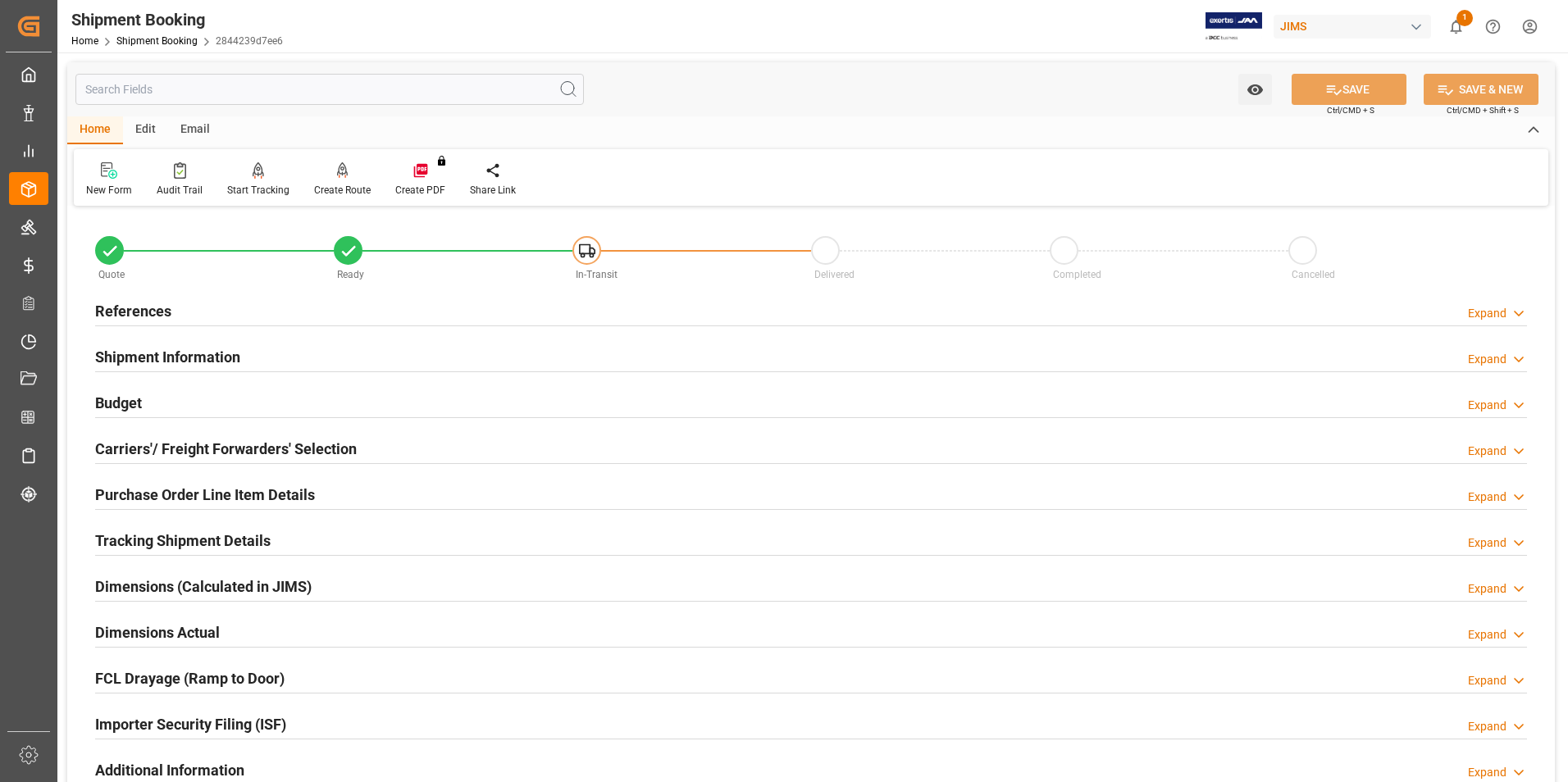
scroll to position [82, 0]
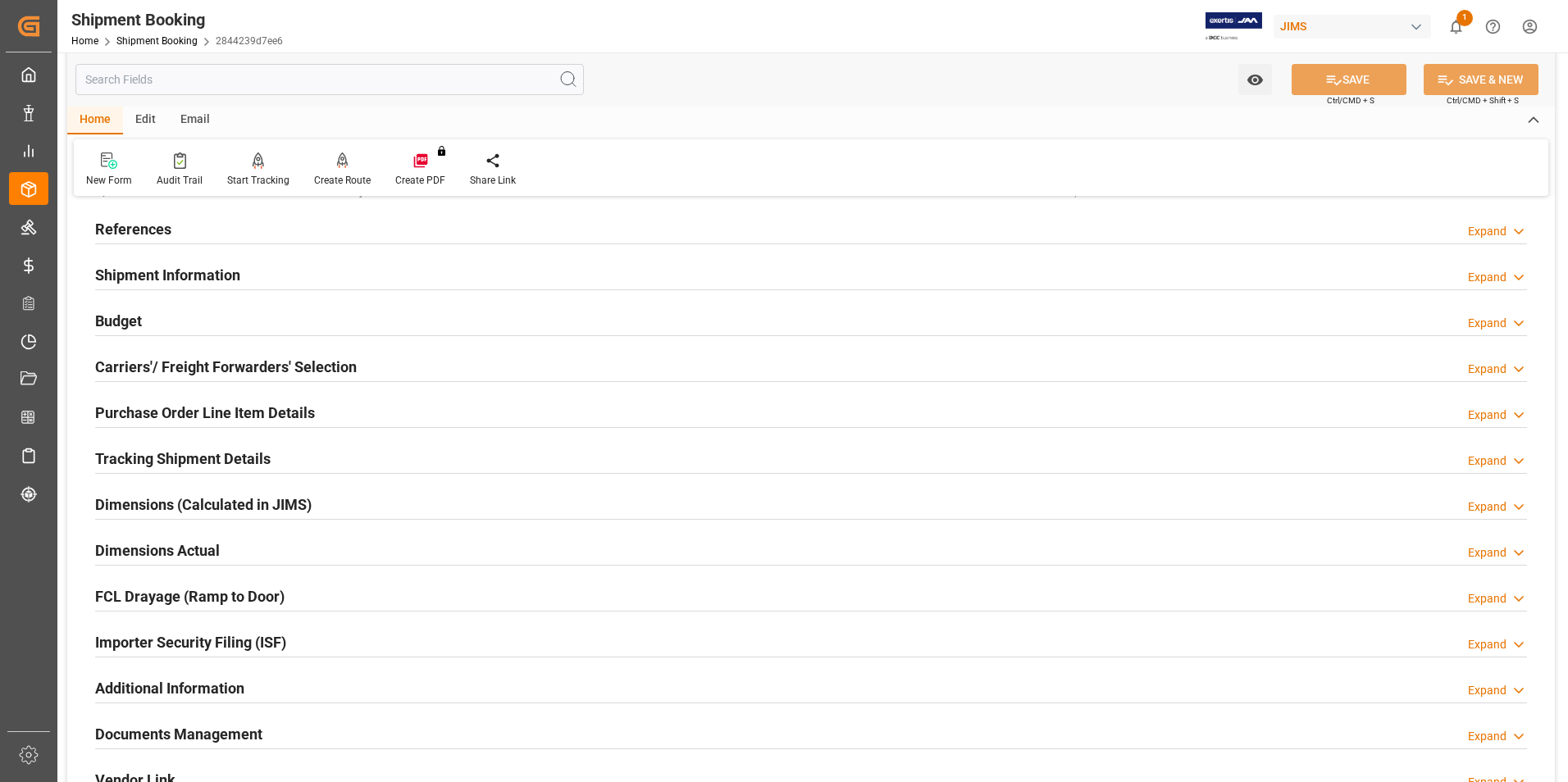
click at [329, 410] on div "Purchase Order Line Item Details Expand" at bounding box center [810, 412] width 1431 height 31
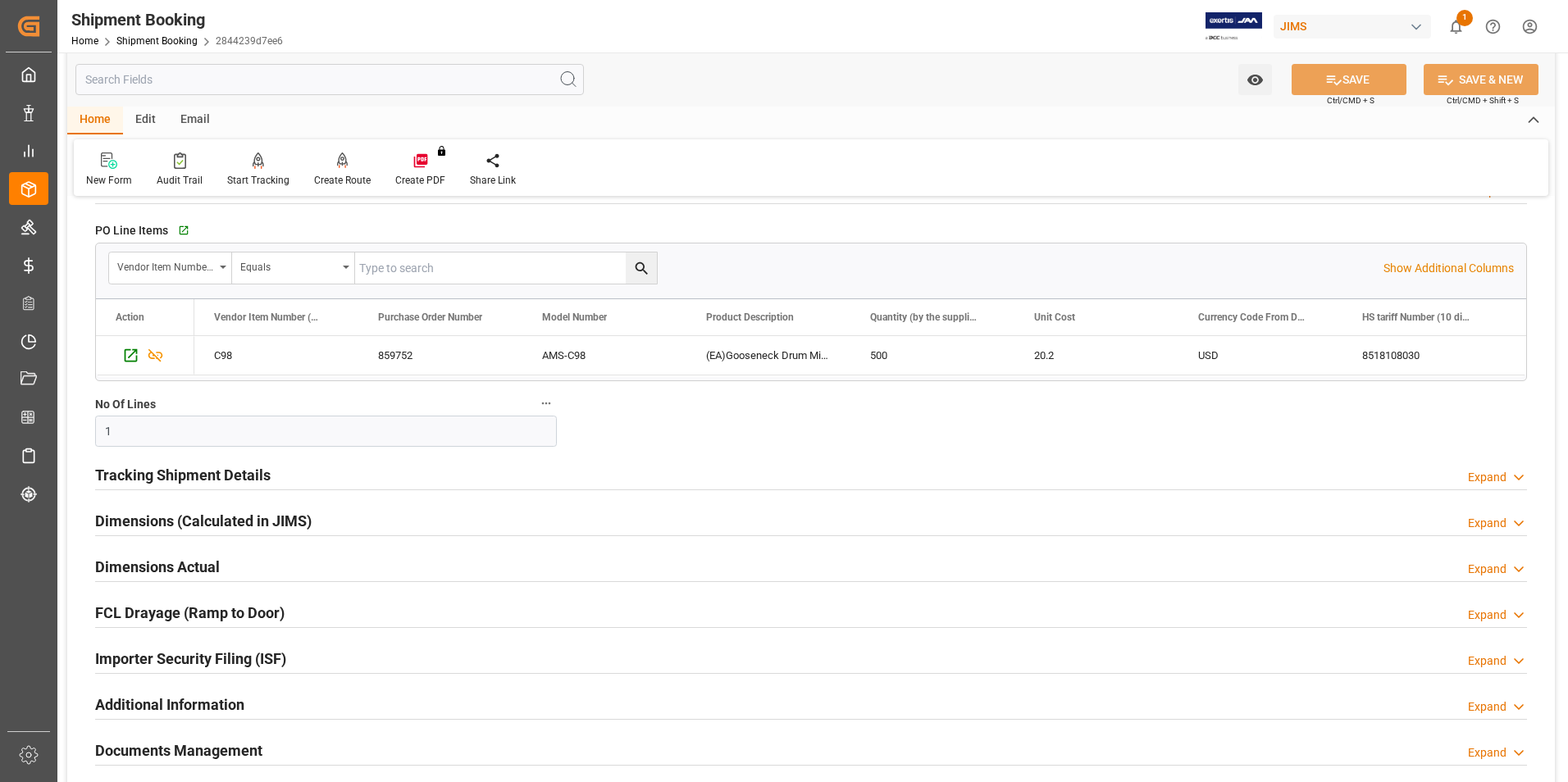
scroll to position [327, 0]
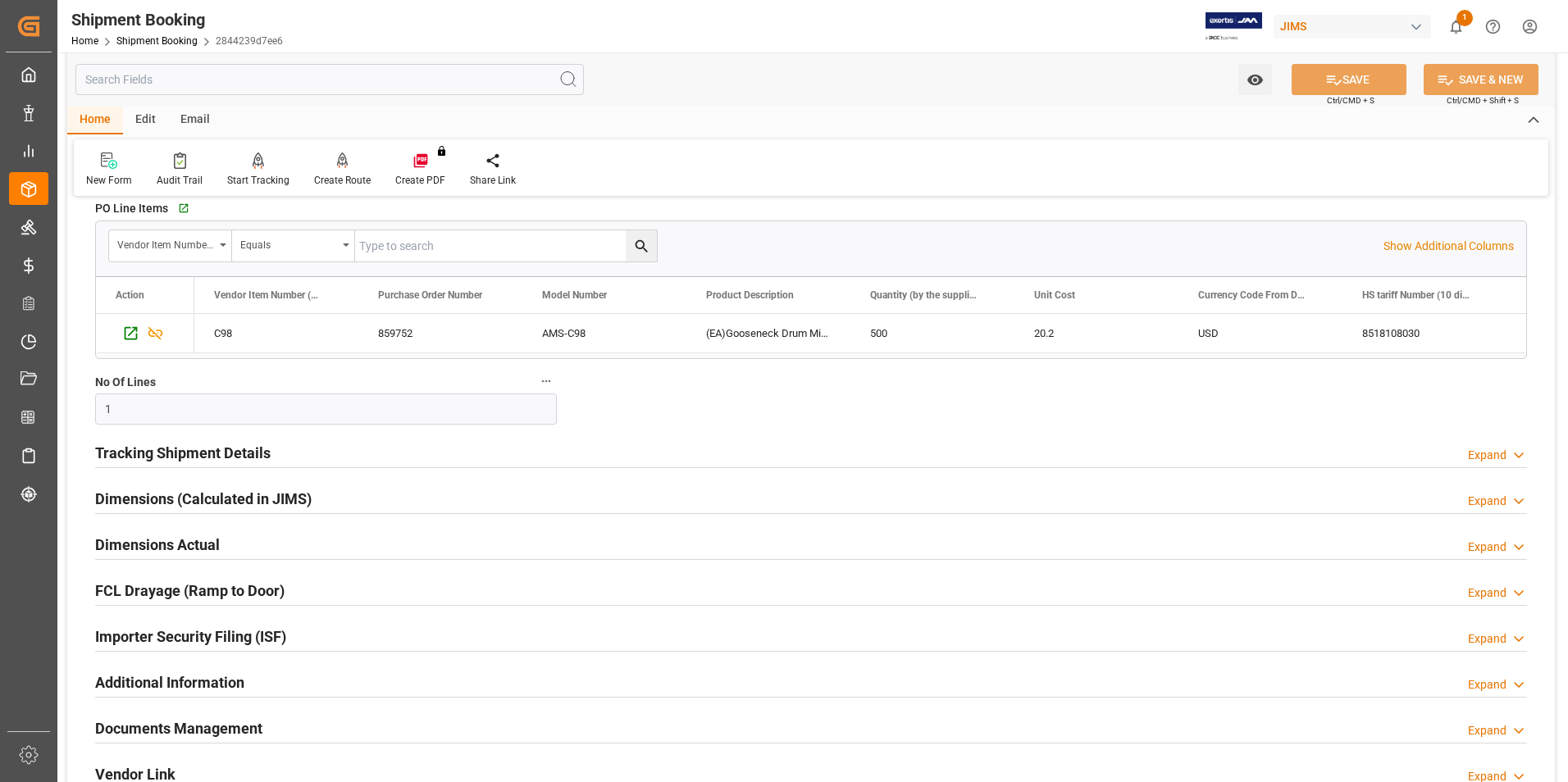
click at [270, 545] on div "Dimensions Actual Expand" at bounding box center [810, 543] width 1431 height 31
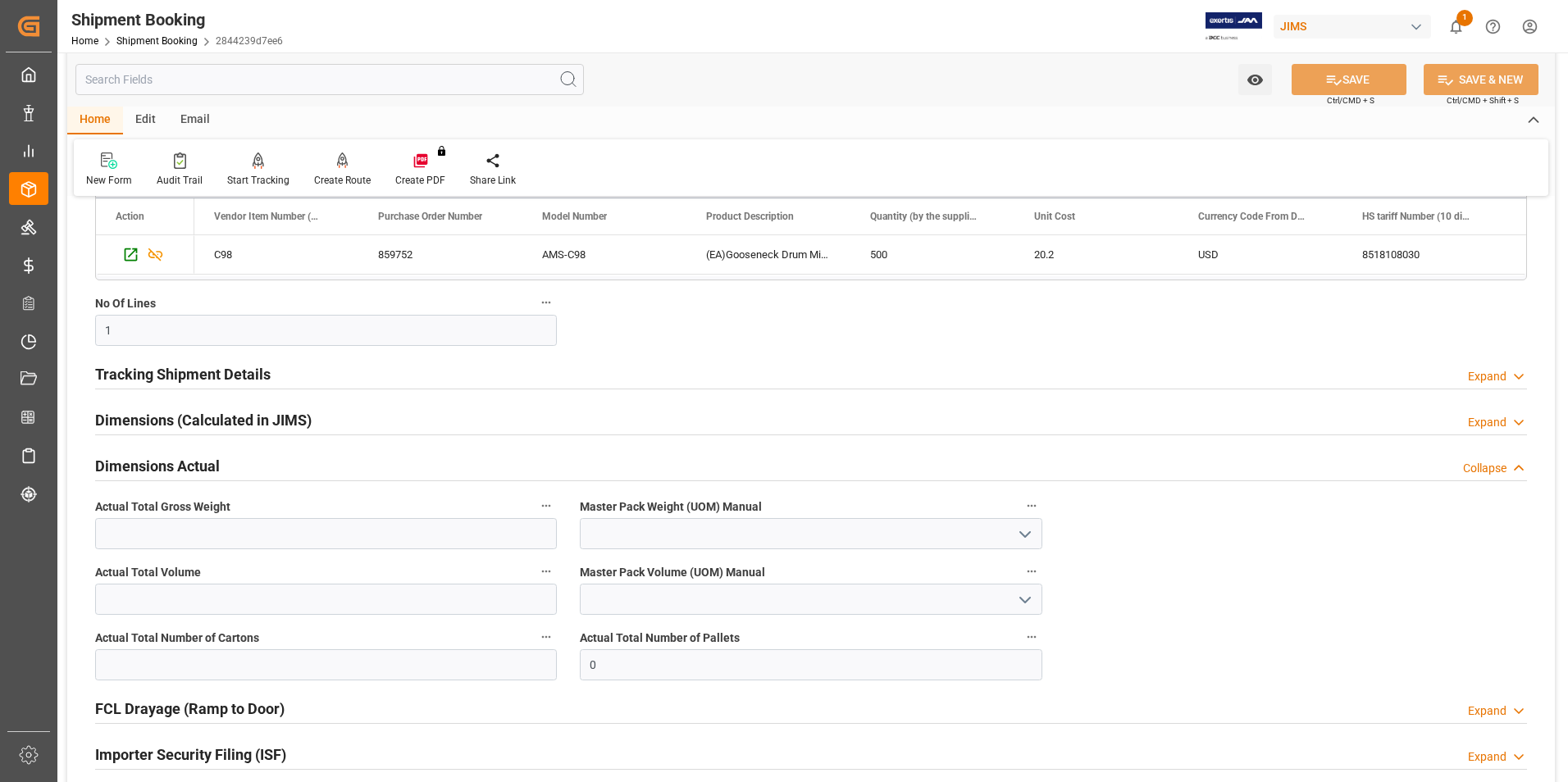
scroll to position [492, 0]
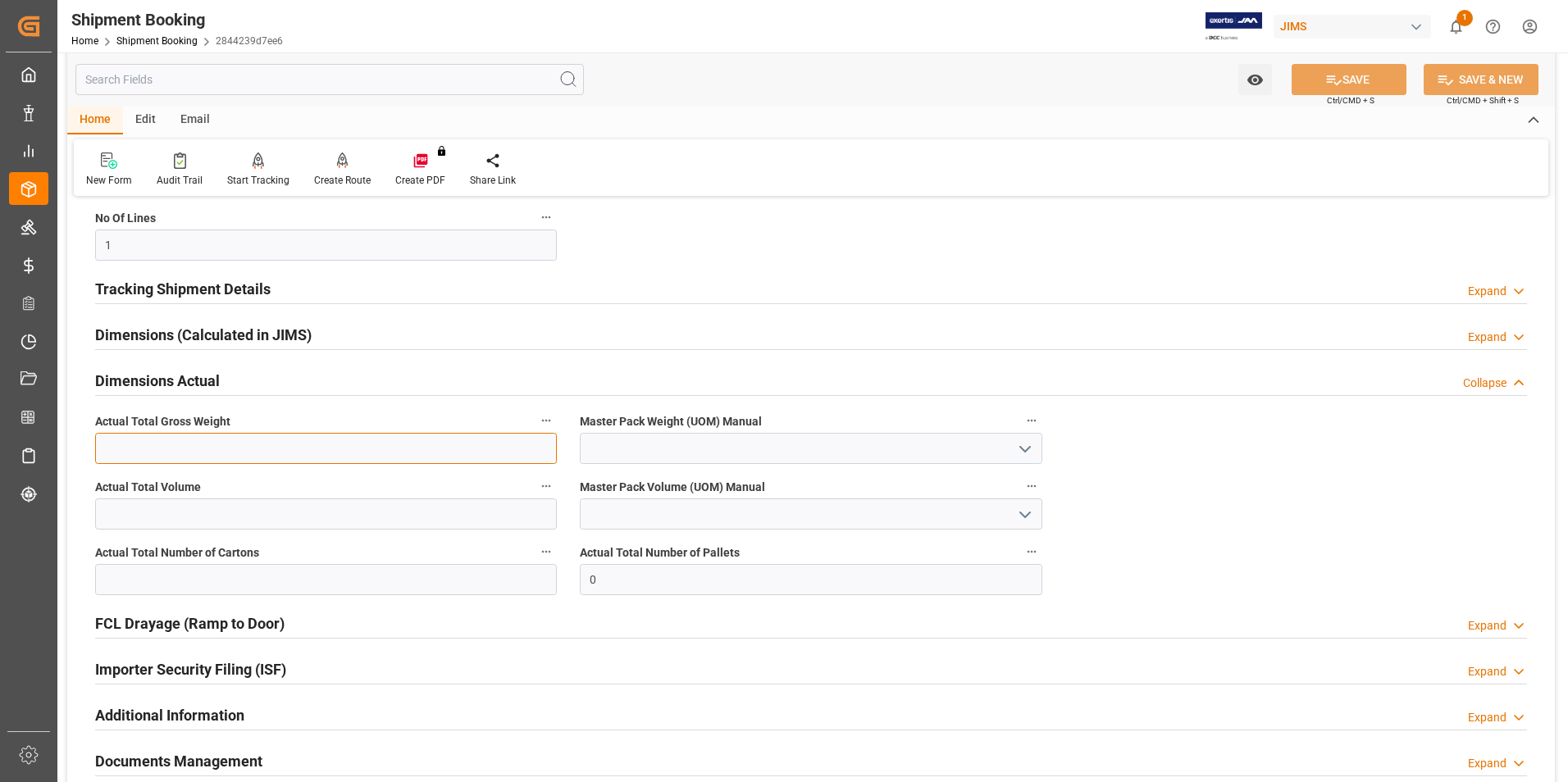
click at [255, 441] on input "text" at bounding box center [326, 448] width 462 height 31
type input "355"
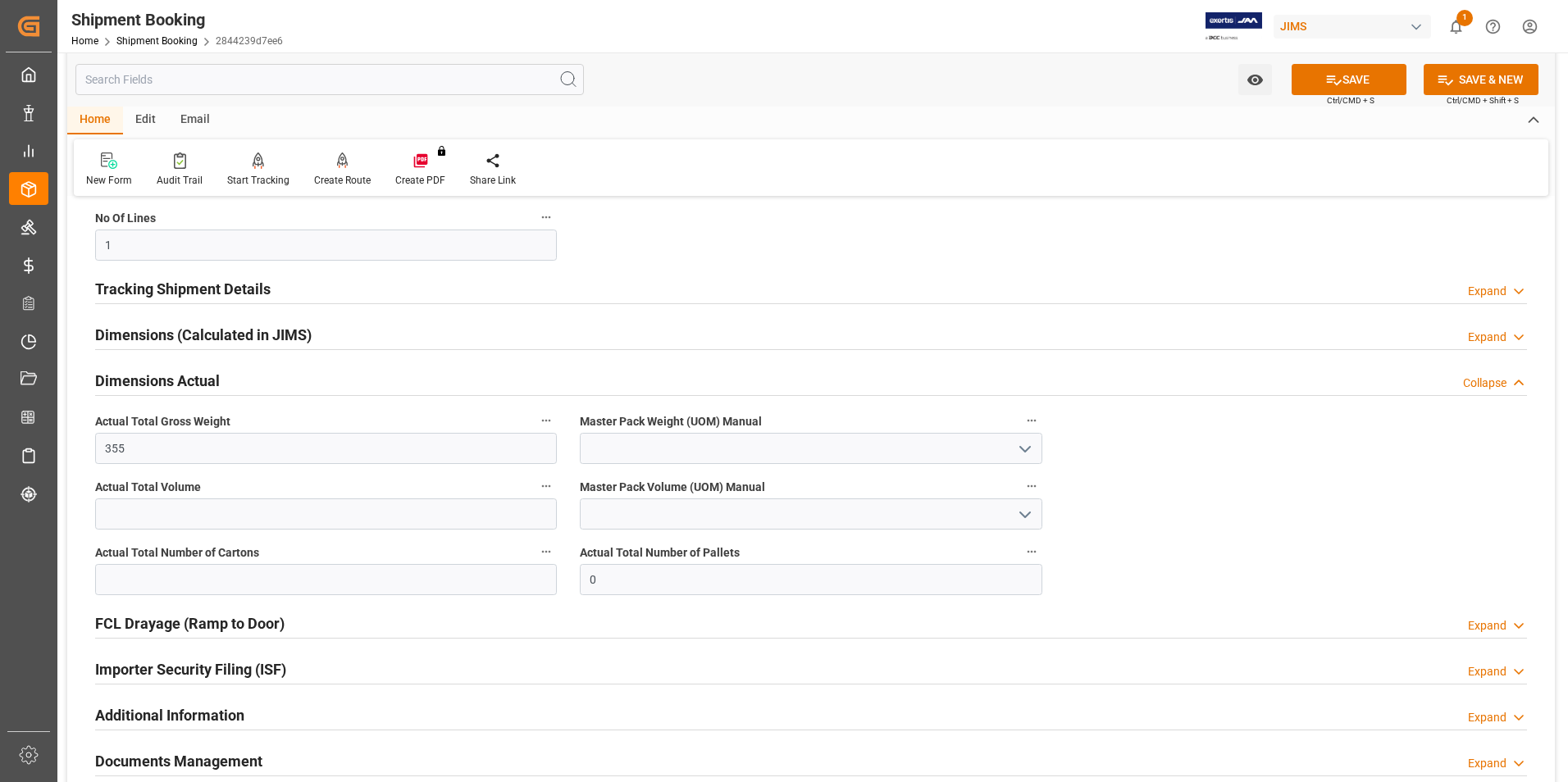
click at [1030, 446] on icon "open menu" at bounding box center [1024, 448] width 20 height 20
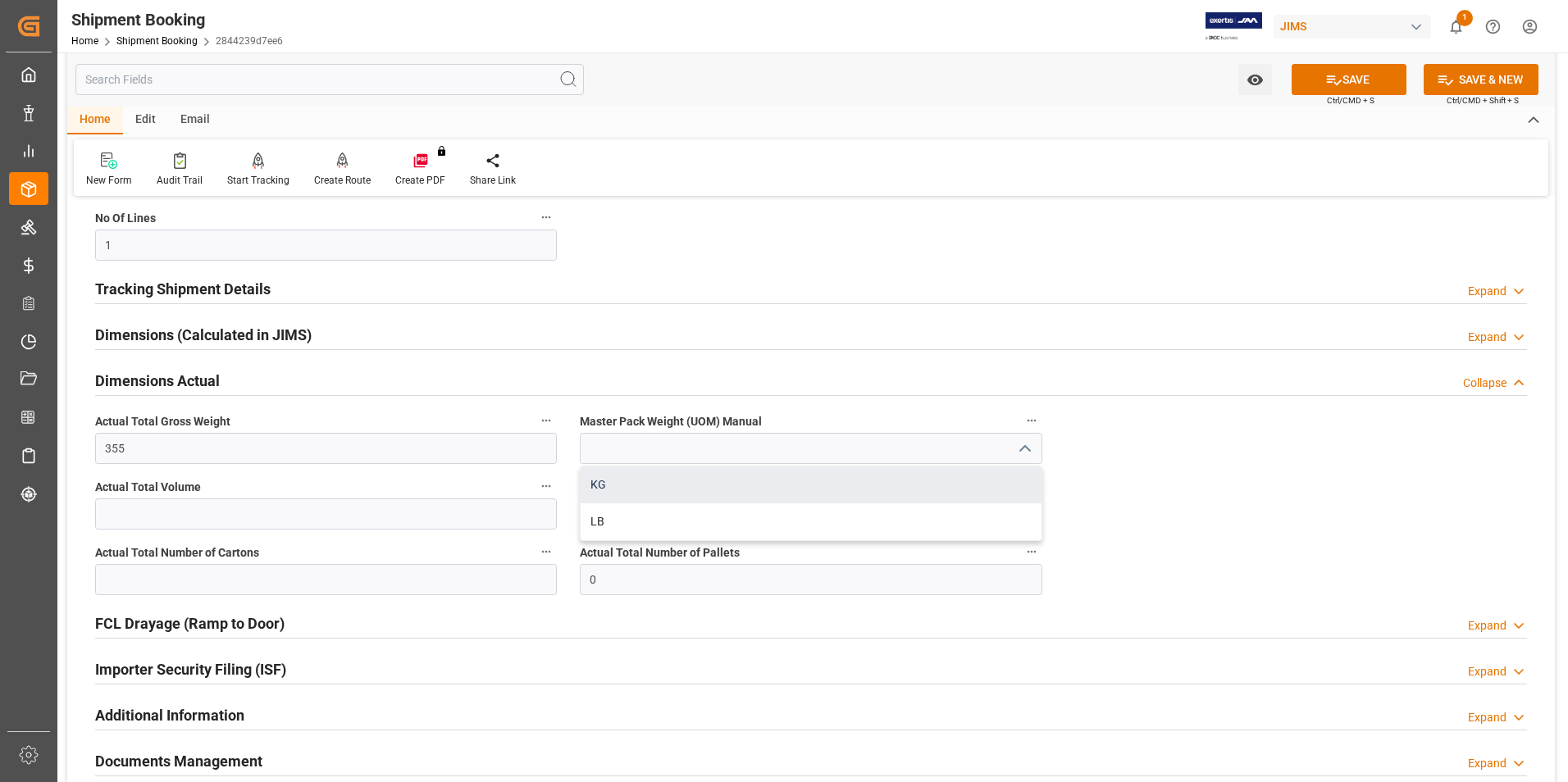
click at [801, 470] on div "KG" at bounding box center [810, 485] width 460 height 37
type input "KG"
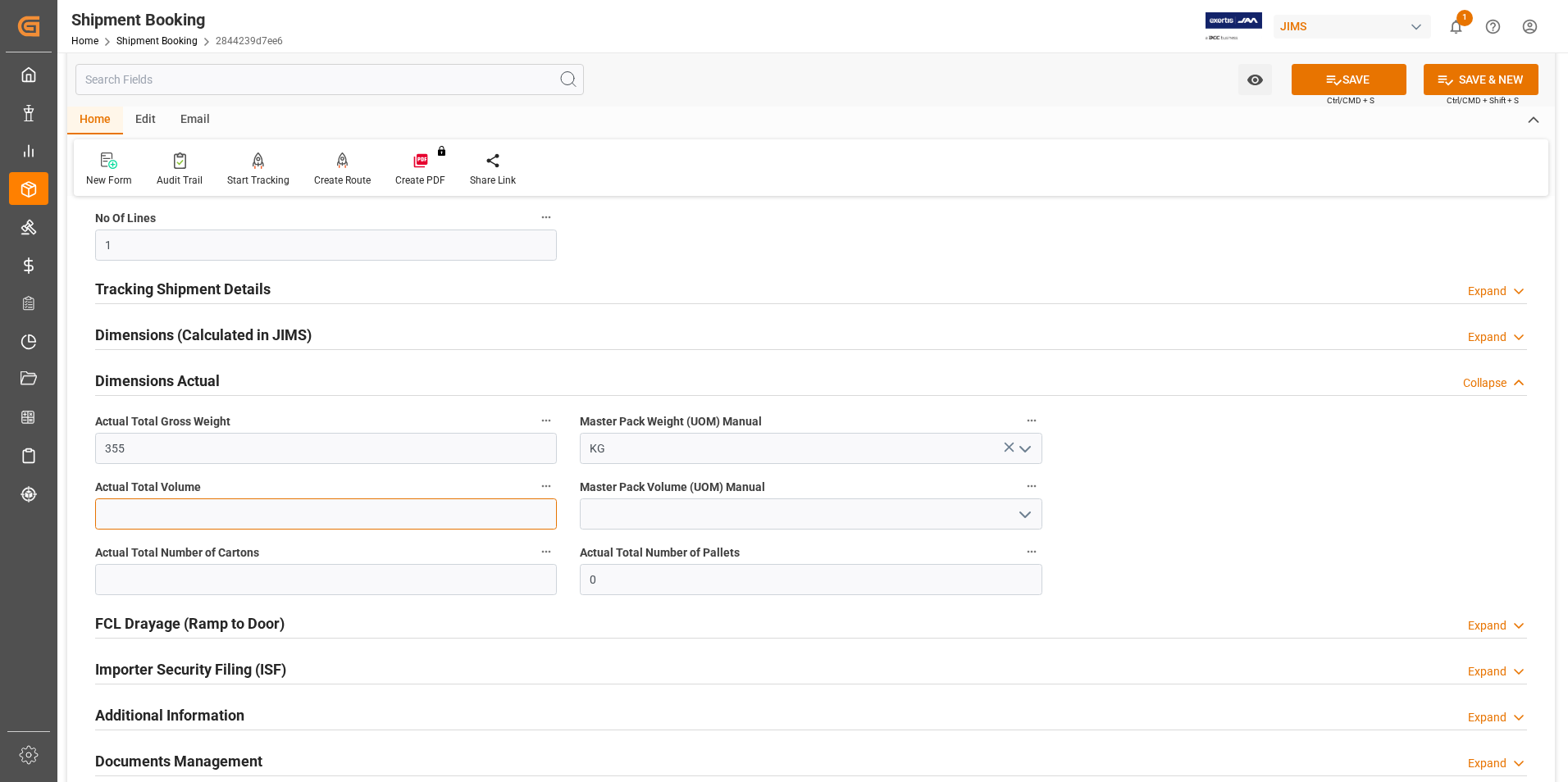
click at [242, 505] on input "text" at bounding box center [326, 514] width 462 height 31
type input "2.046"
click at [1030, 509] on icon "open menu" at bounding box center [1024, 515] width 20 height 20
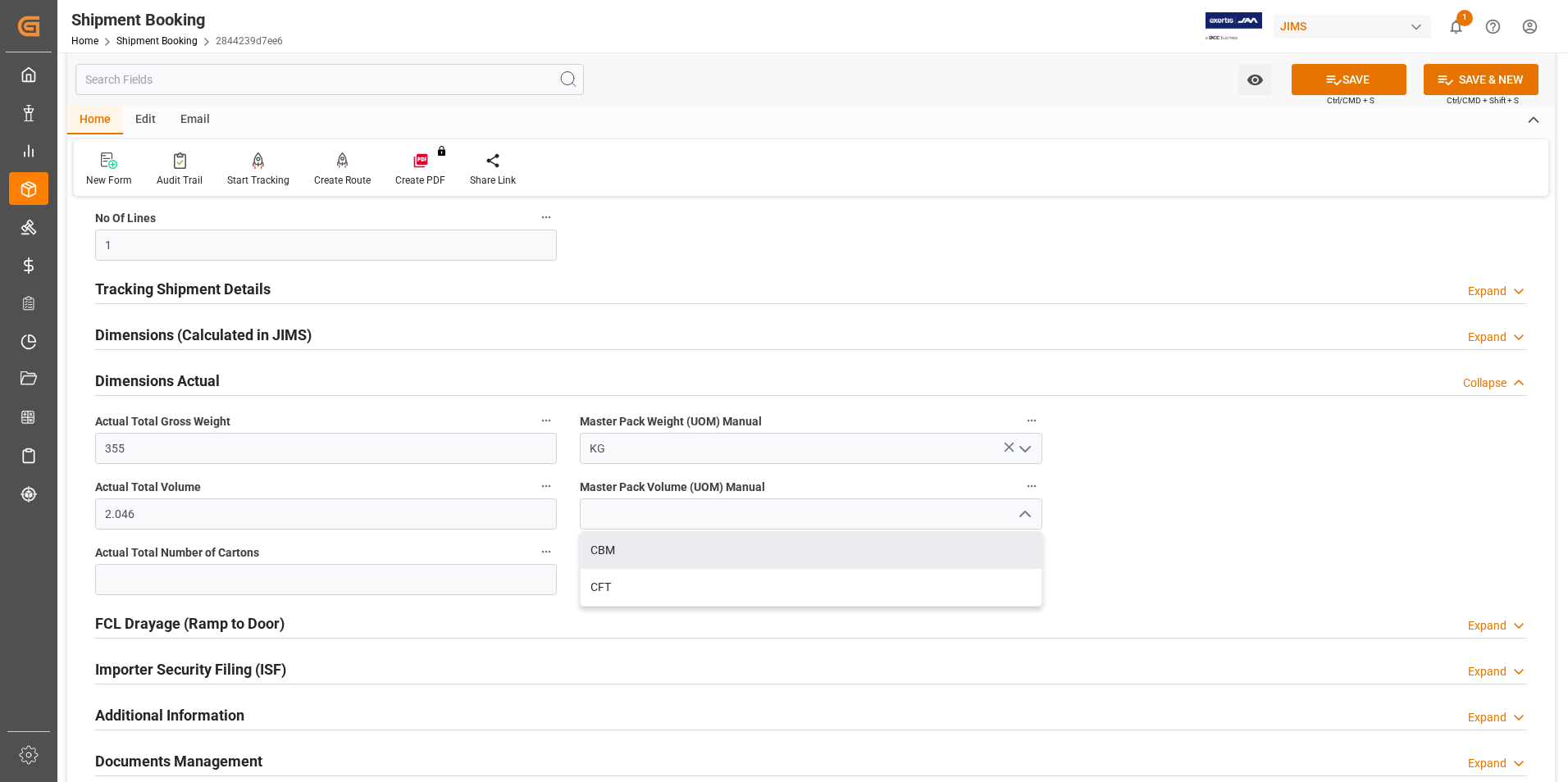
click at [790, 549] on div "CBM" at bounding box center [810, 550] width 460 height 37
type input "CBM"
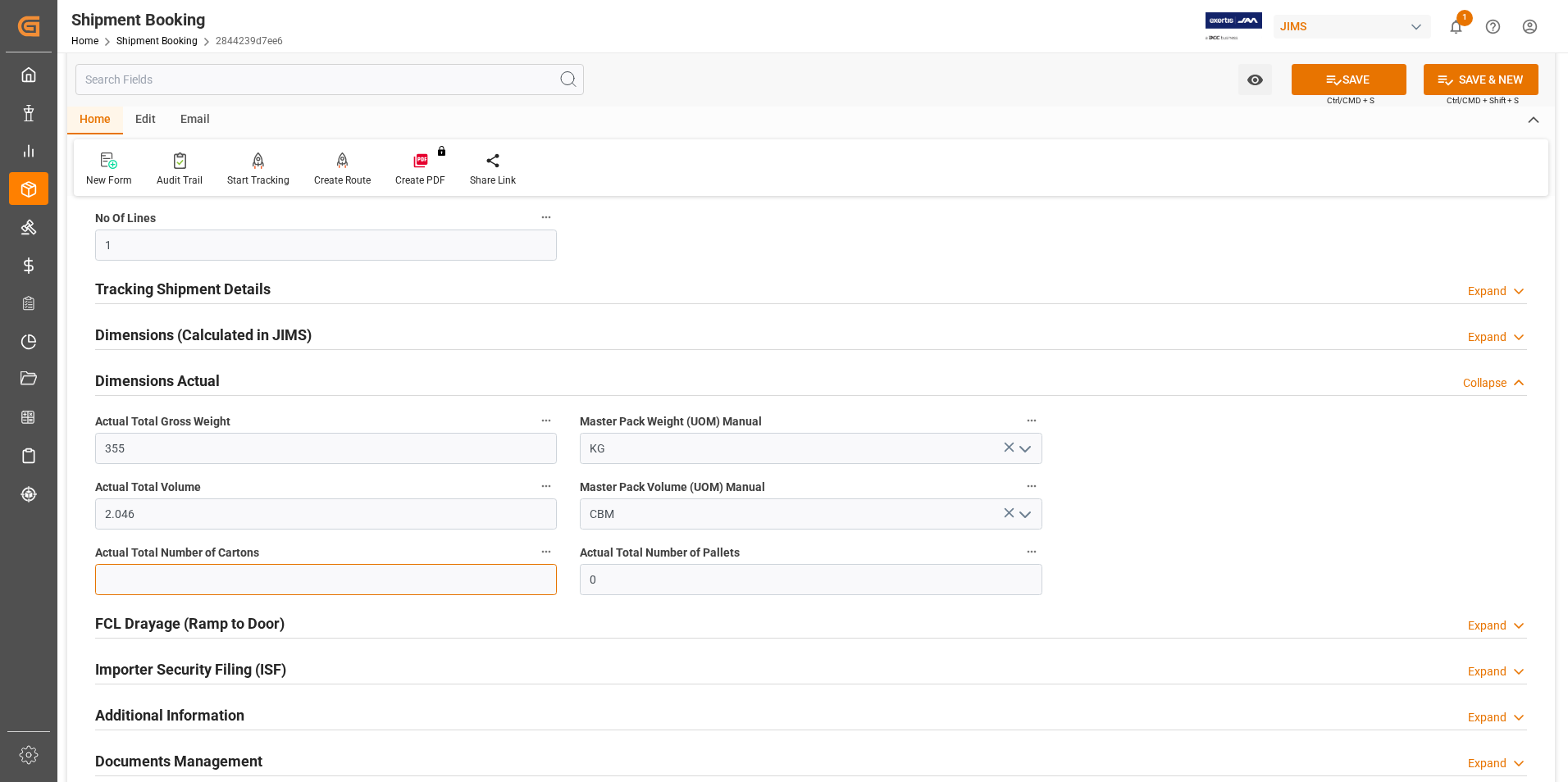
click at [235, 571] on input "text" at bounding box center [326, 580] width 462 height 31
type input "42"
click at [1338, 90] on button "SAVE" at bounding box center [1348, 79] width 115 height 31
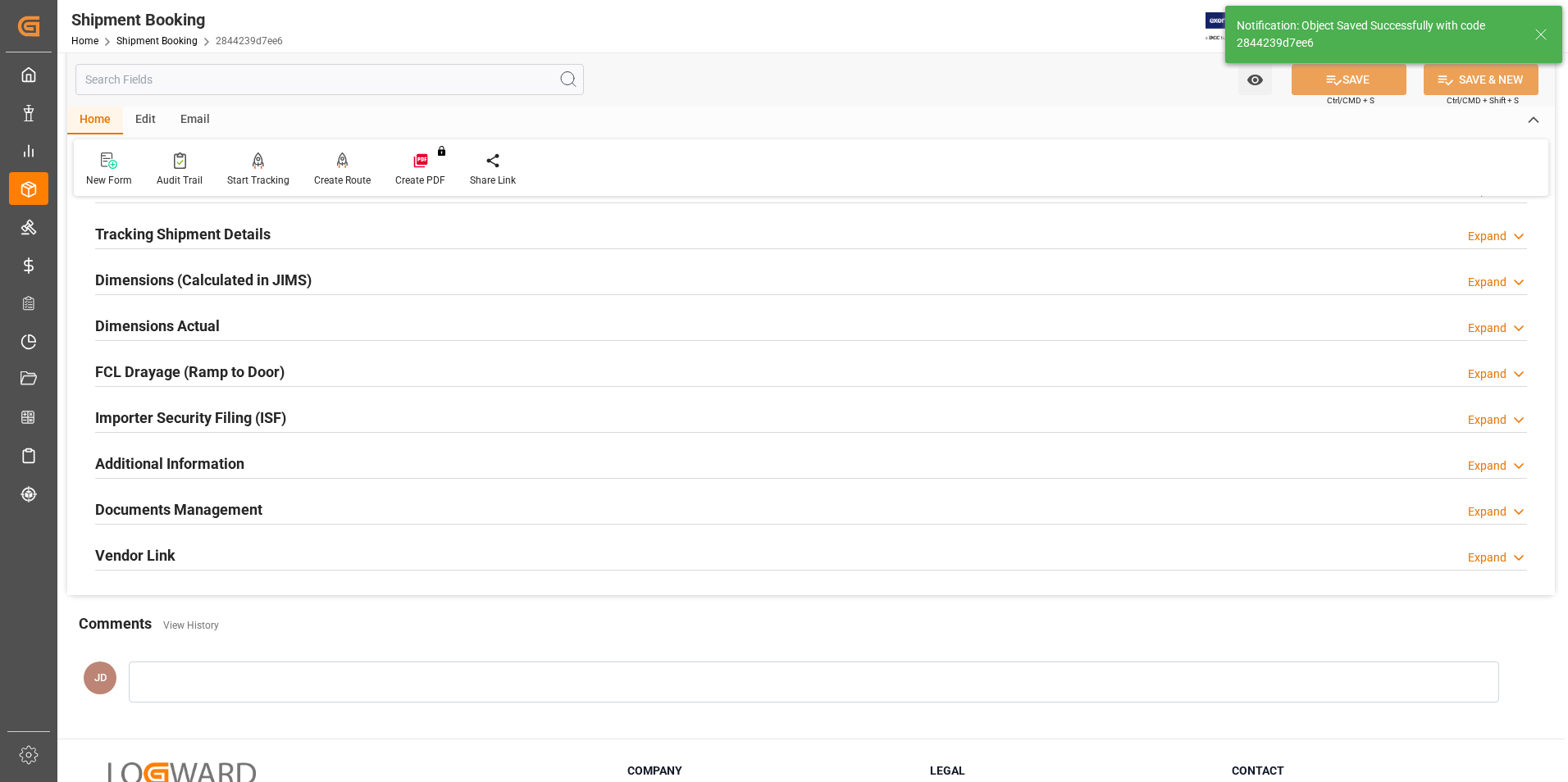
scroll to position [334, 0]
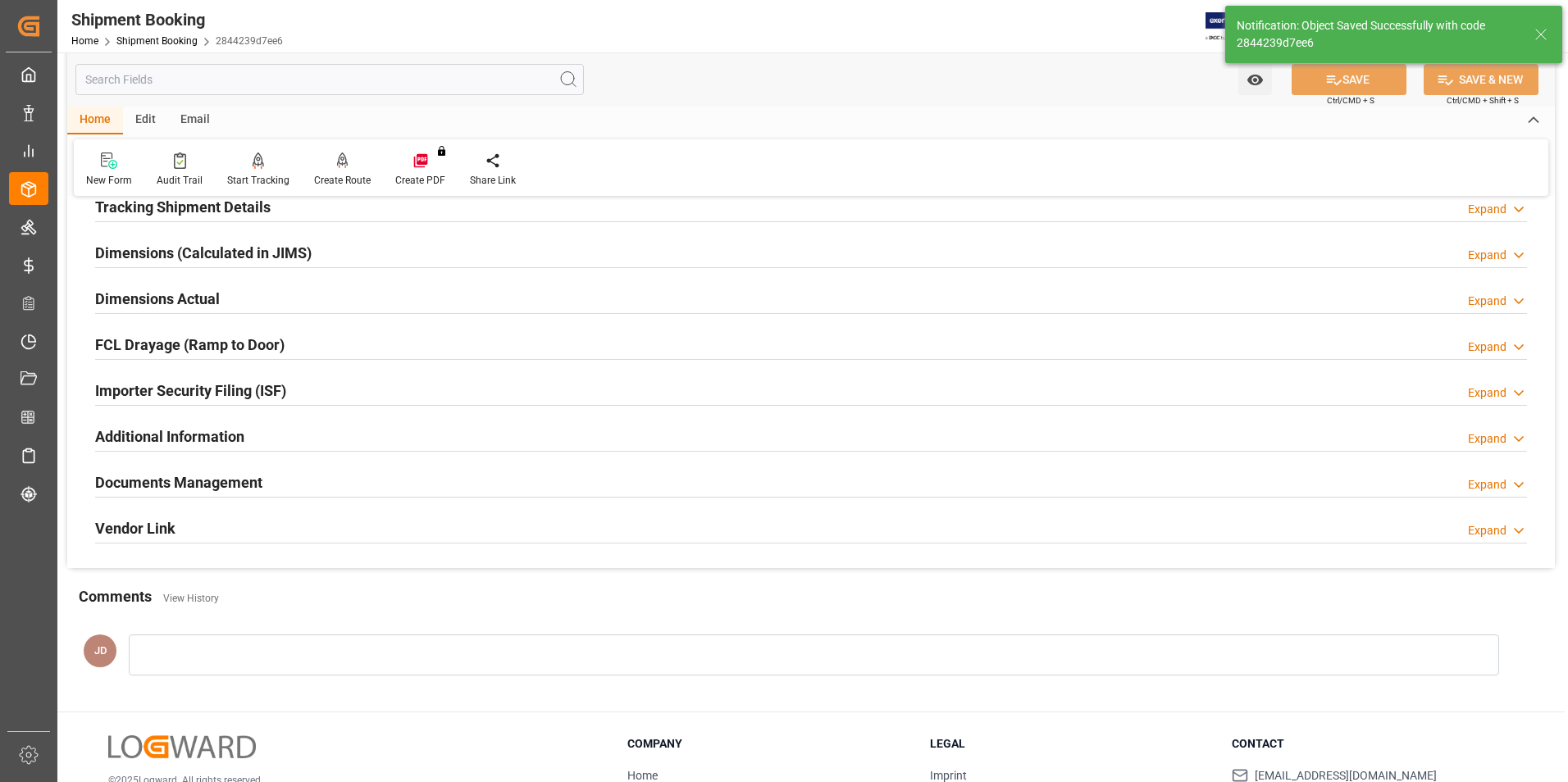
click at [385, 491] on div "Documents Management Expand" at bounding box center [810, 482] width 1431 height 31
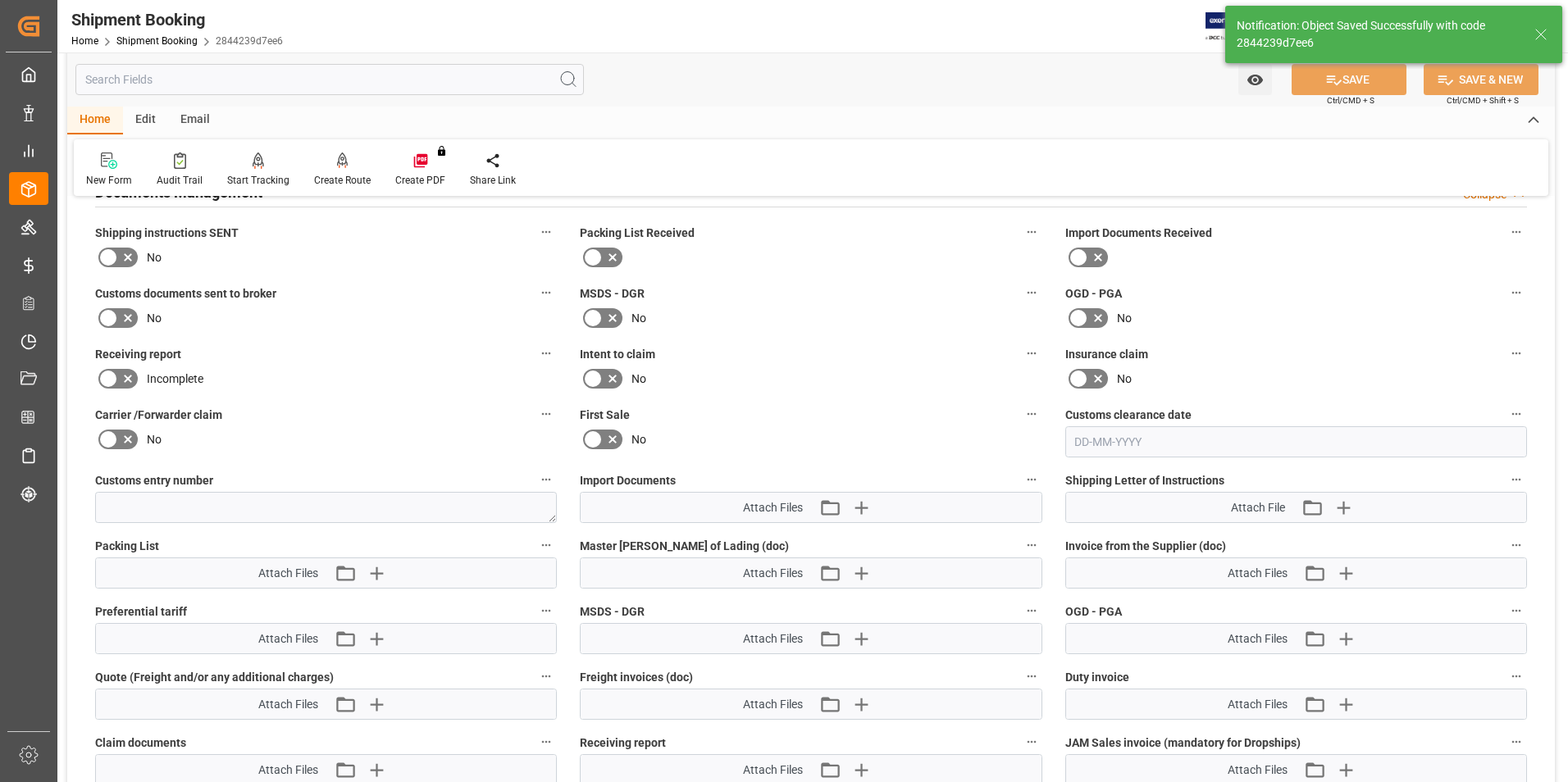
scroll to position [662, 0]
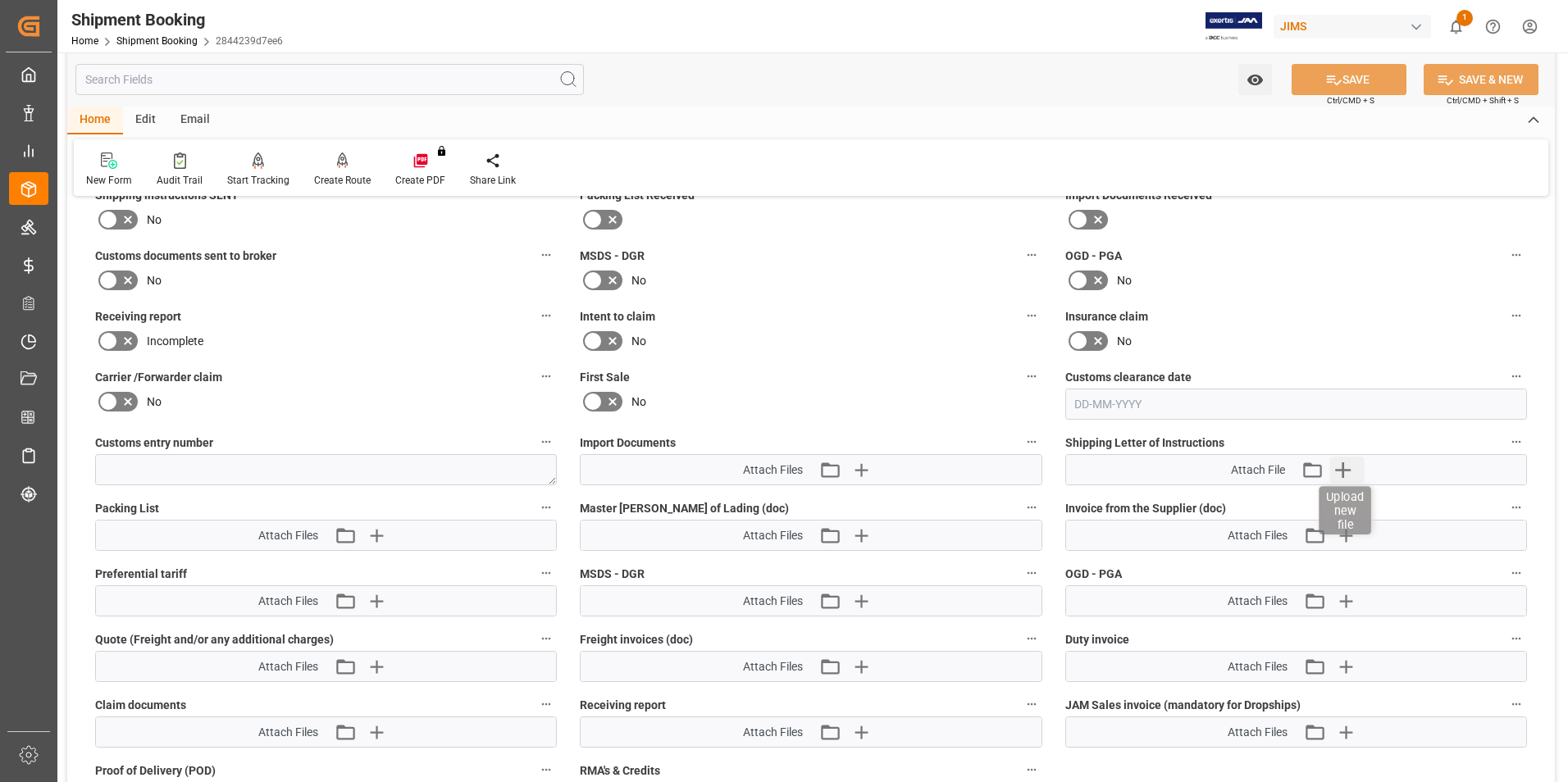
click at [1342, 465] on icon "button" at bounding box center [1342, 470] width 16 height 16
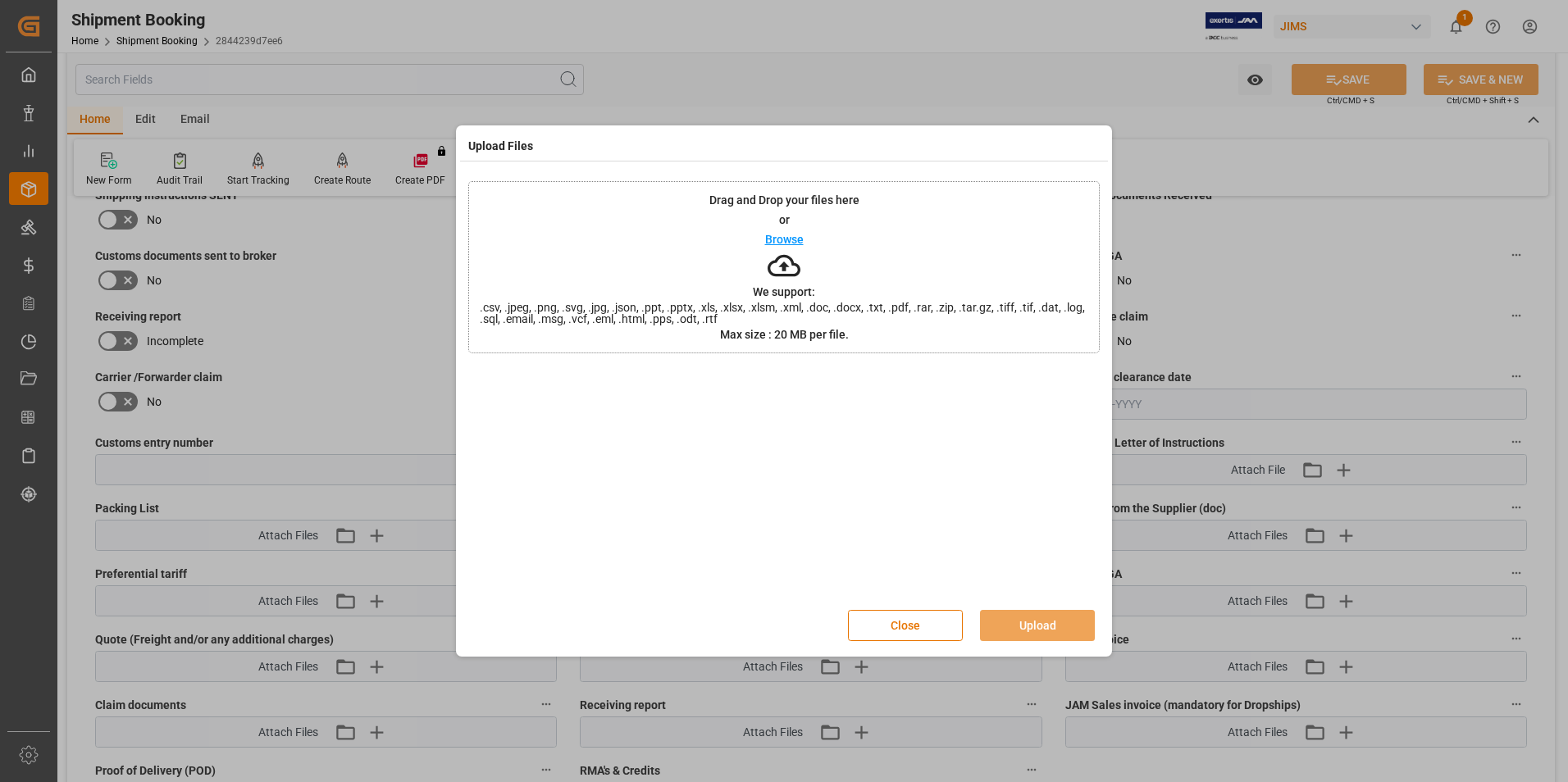
click at [801, 234] on p "Browse" at bounding box center [784, 239] width 38 height 11
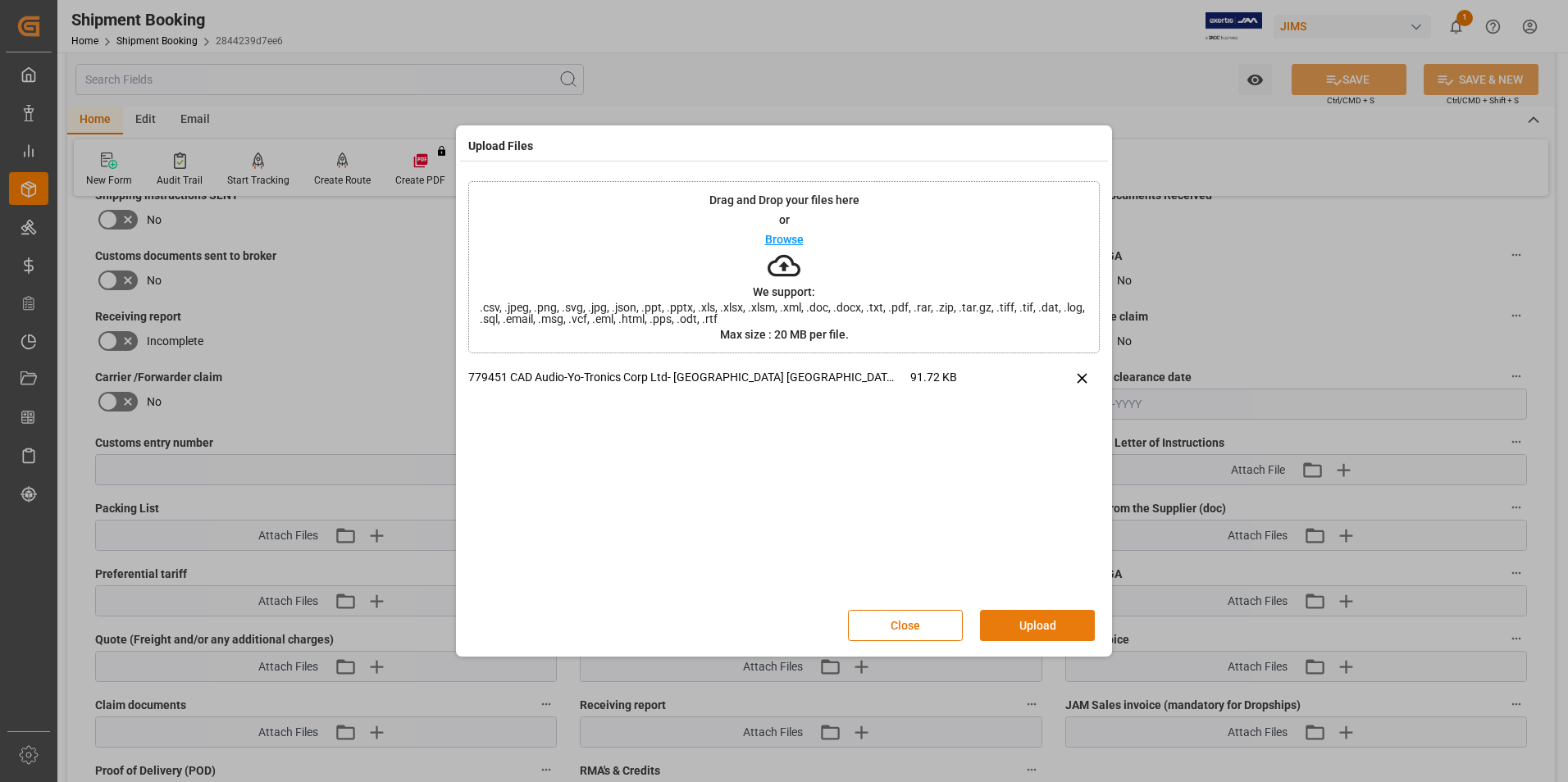
click at [1031, 617] on button "Upload" at bounding box center [1037, 625] width 115 height 31
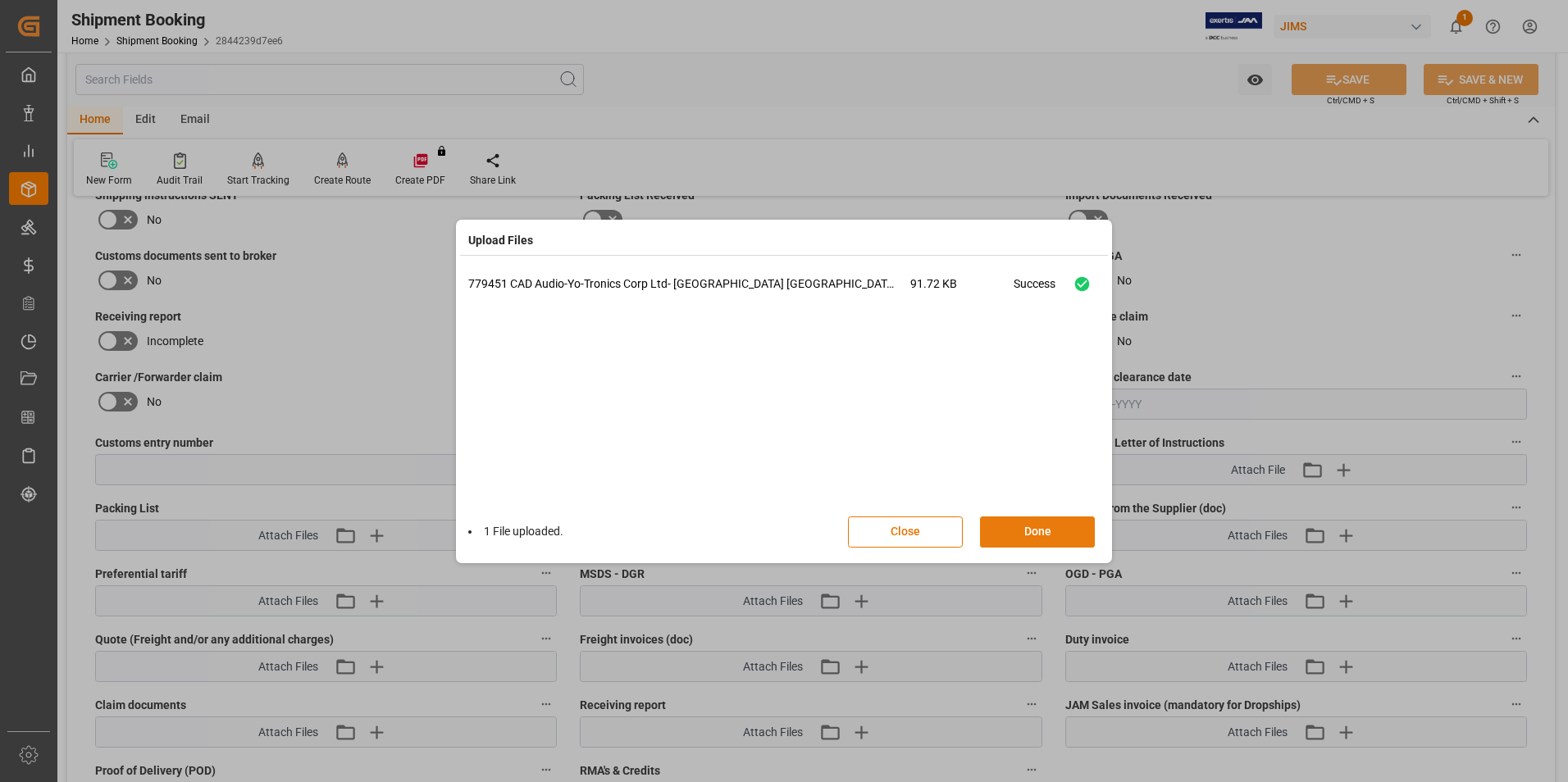
click at [1042, 522] on button "Done" at bounding box center [1037, 532] width 115 height 31
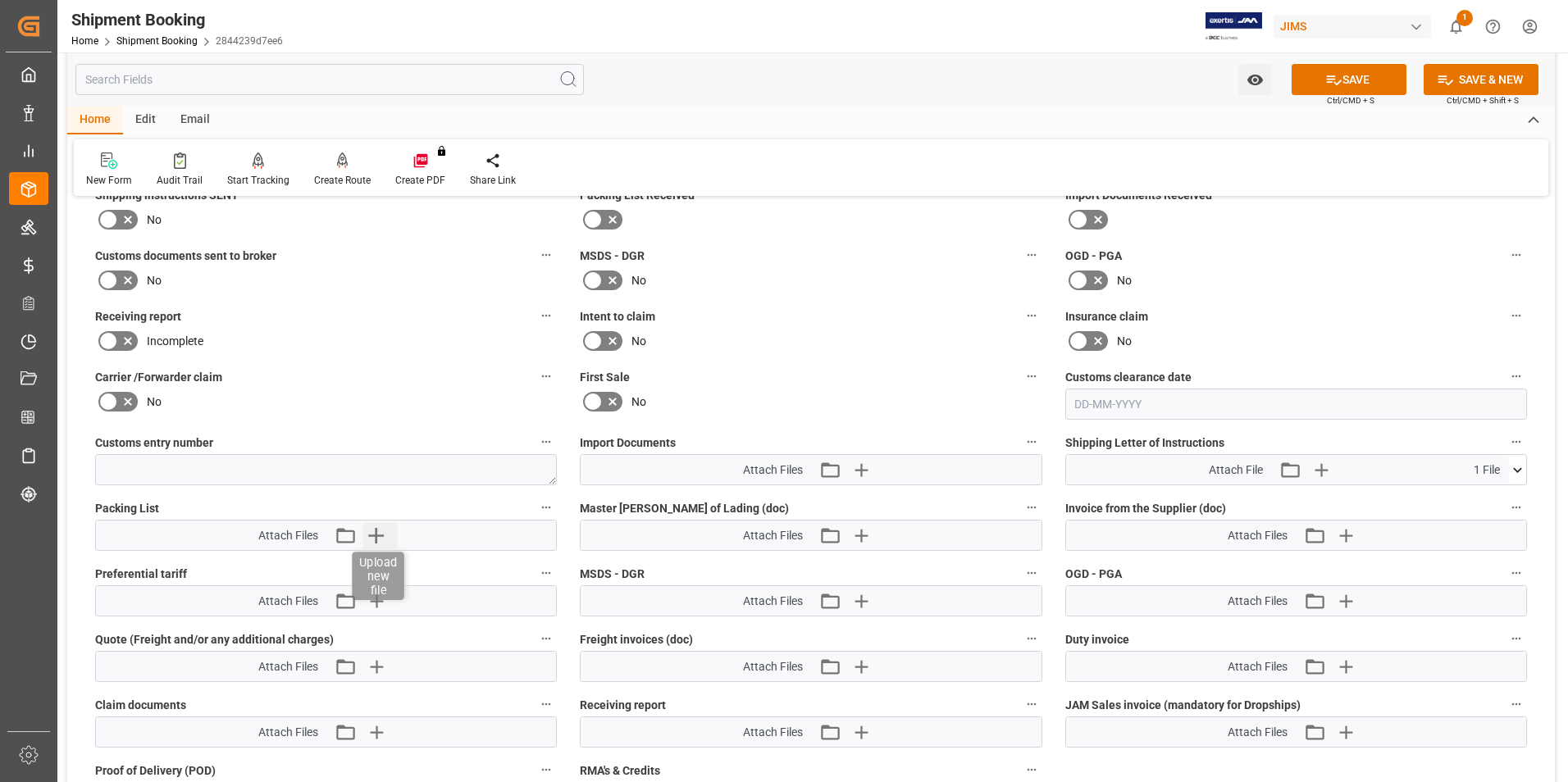
click at [381, 535] on icon "button" at bounding box center [376, 536] width 16 height 16
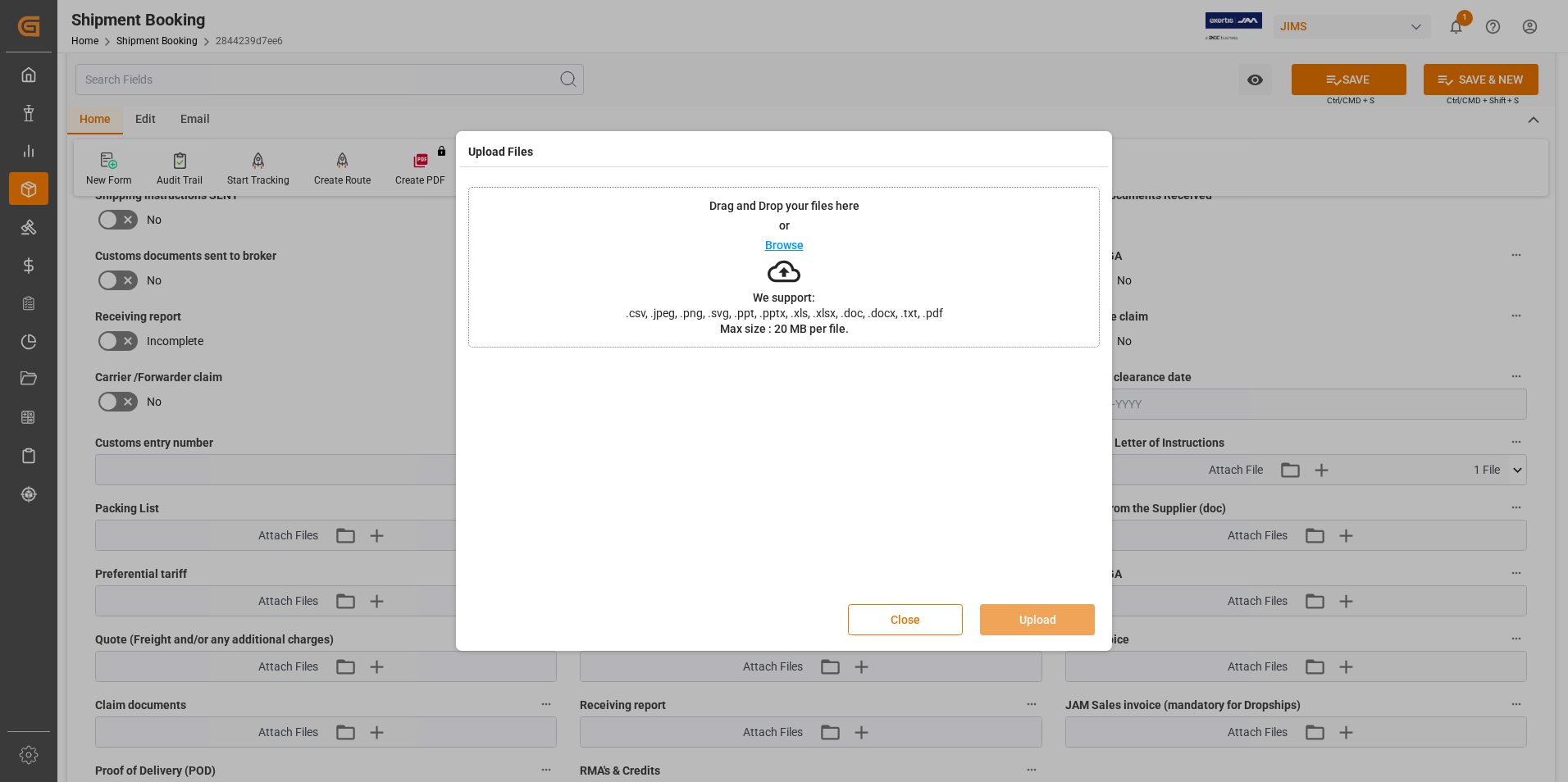
click at [795, 241] on p "Browse" at bounding box center [784, 245] width 38 height 11
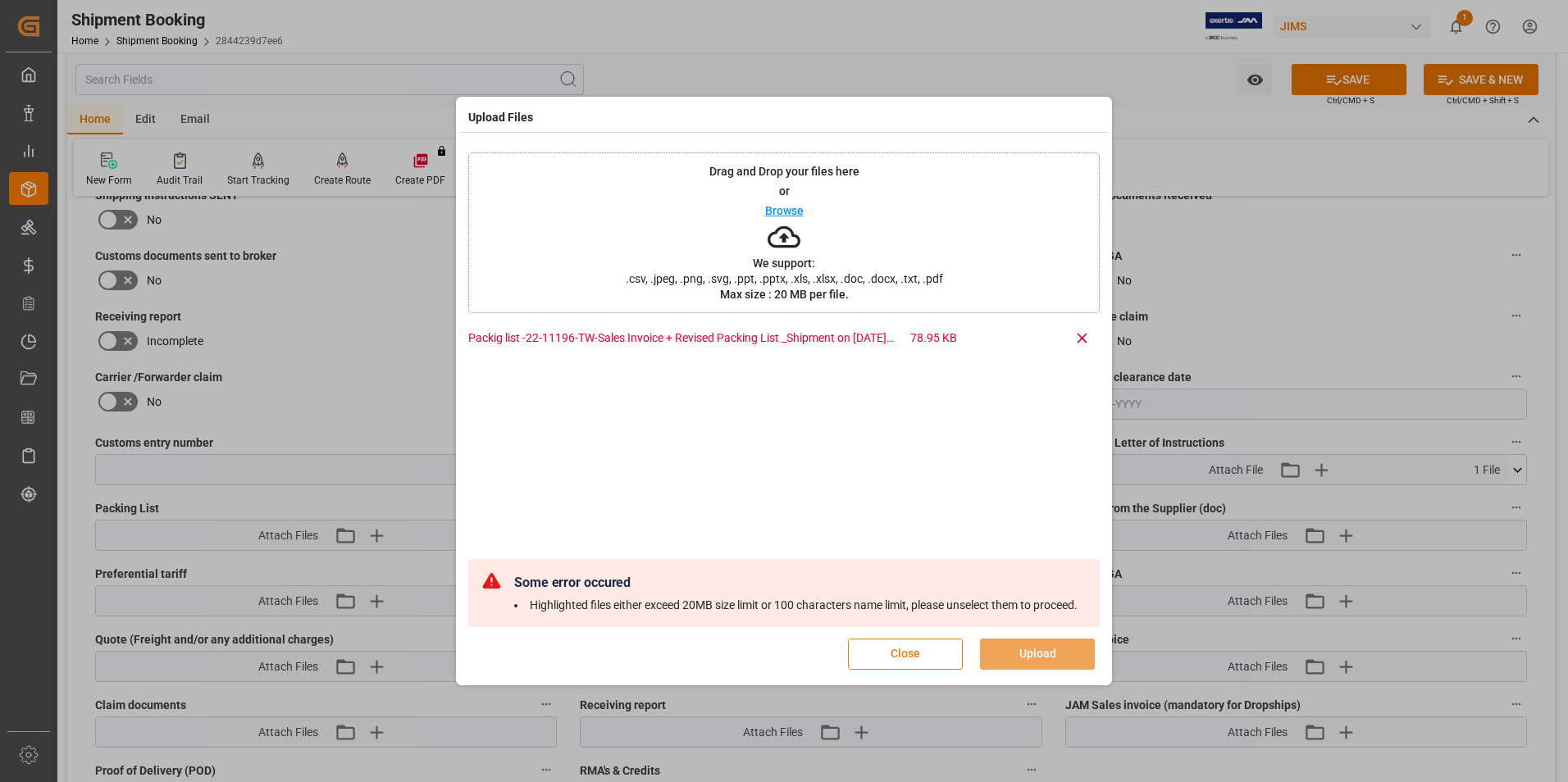
click at [927, 652] on button "Close" at bounding box center [905, 654] width 115 height 31
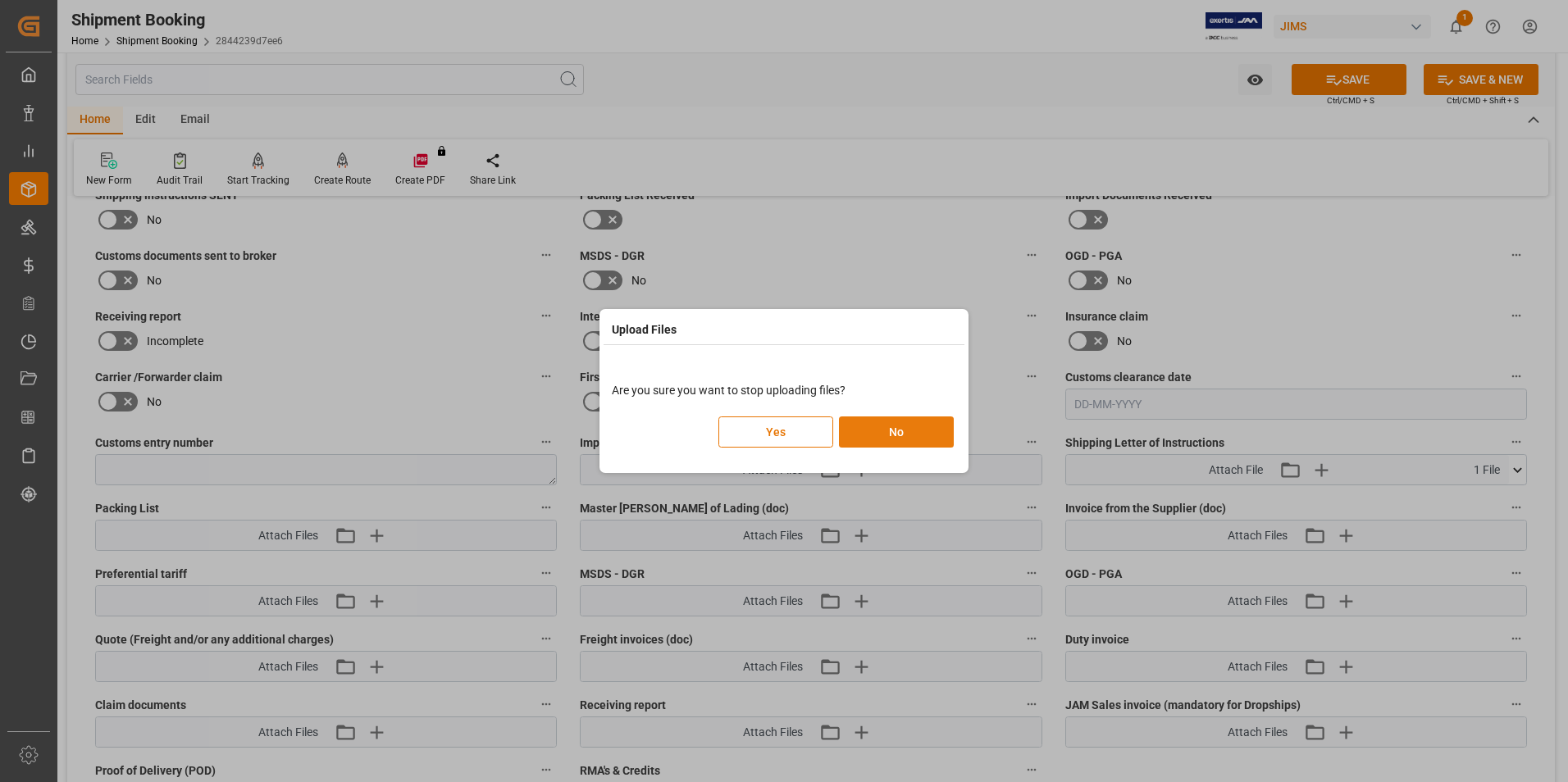
click at [885, 429] on button "No" at bounding box center [896, 432] width 115 height 31
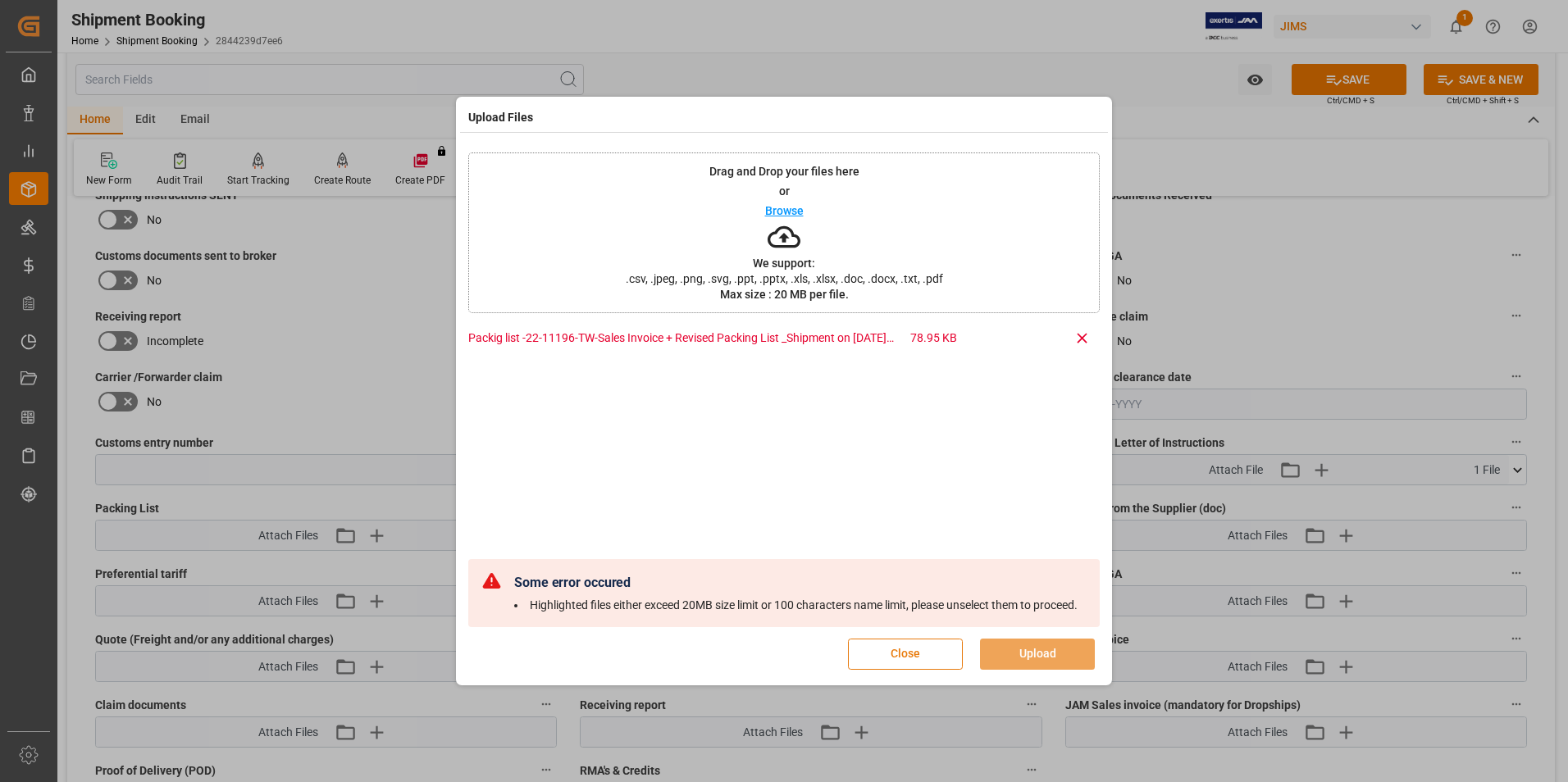
click at [917, 657] on button "Close" at bounding box center [905, 654] width 115 height 31
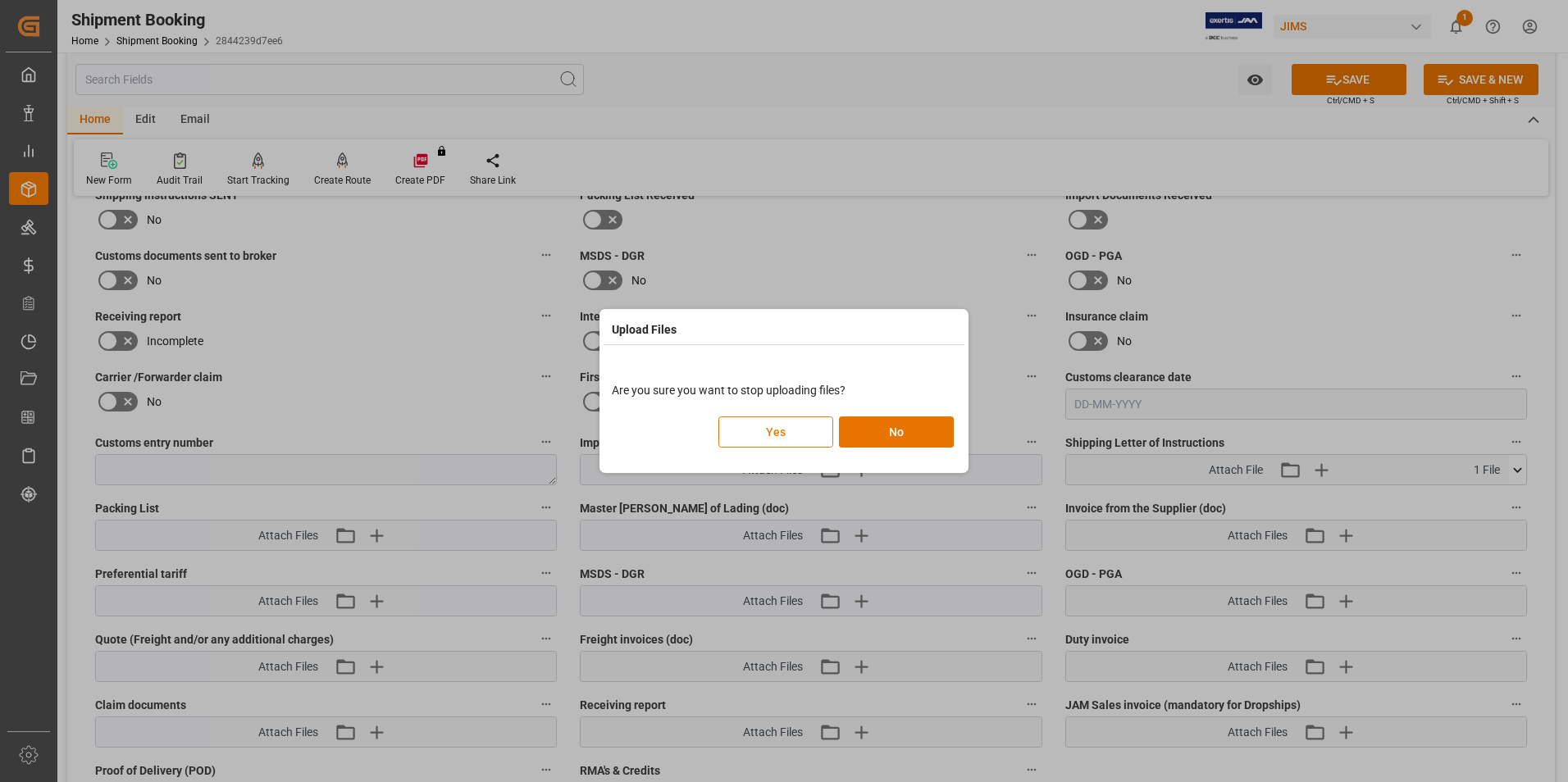
click at [782, 425] on button "Yes" at bounding box center [775, 432] width 115 height 31
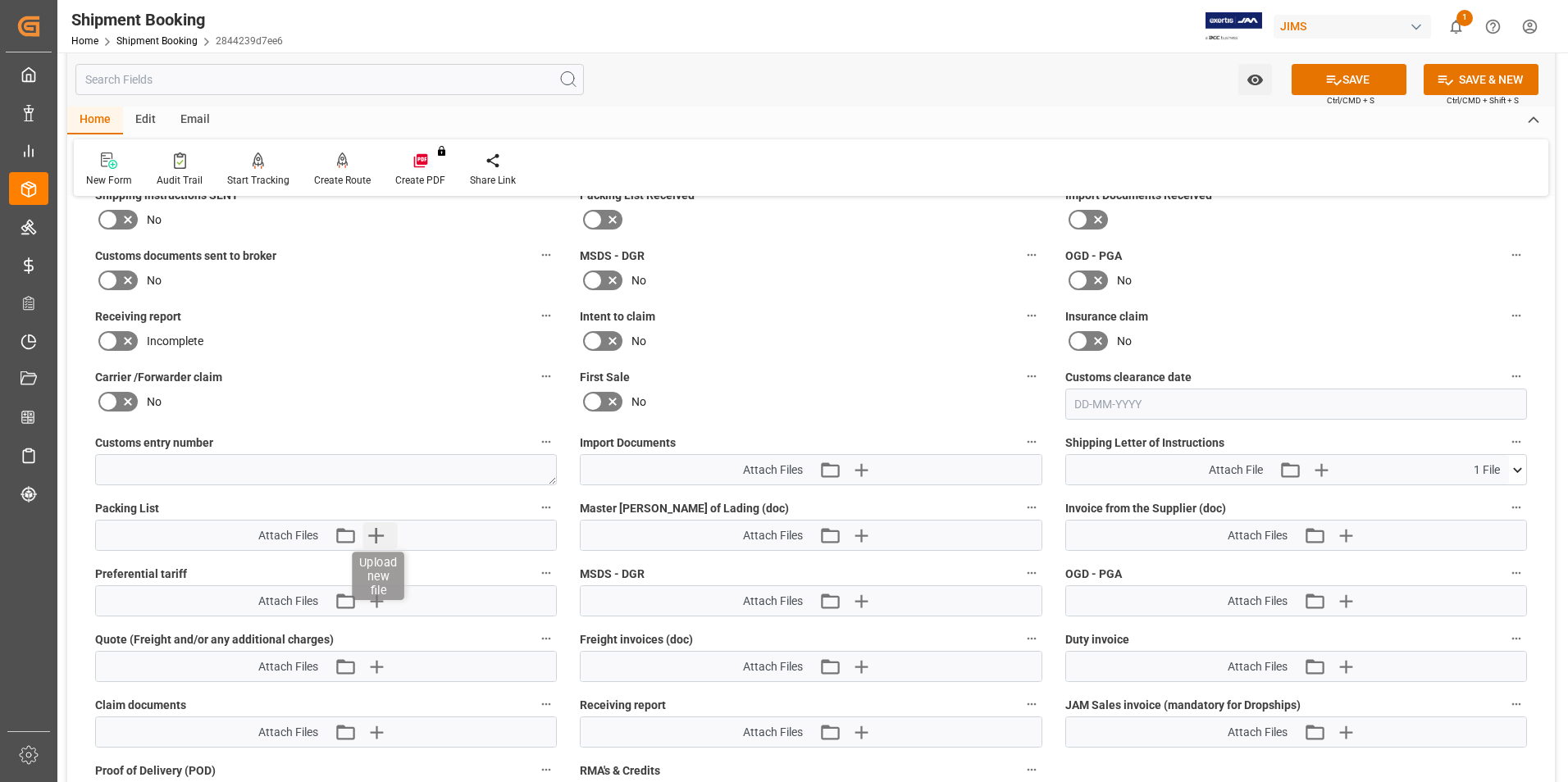
click at [376, 535] on icon "button" at bounding box center [376, 536] width 16 height 16
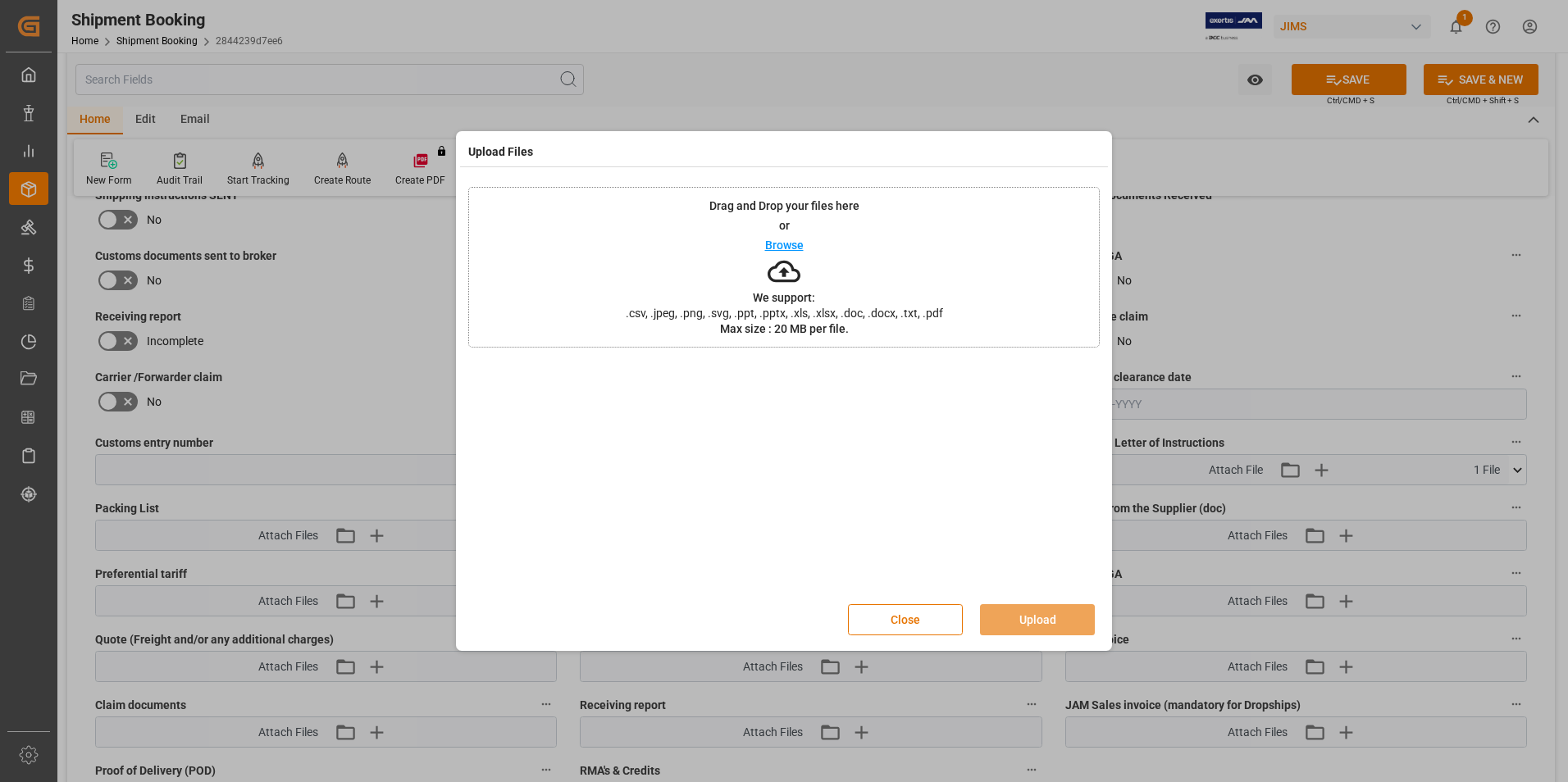
click at [787, 239] on p "Browse" at bounding box center [784, 245] width 38 height 11
click at [1037, 610] on button "Upload" at bounding box center [1037, 620] width 115 height 31
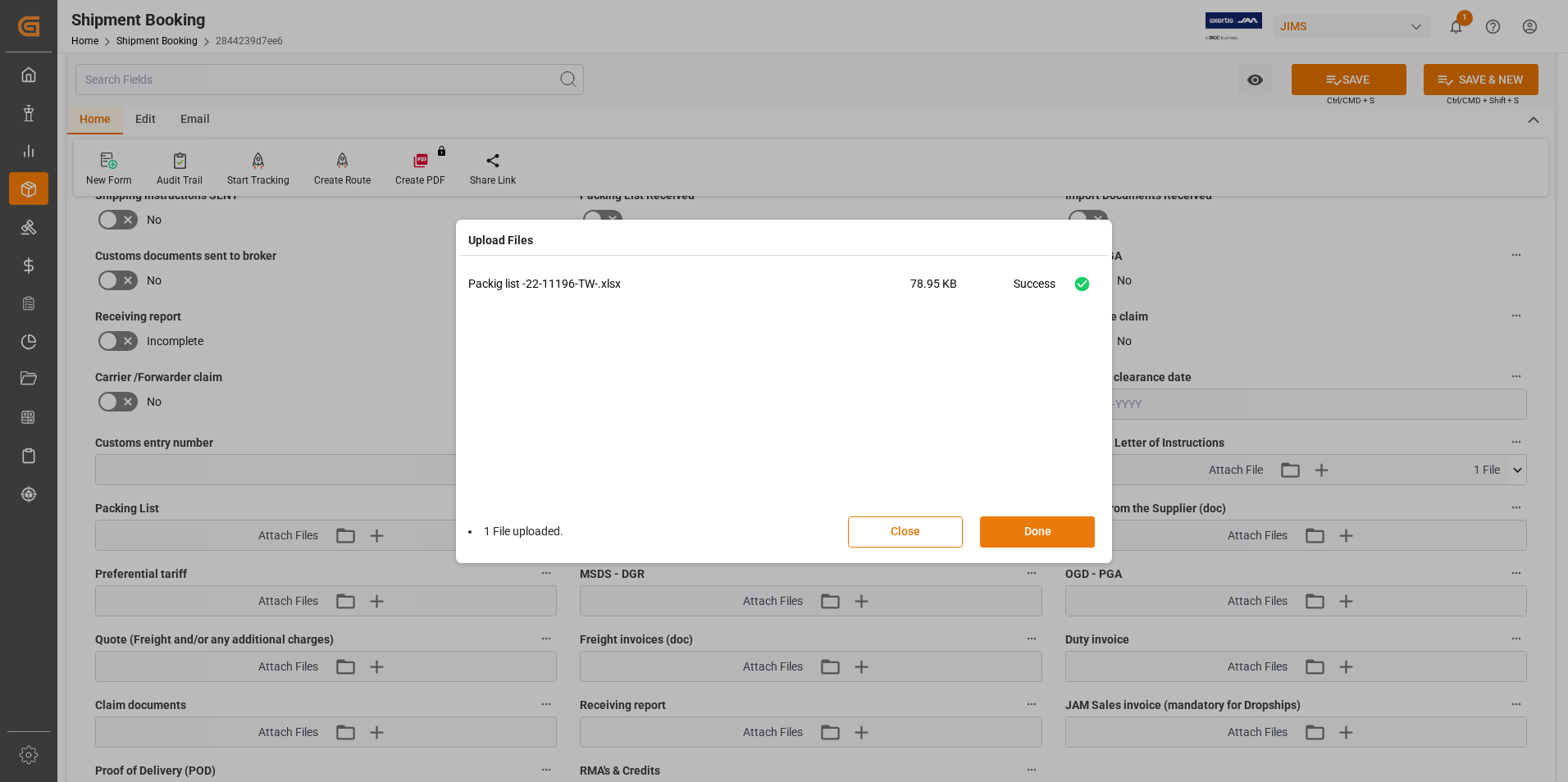
click at [1033, 526] on button "Done" at bounding box center [1037, 532] width 115 height 31
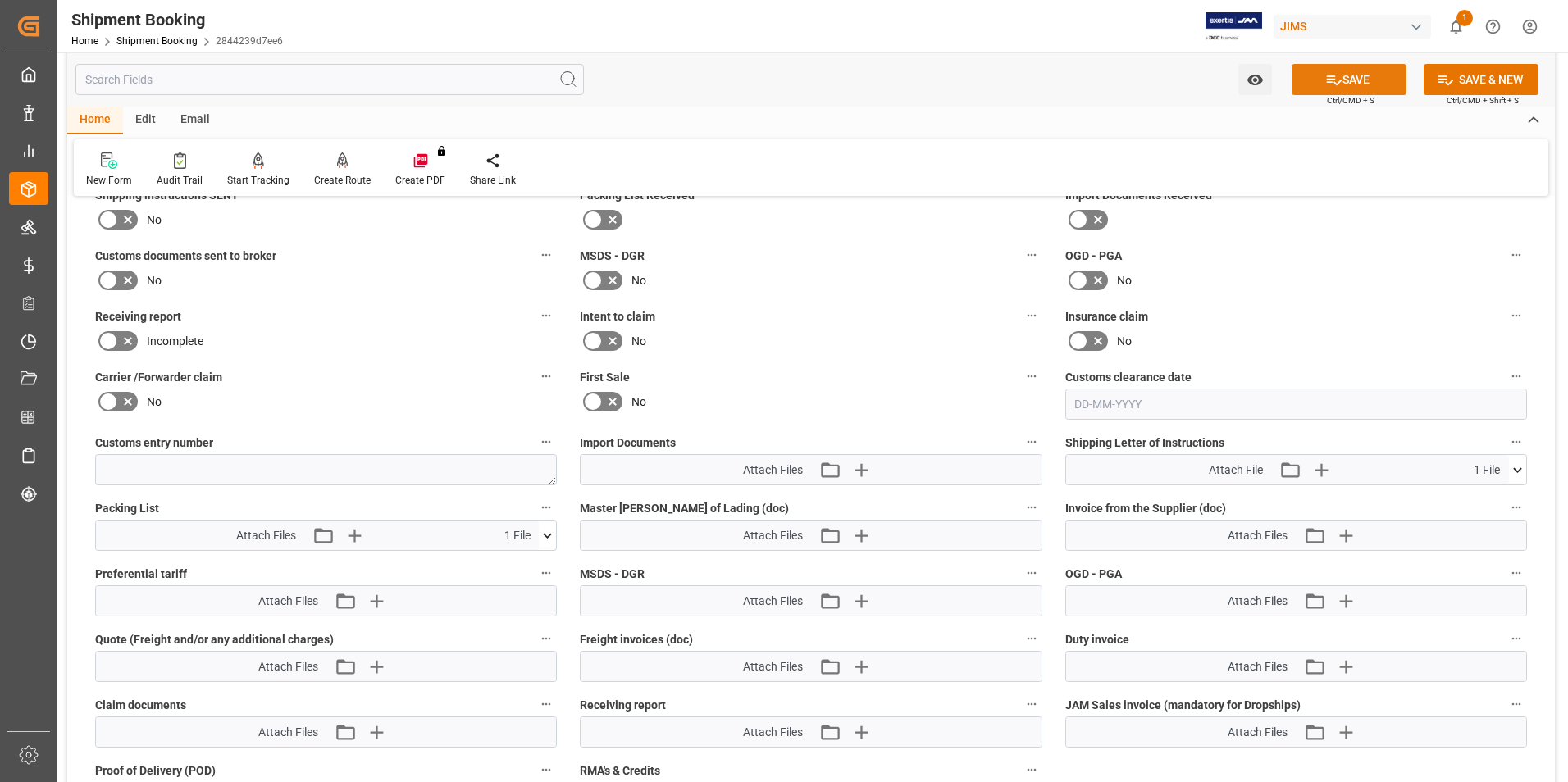
click at [1358, 77] on button "SAVE" at bounding box center [1348, 79] width 115 height 31
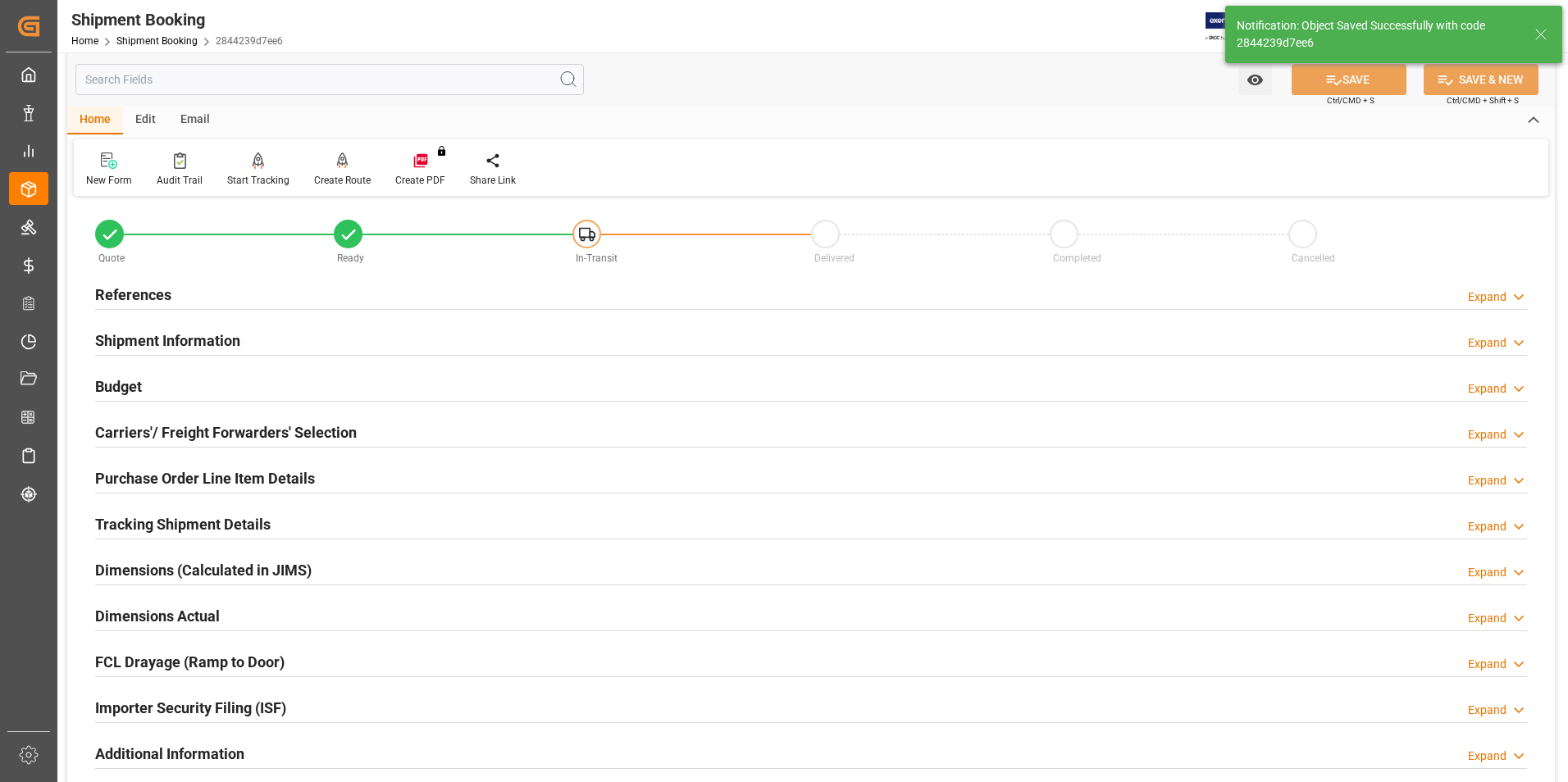
scroll to position [0, 0]
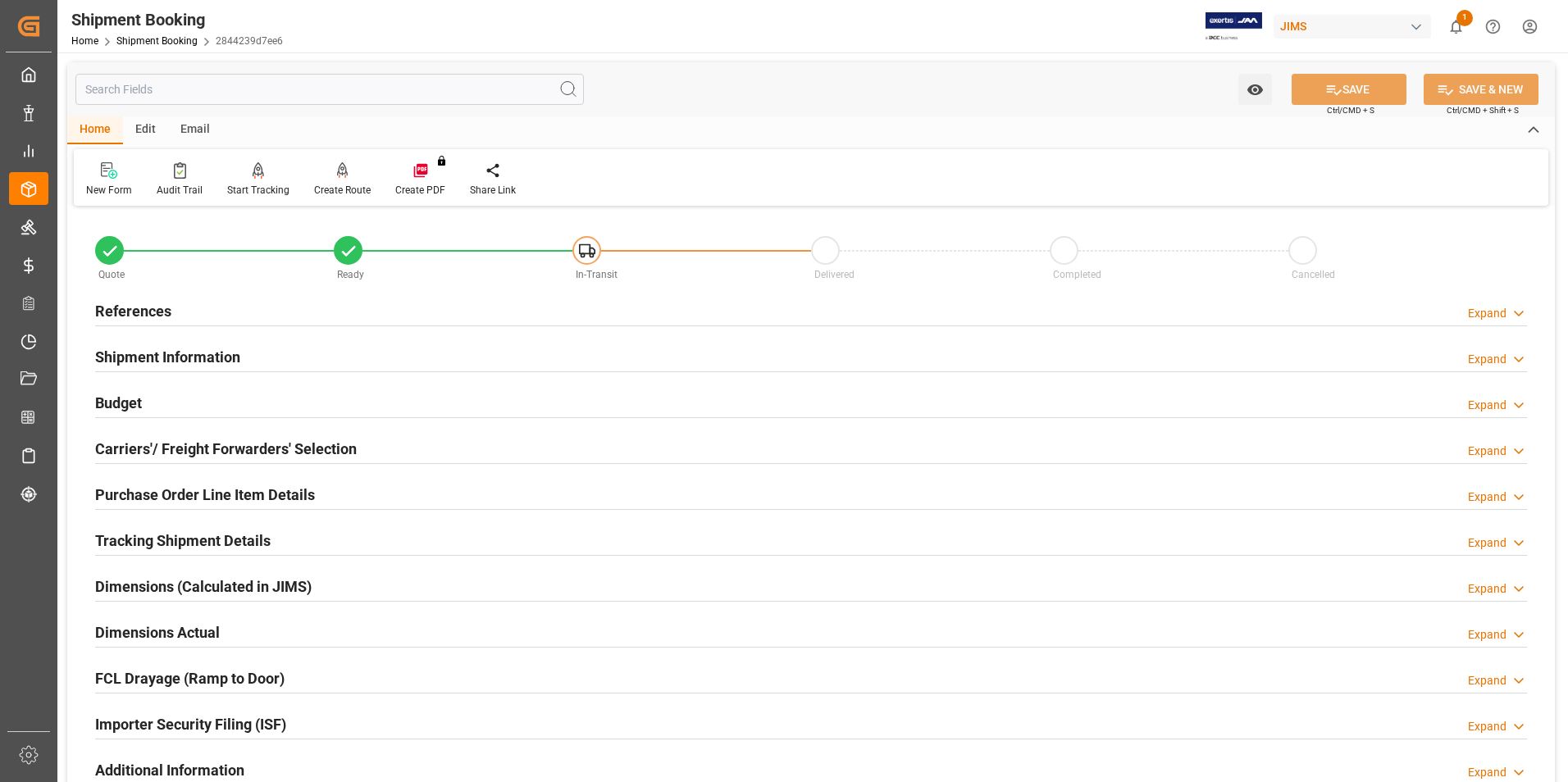
click at [195, 122] on div "Email" at bounding box center [195, 131] width 54 height 28
click at [114, 172] on icon at bounding box center [111, 172] width 22 height 11
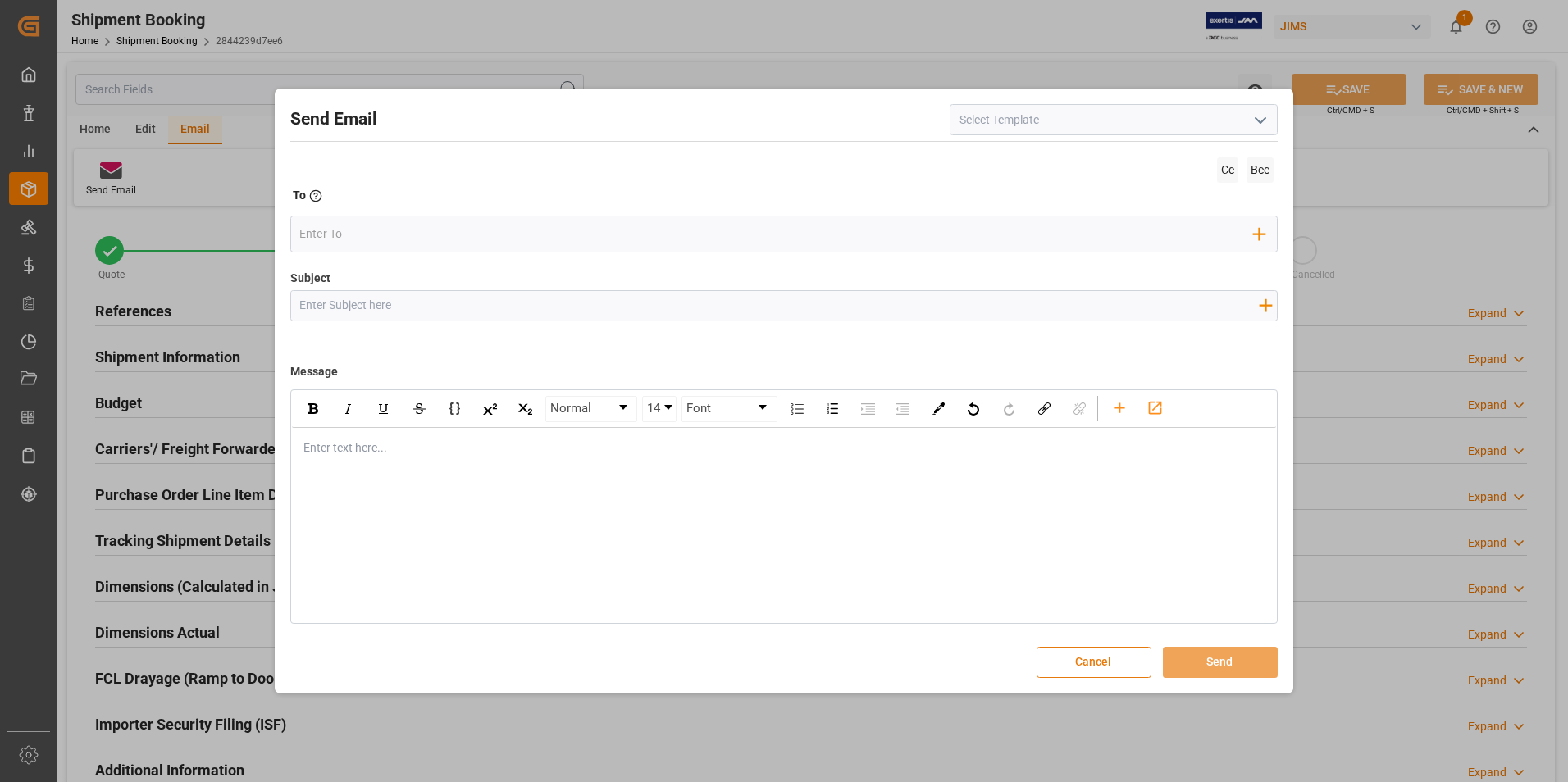
click at [1108, 661] on button "Cancel" at bounding box center [1094, 663] width 115 height 31
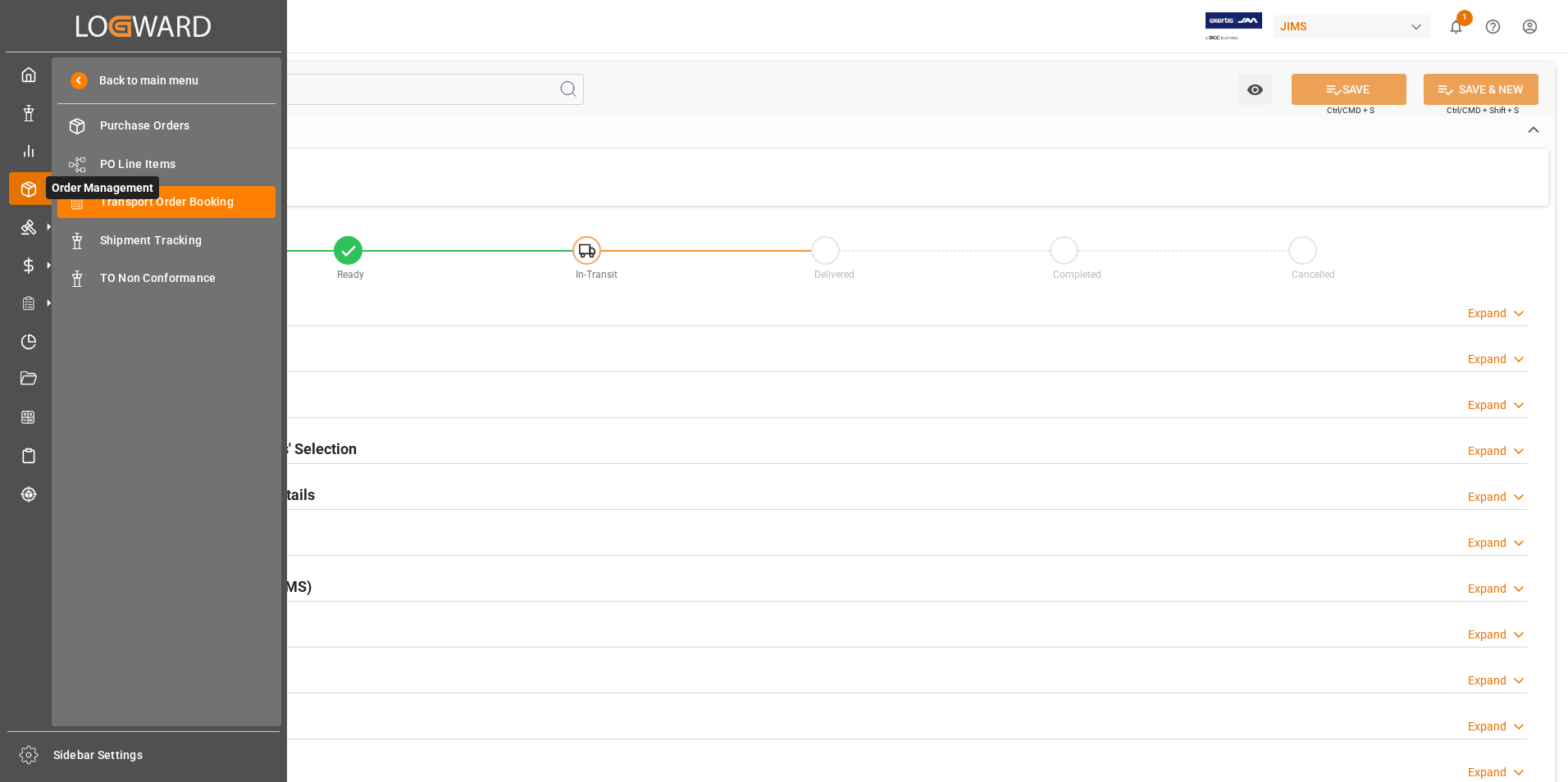
click at [155, 199] on span "Order Management" at bounding box center [103, 187] width 113 height 23
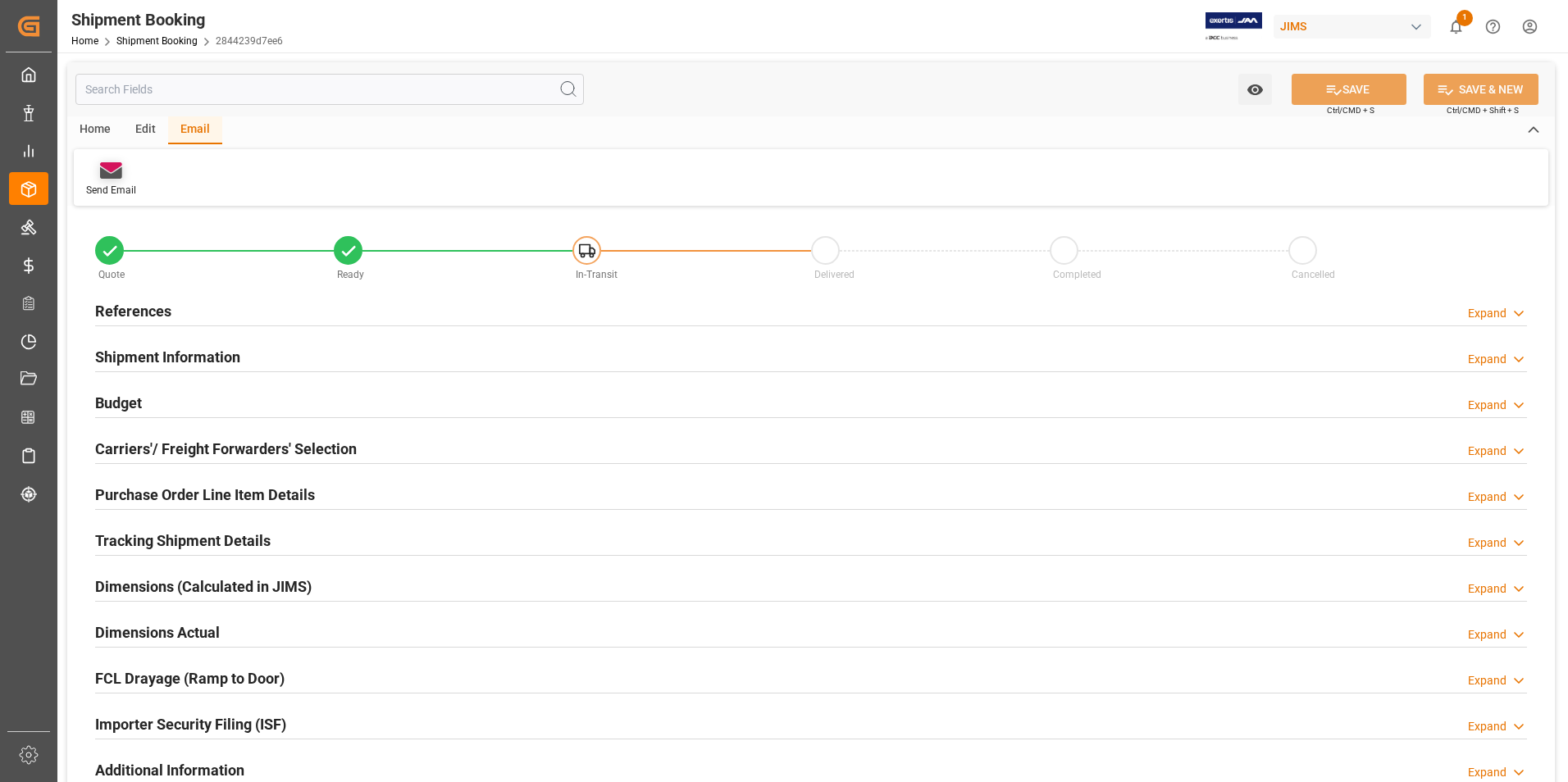
click at [113, 178] on icon at bounding box center [111, 172] width 22 height 11
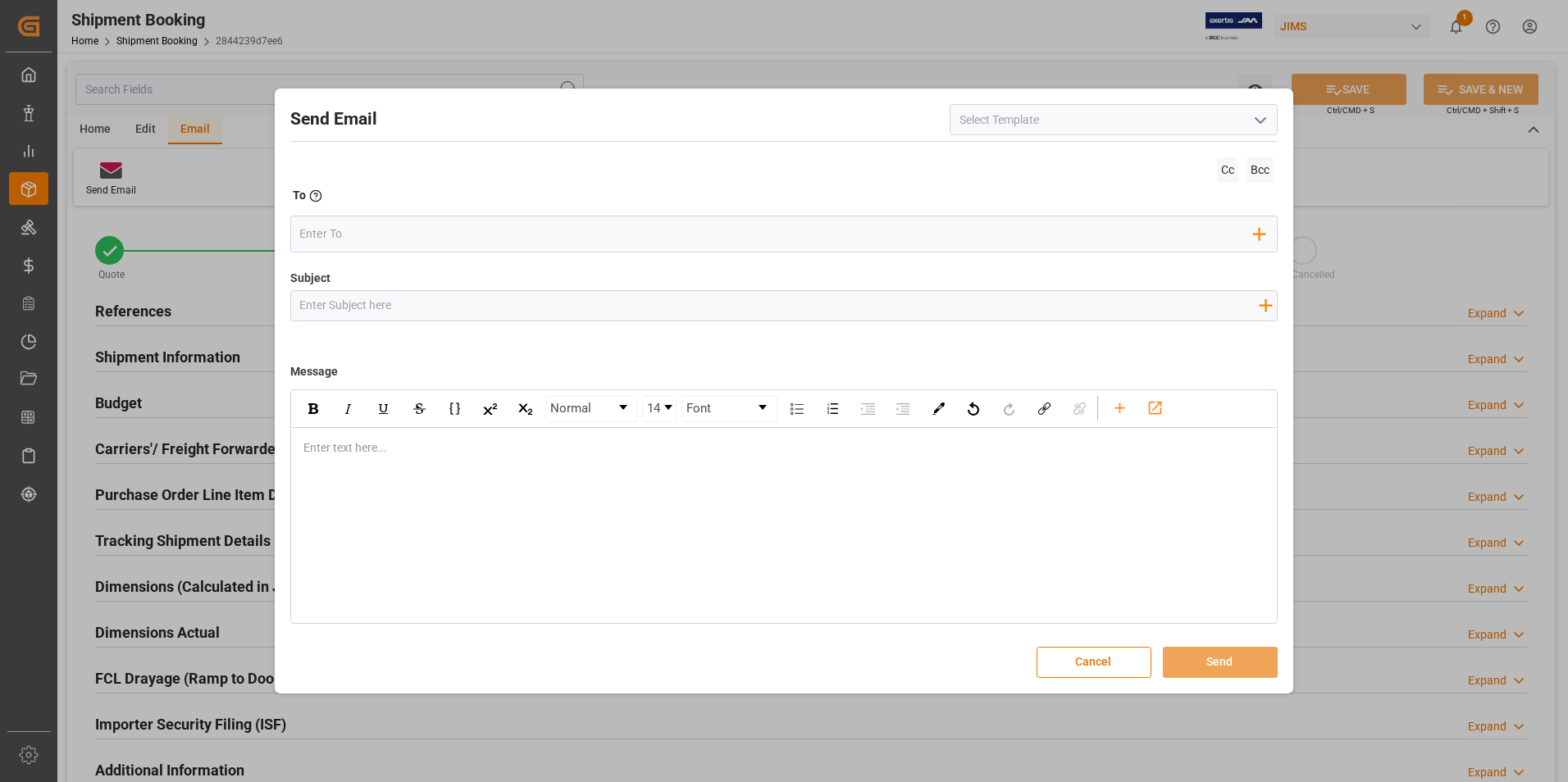
click at [1268, 114] on icon "open menu" at bounding box center [1260, 120] width 20 height 20
click at [1179, 155] on div "2BOOK - Ocean - Air freight" at bounding box center [1113, 156] width 327 height 37
type input "2BOOK - Ocean - Air freight"
type input "2BOOK {{jamReferenceNumber}} {{supplierFullName}} Ship from: {{country}} Ship t…"
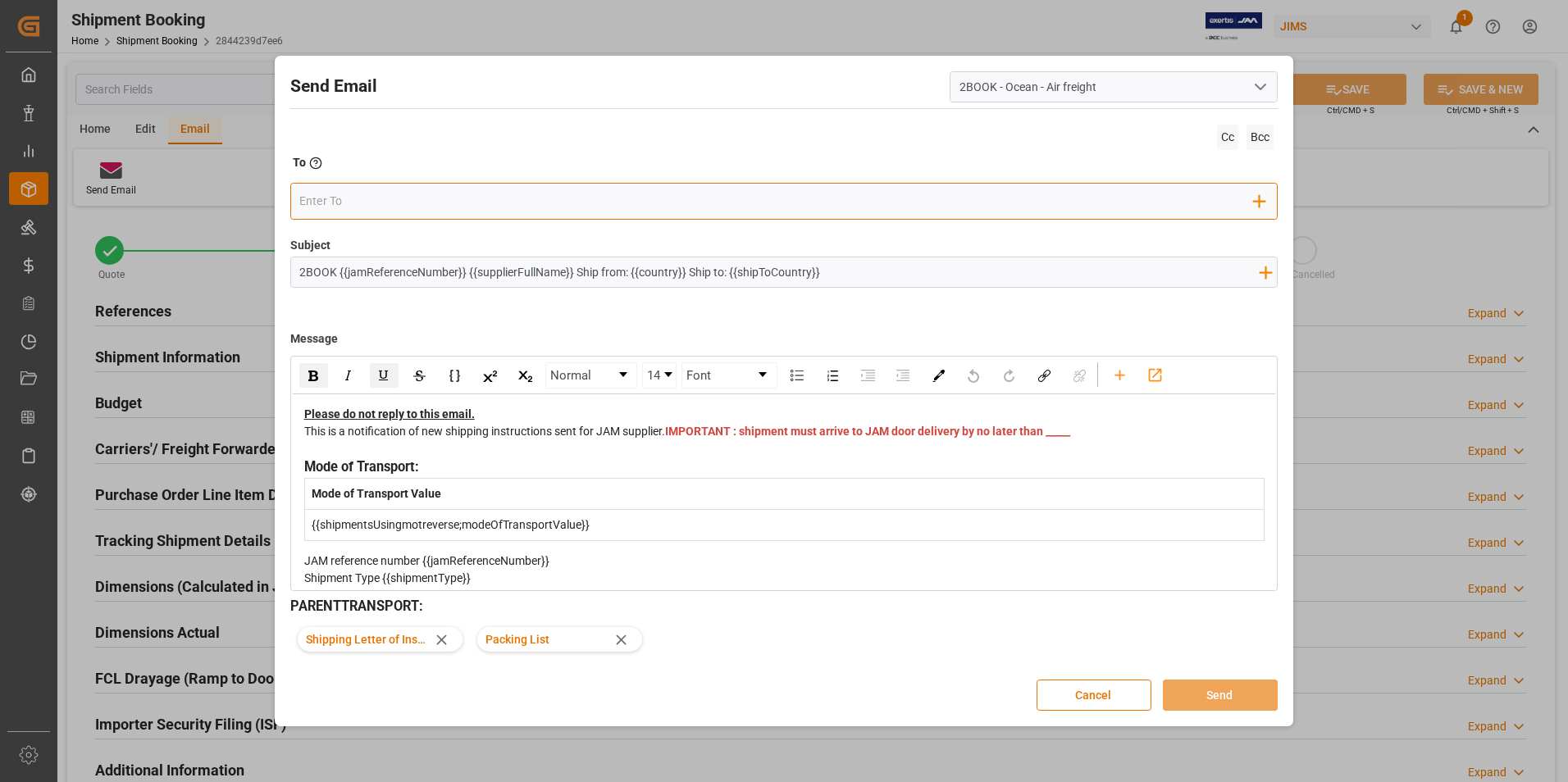
click at [364, 205] on input "email" at bounding box center [777, 201] width 955 height 24
type input "S"
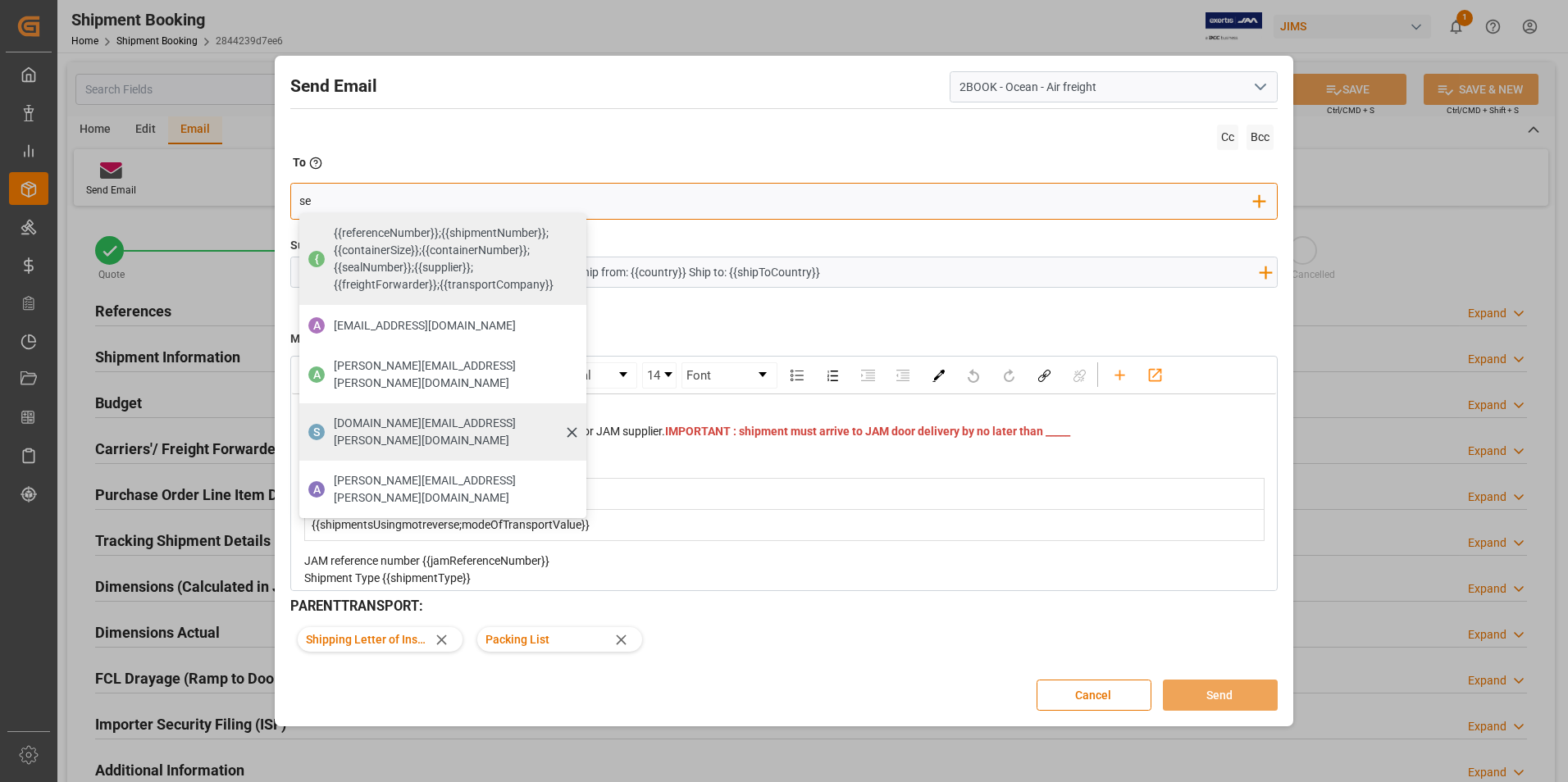
type input "se"
click at [379, 415] on span "seacare.mtr@kuehne-nagel.com" at bounding box center [454, 432] width 241 height 35
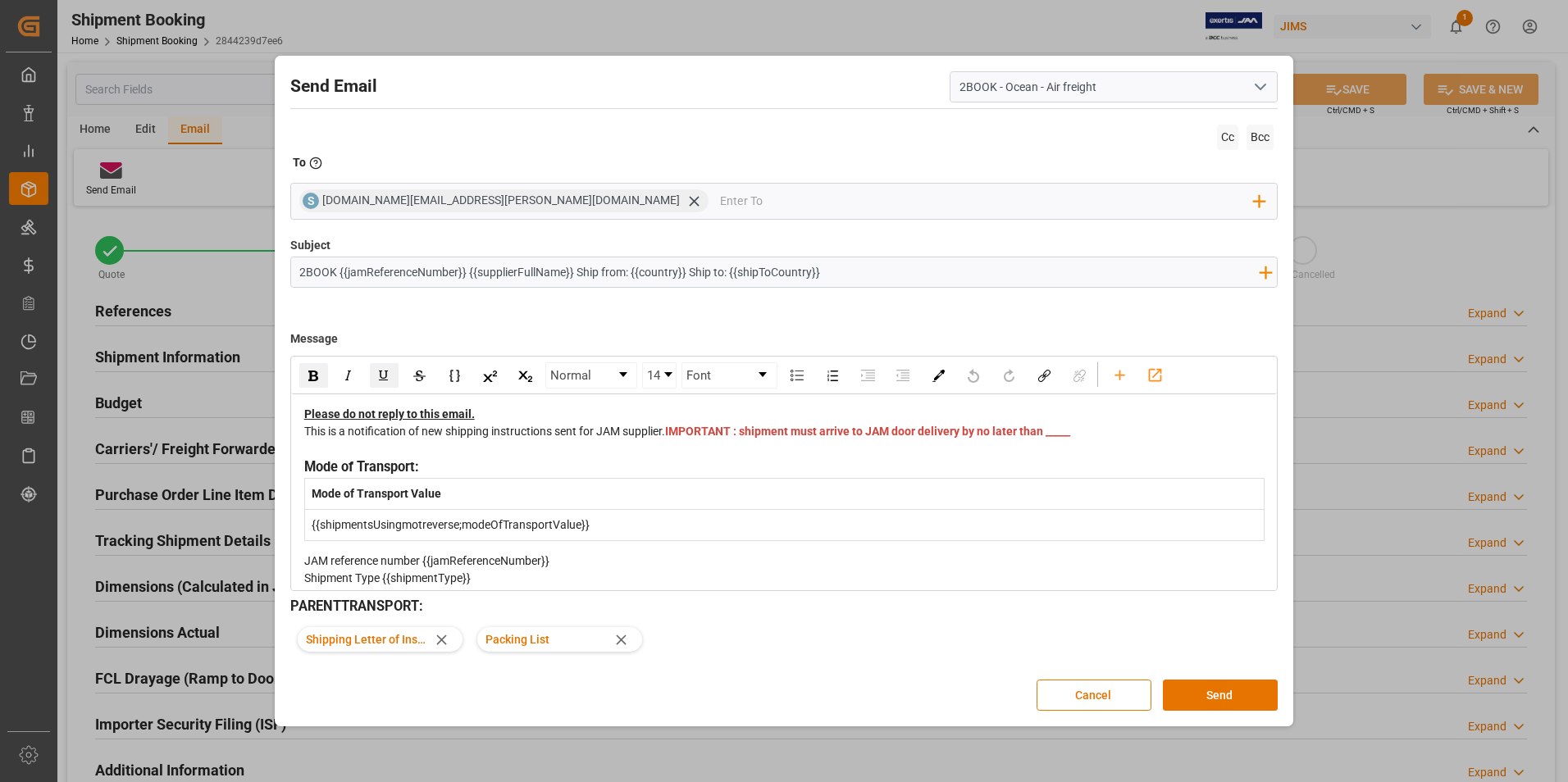
click at [532, 456] on div "This is a notification of new shipping instructions sent for JAM supplier. IMPO…" at bounding box center [784, 441] width 961 height 35
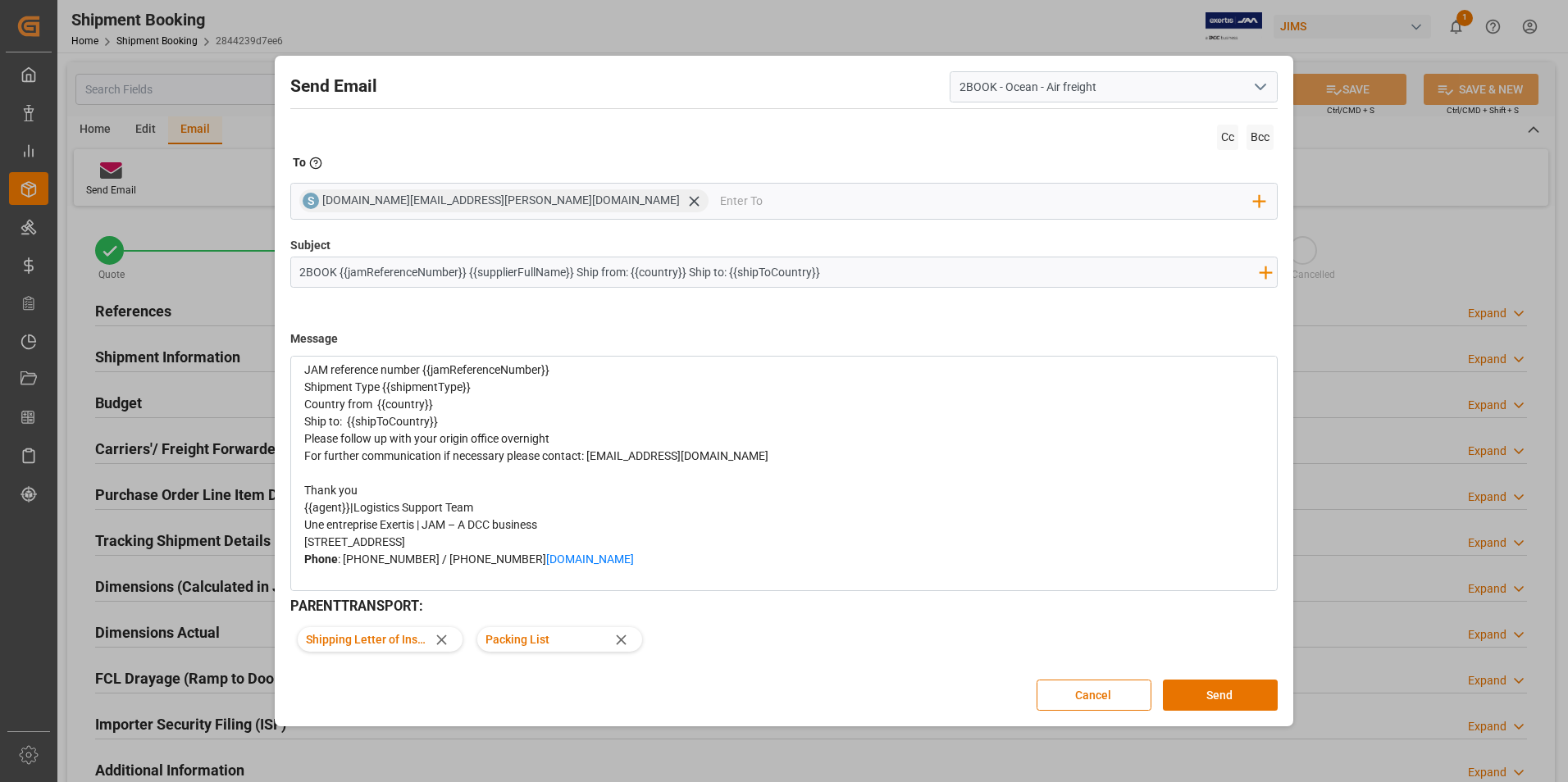
scroll to position [164, 0]
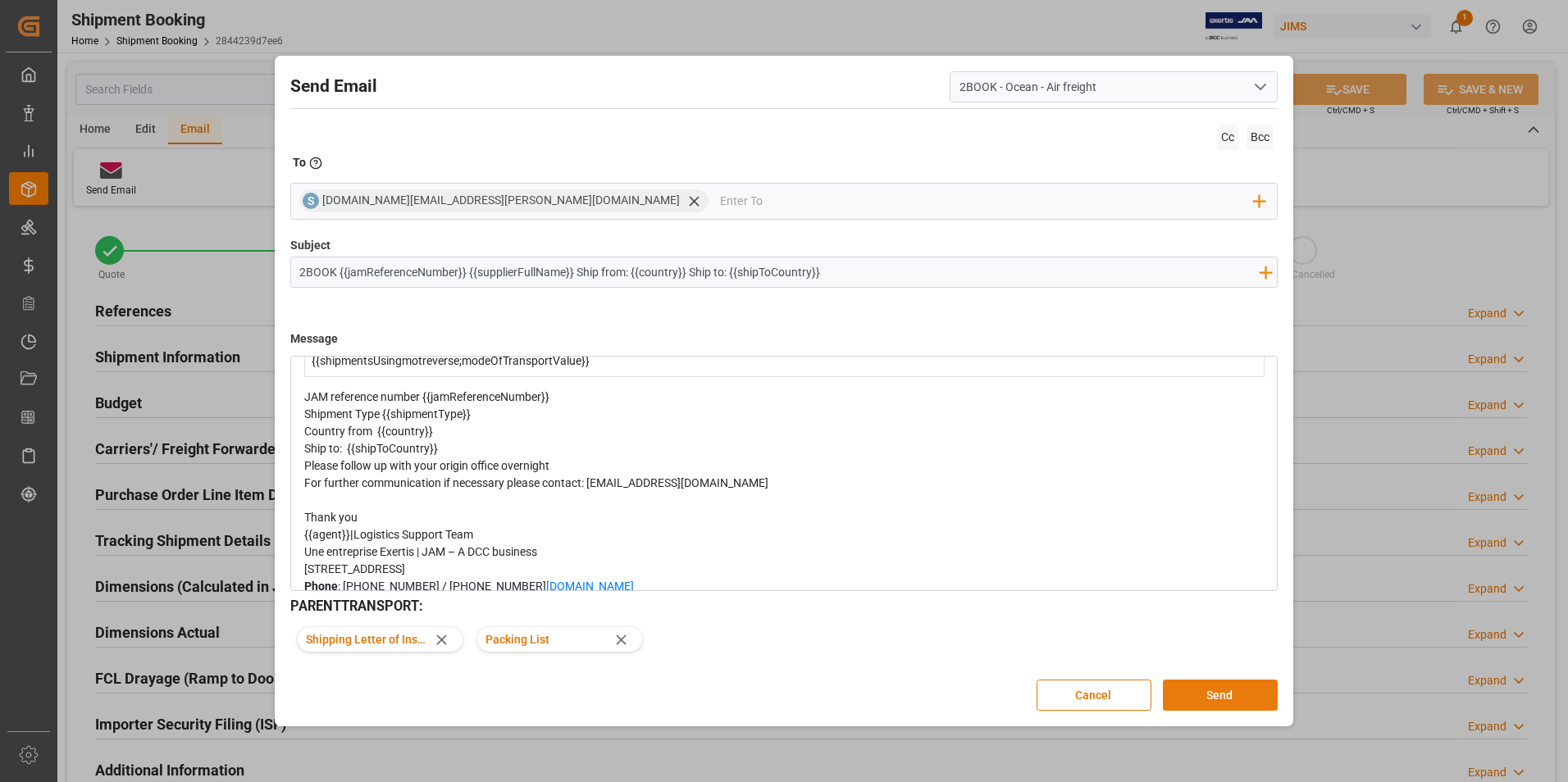
click at [1216, 684] on button "Send" at bounding box center [1220, 695] width 115 height 31
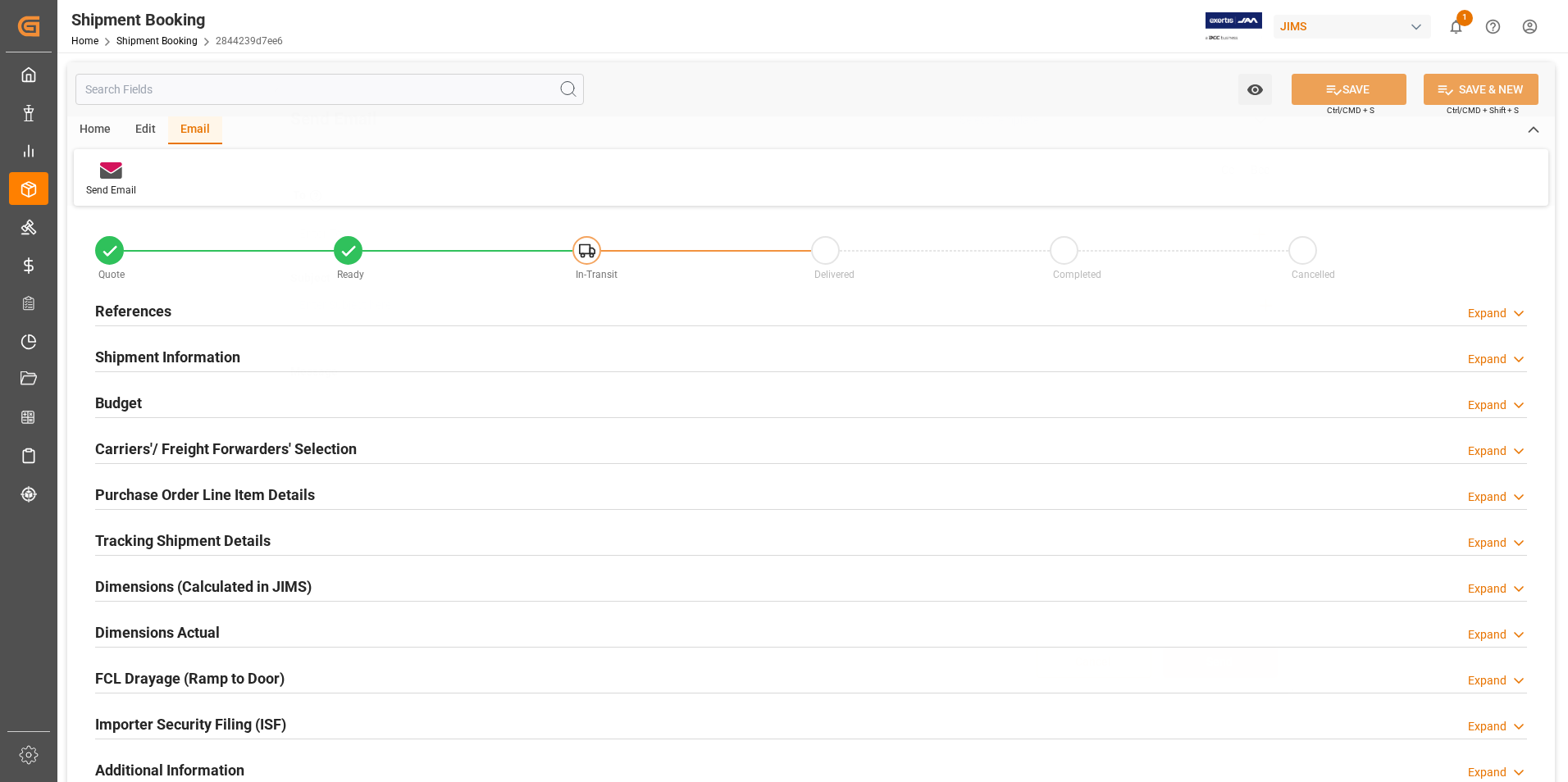
scroll to position [0, 0]
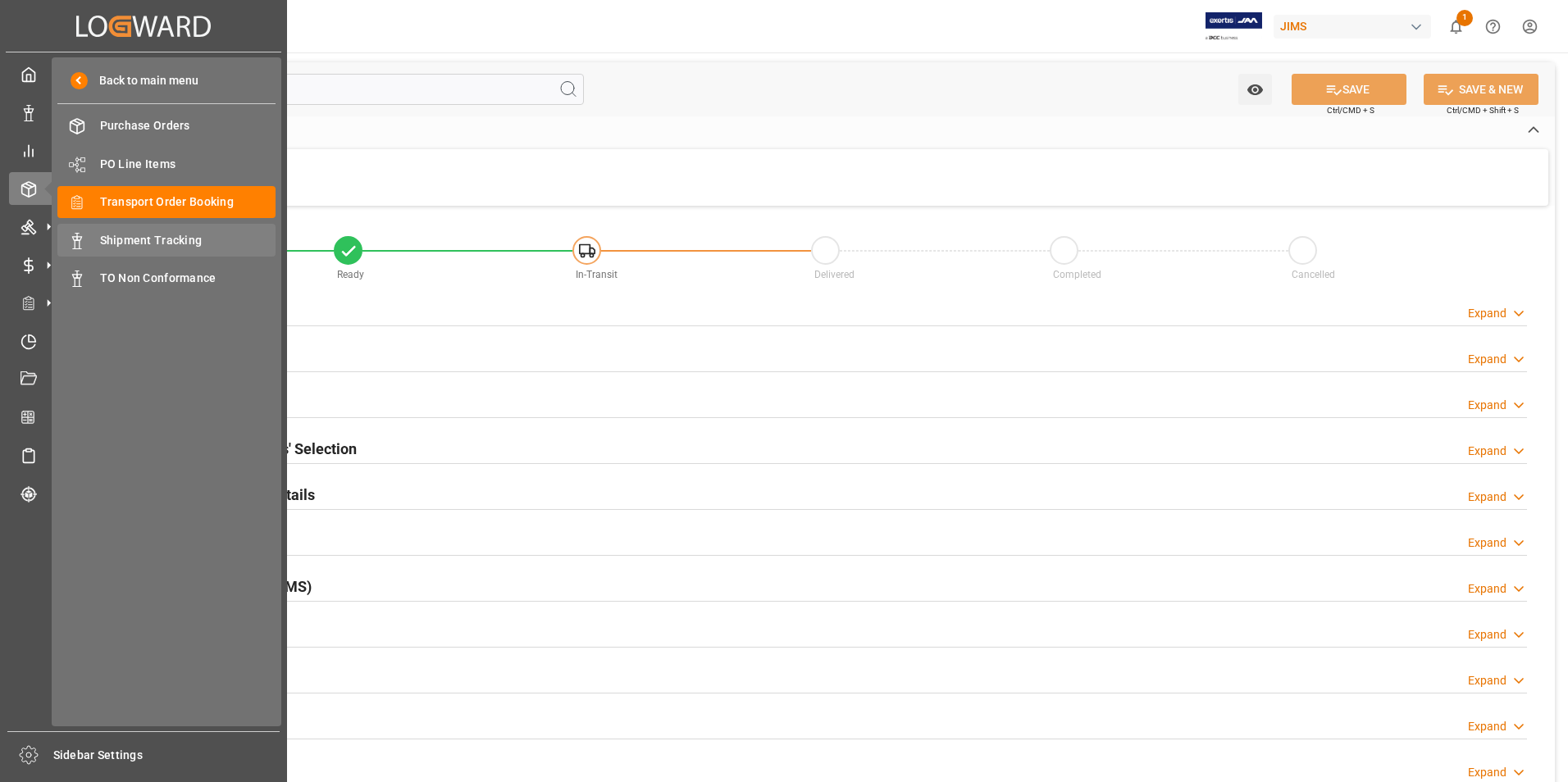
click at [126, 236] on span "Shipment Tracking" at bounding box center [188, 240] width 176 height 17
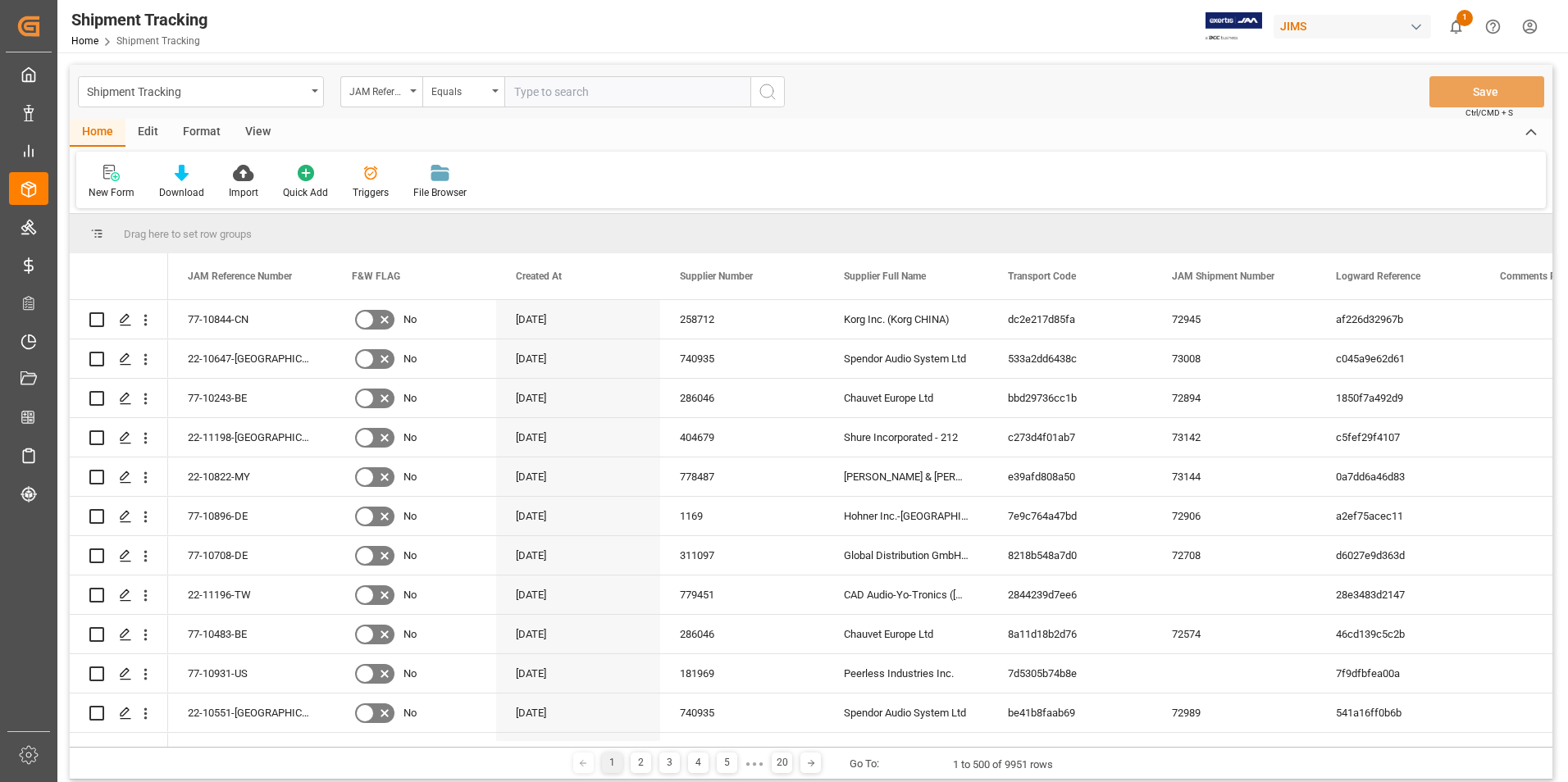
click at [522, 94] on input "text" at bounding box center [627, 92] width 246 height 31
type input "22-10647-[GEOGRAPHIC_DATA]"
click at [765, 91] on icon "search button" at bounding box center [767, 91] width 20 height 20
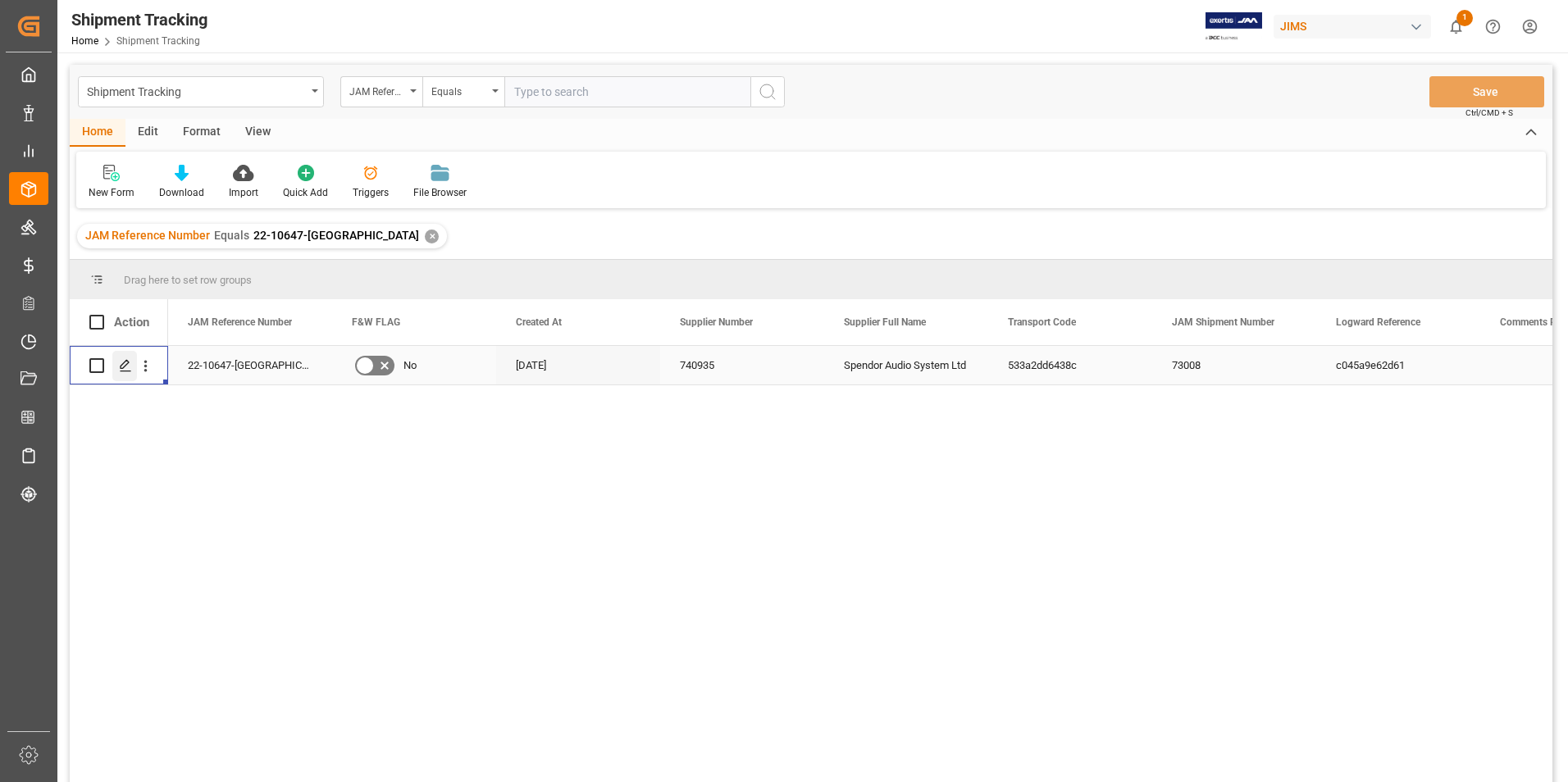
click at [126, 369] on icon "Press SPACE to select this row." at bounding box center [125, 365] width 13 height 13
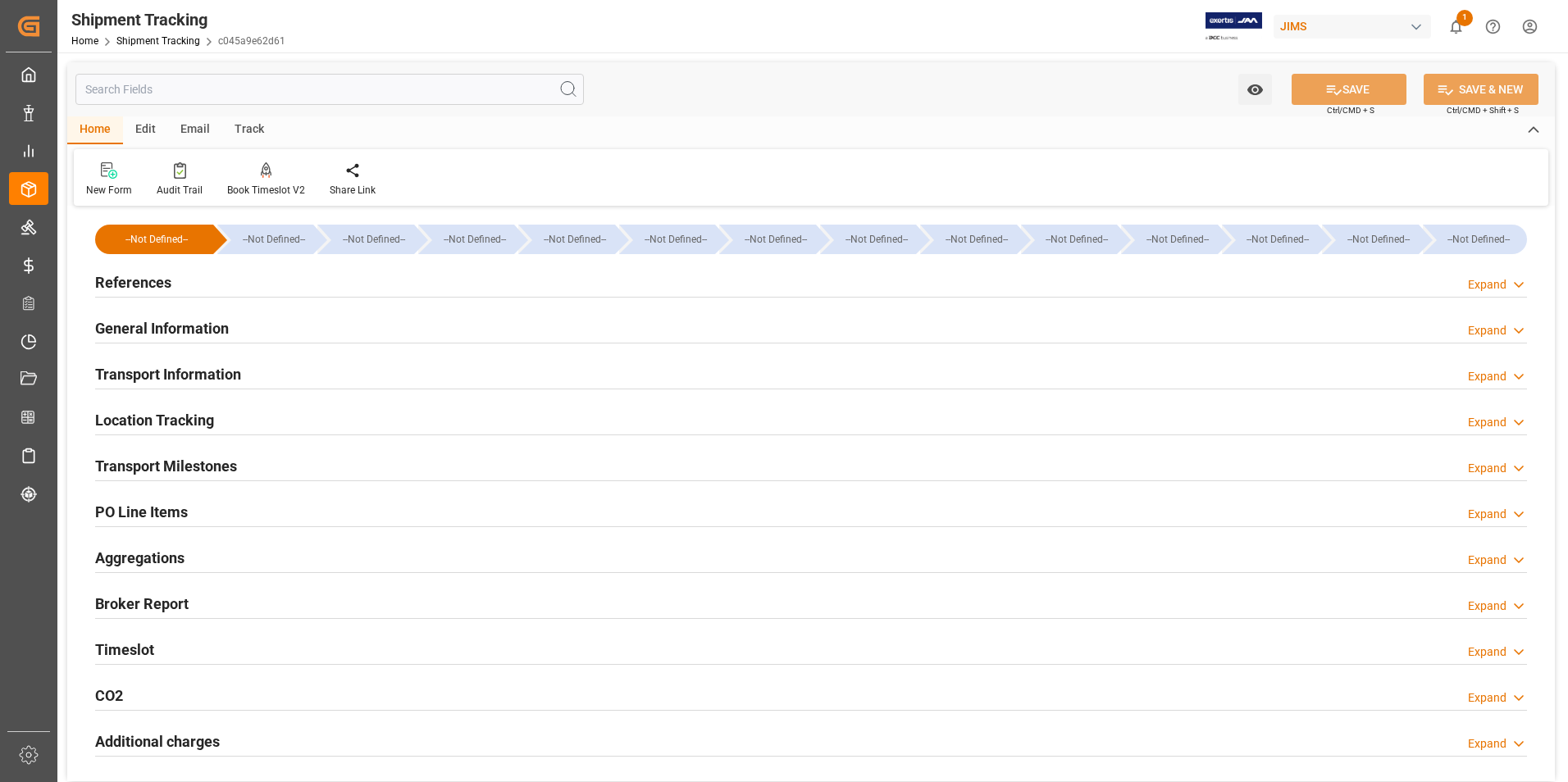
type input "19-08-2025"
type input "28-08-2025 00:00"
type input "18-09-2025 15:00"
type input "18-09-2025 11:13"
type input "19-09-2025 13:05"
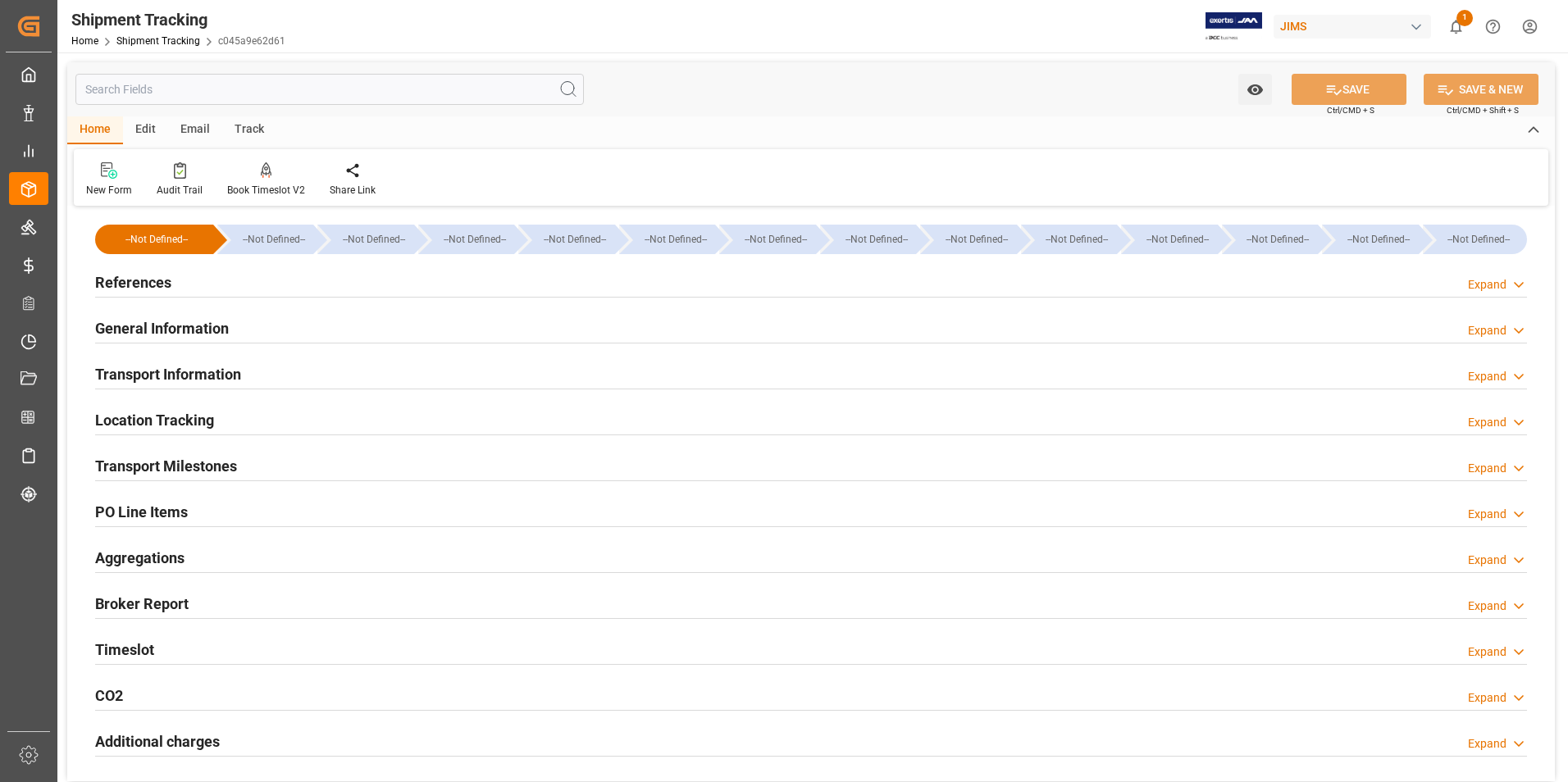
type input "19-09-2025 12:54"
type input "19-09-2025"
type input "19-09-2025 17:17"
type input "24-09-2025 13:34"
click at [258, 275] on div "References Expand" at bounding box center [810, 281] width 1431 height 31
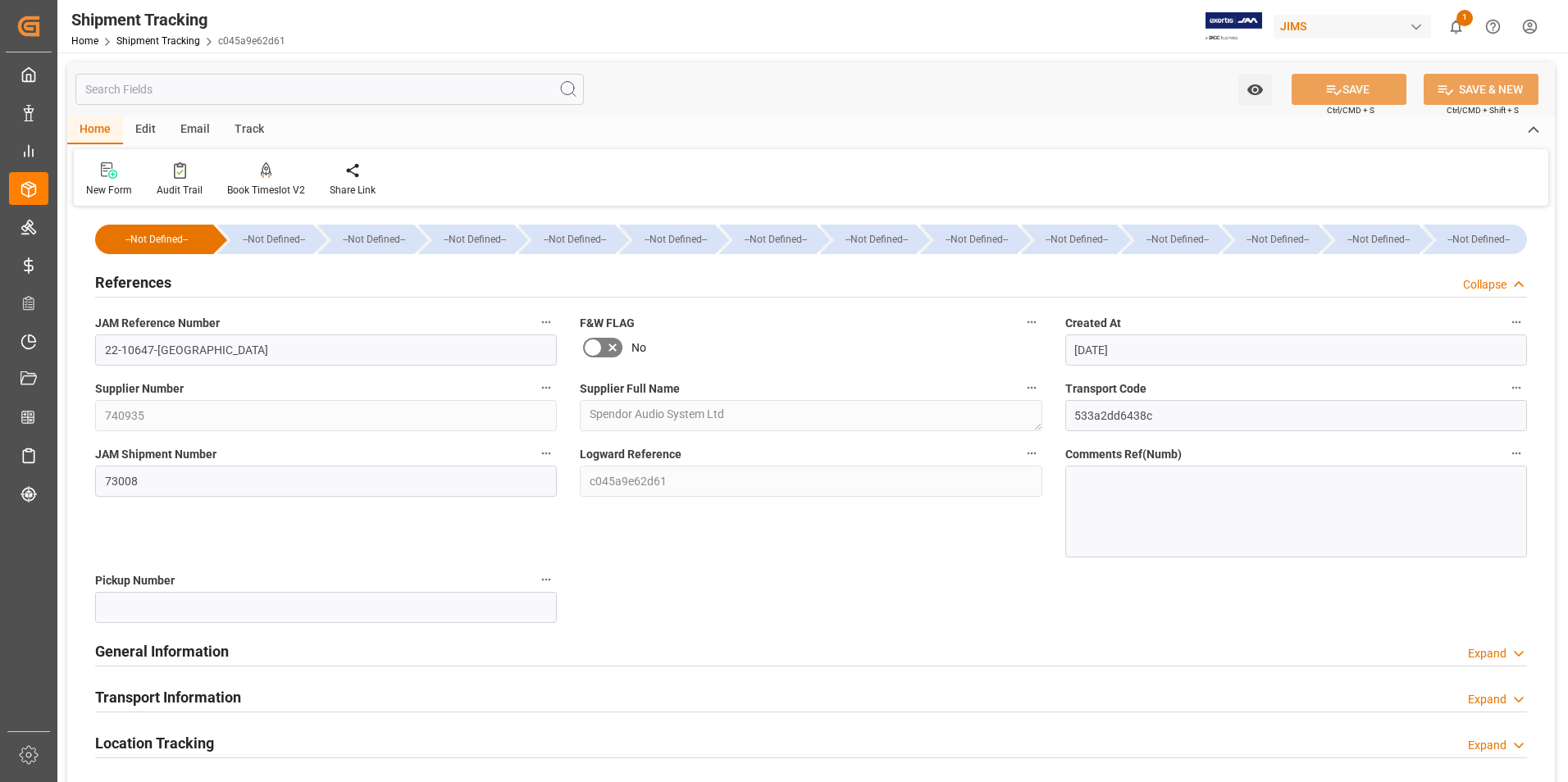
click at [274, 645] on div "General Information Expand" at bounding box center [810, 650] width 1431 height 31
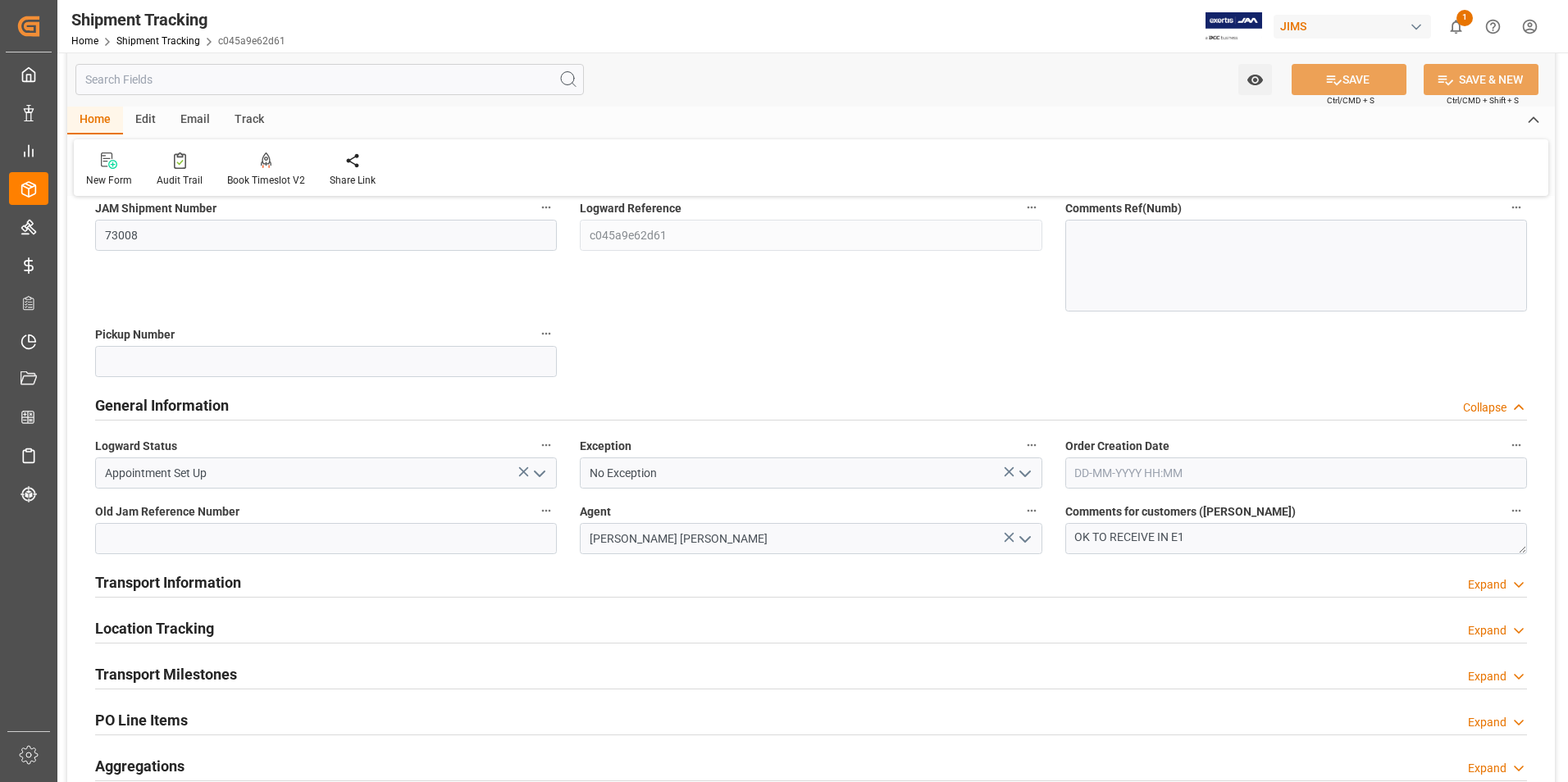
scroll to position [492, 0]
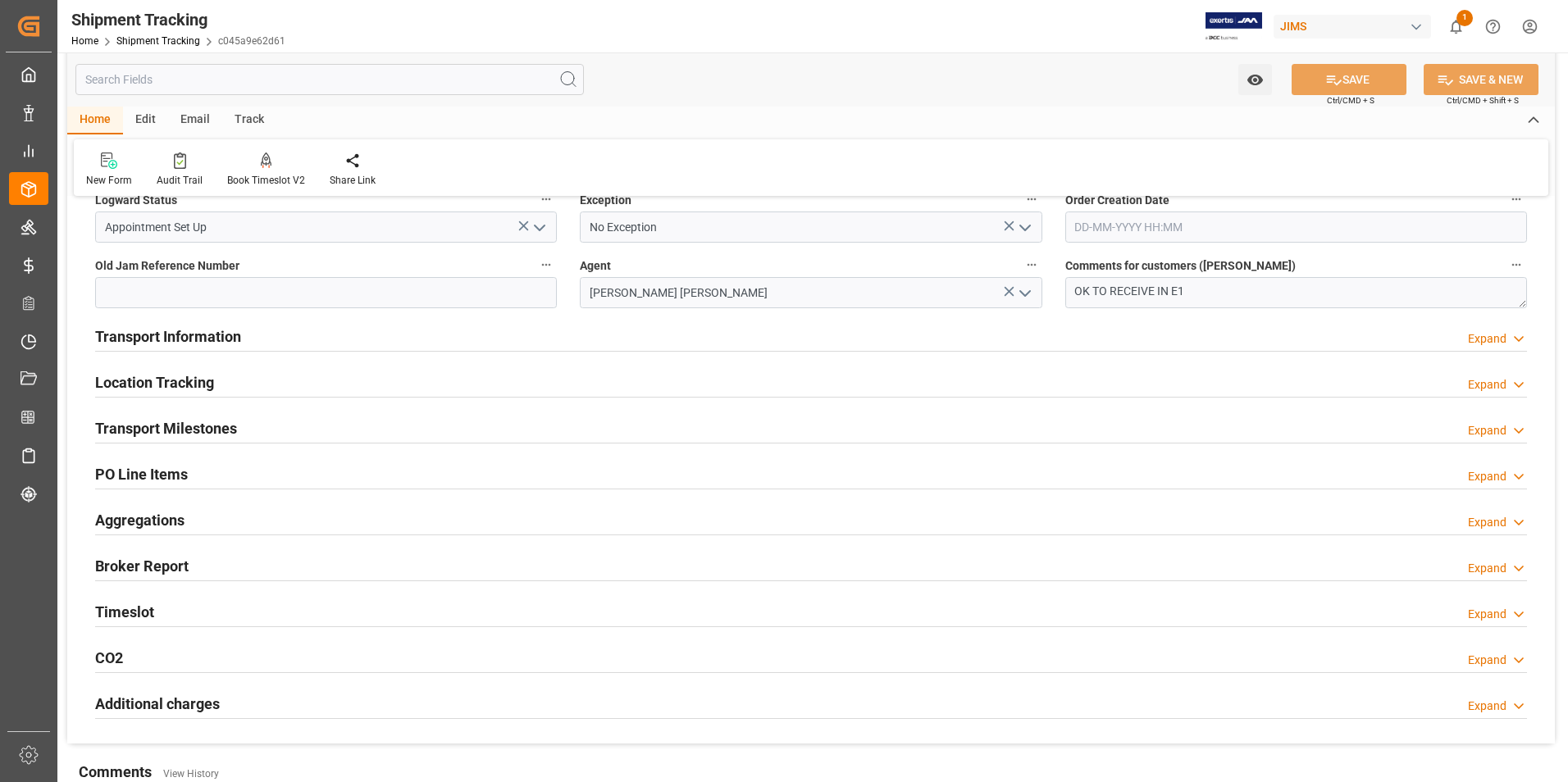
click at [284, 429] on div "Transport Milestones Expand" at bounding box center [810, 427] width 1431 height 31
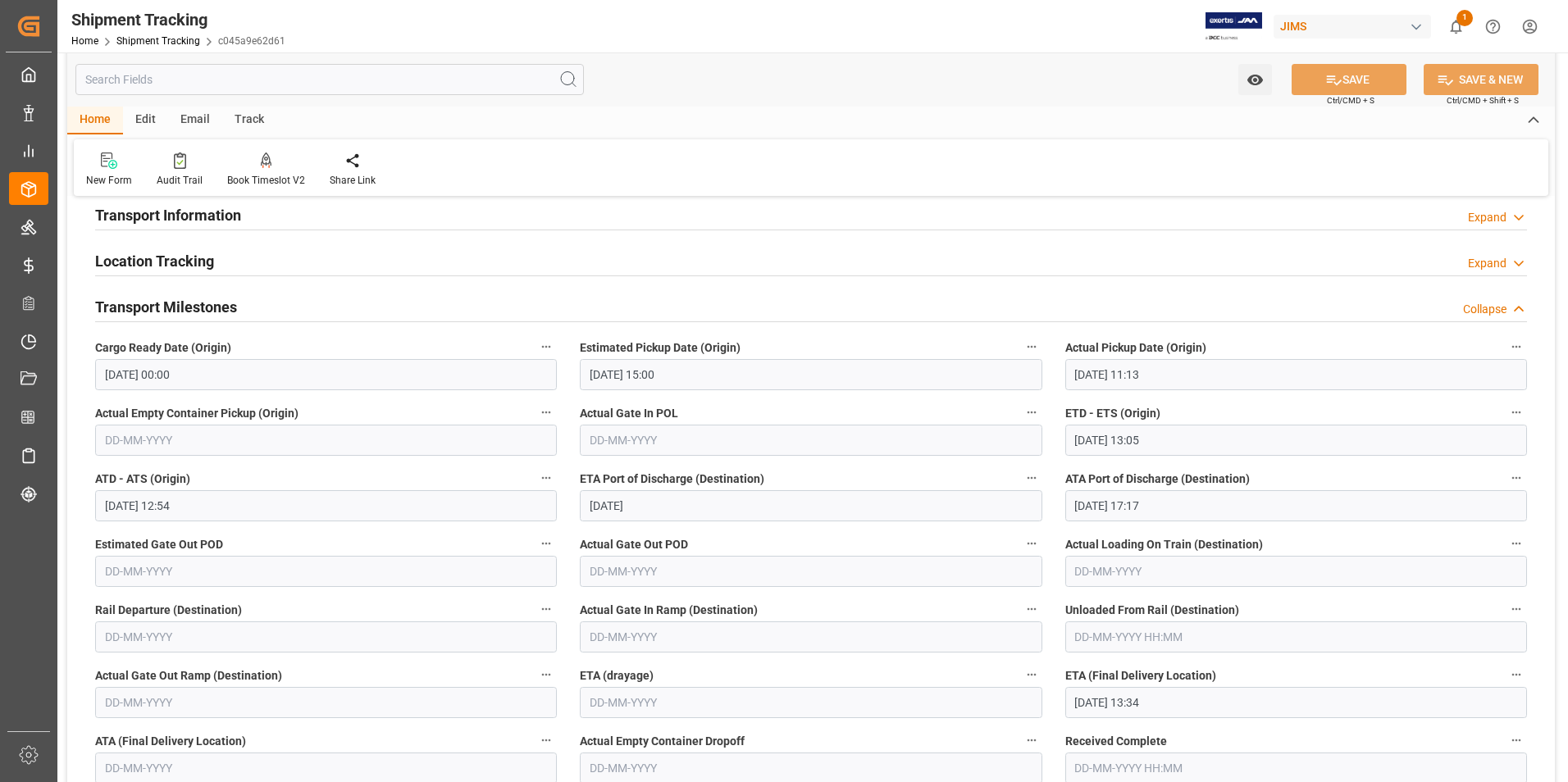
scroll to position [738, 0]
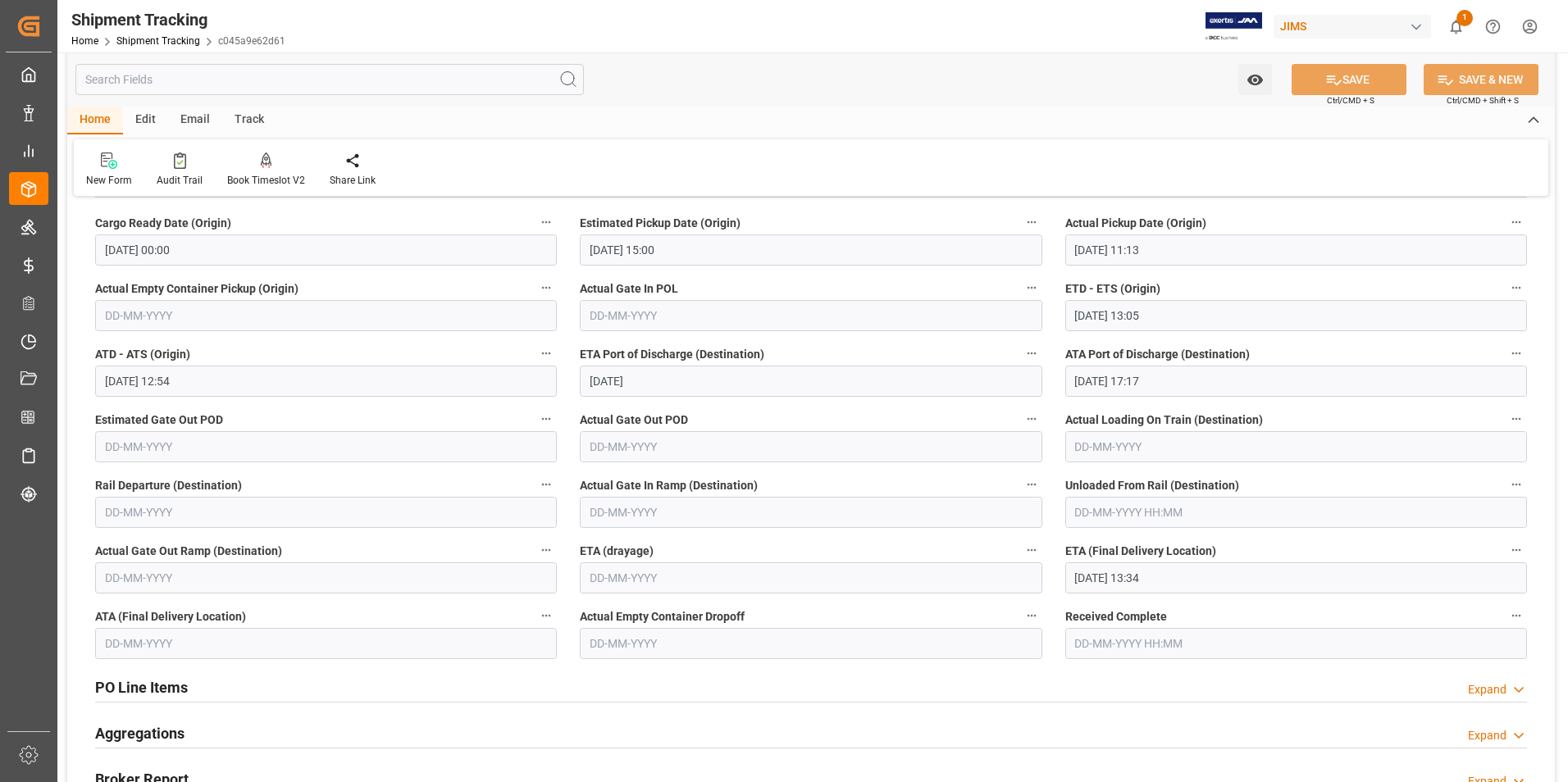
click at [1119, 574] on input "24-09-2025 13:34" at bounding box center [1296, 578] width 462 height 31
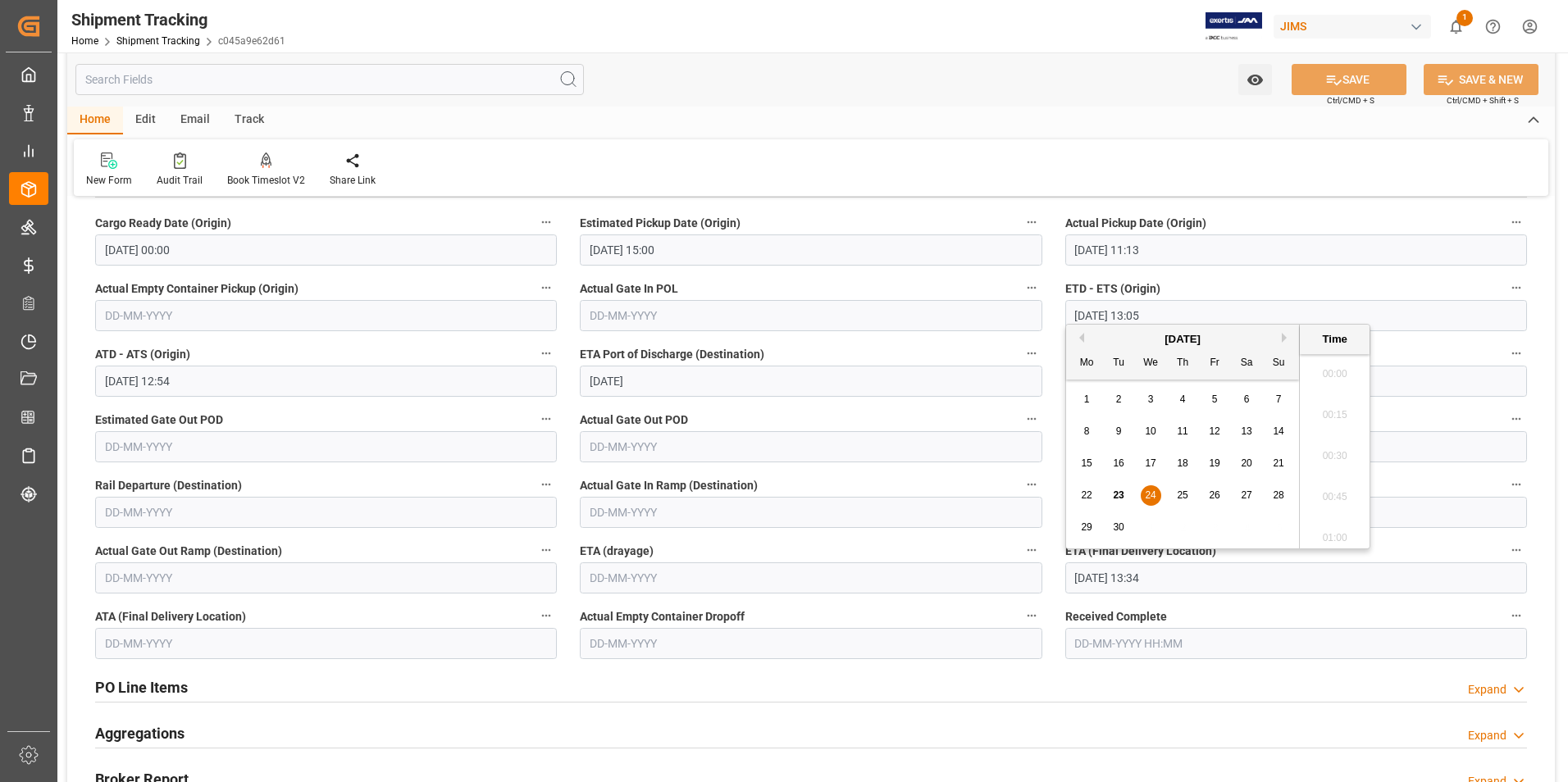
scroll to position [2137, 0]
click at [1152, 495] on span "24" at bounding box center [1150, 495] width 10 height 11
click at [1345, 92] on button "SAVE" at bounding box center [1348, 79] width 115 height 31
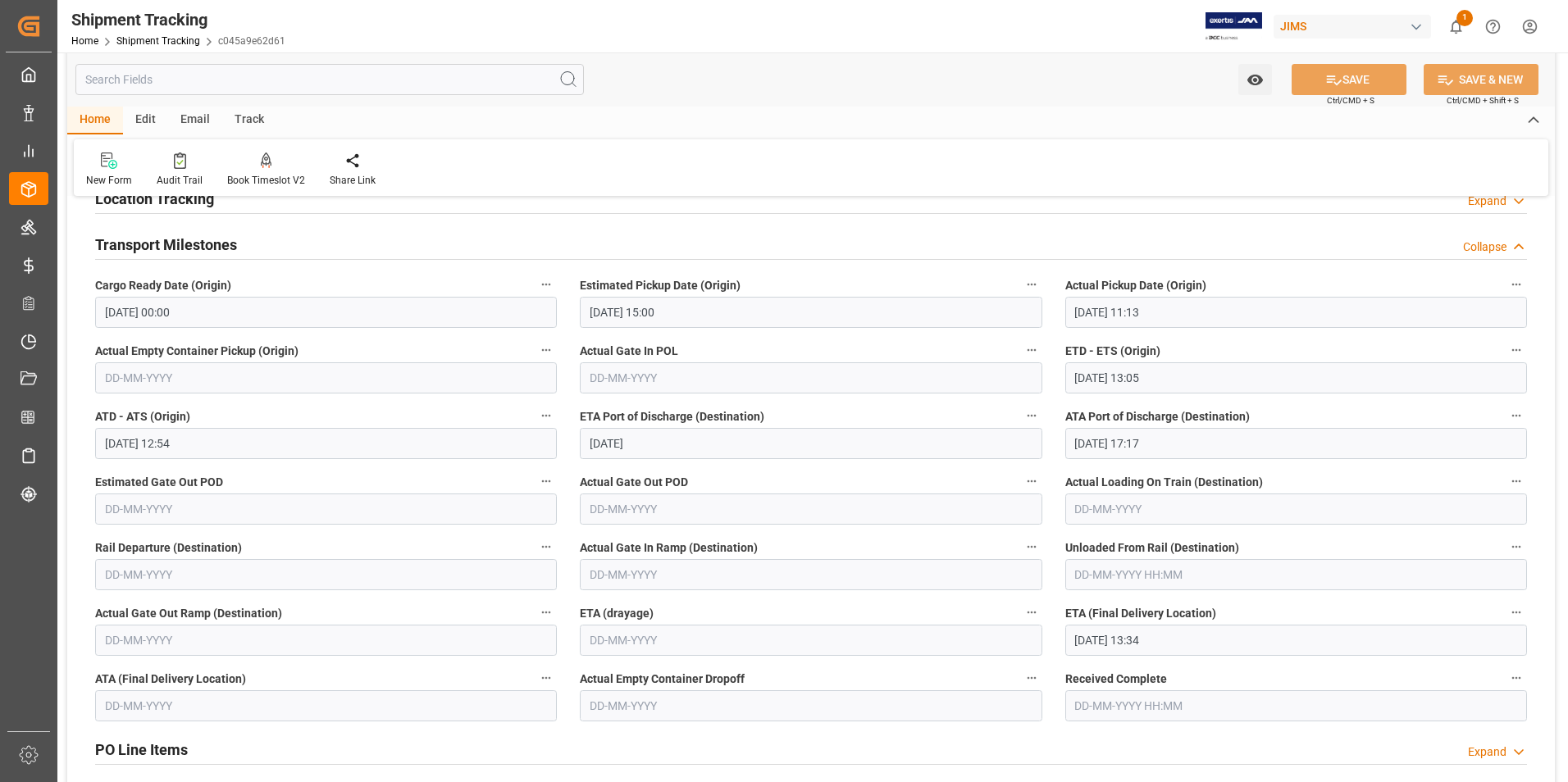
scroll to position [656, 0]
